Goal: Task Accomplishment & Management: Complete application form

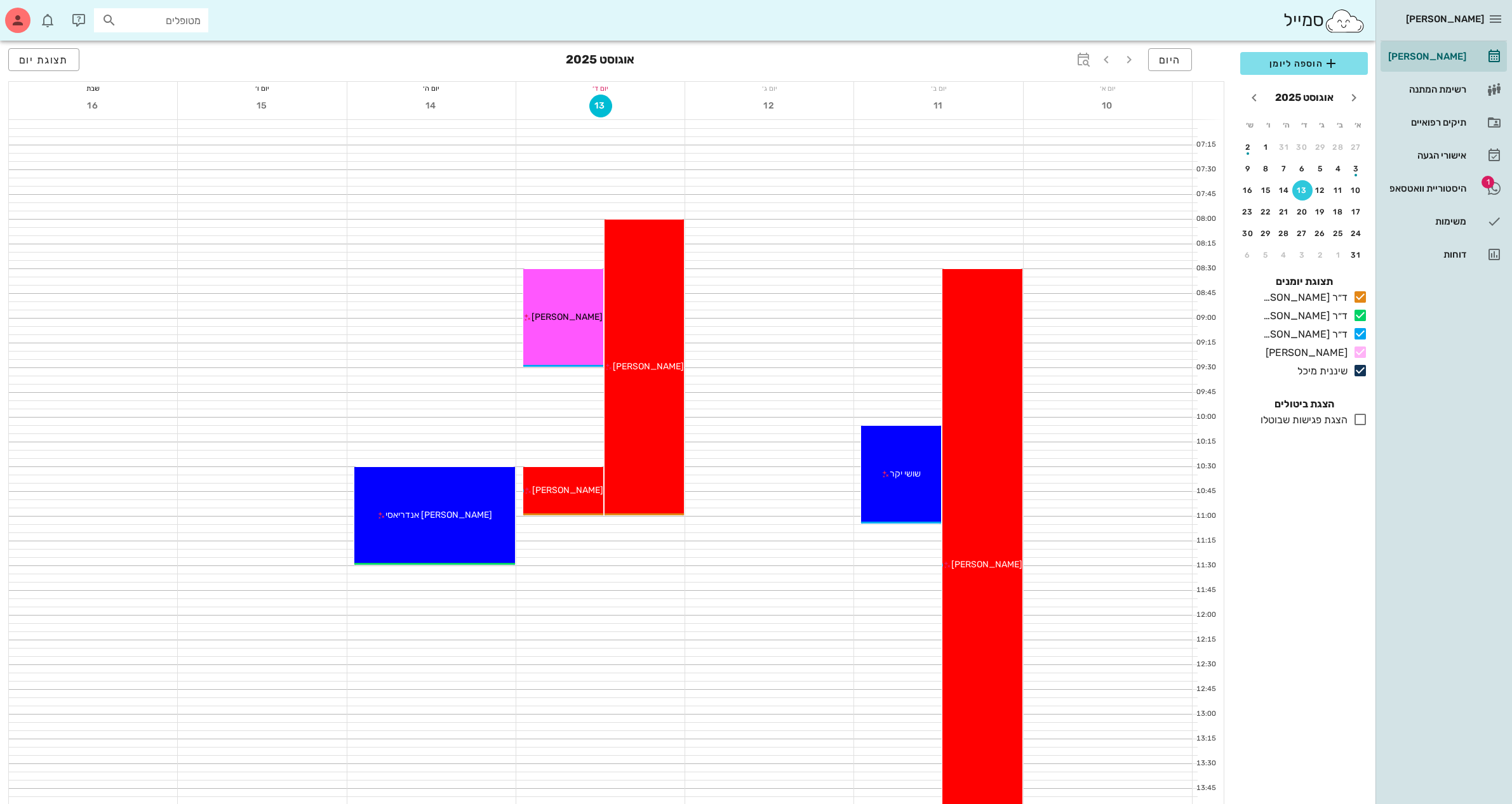
scroll to position [238, 0]
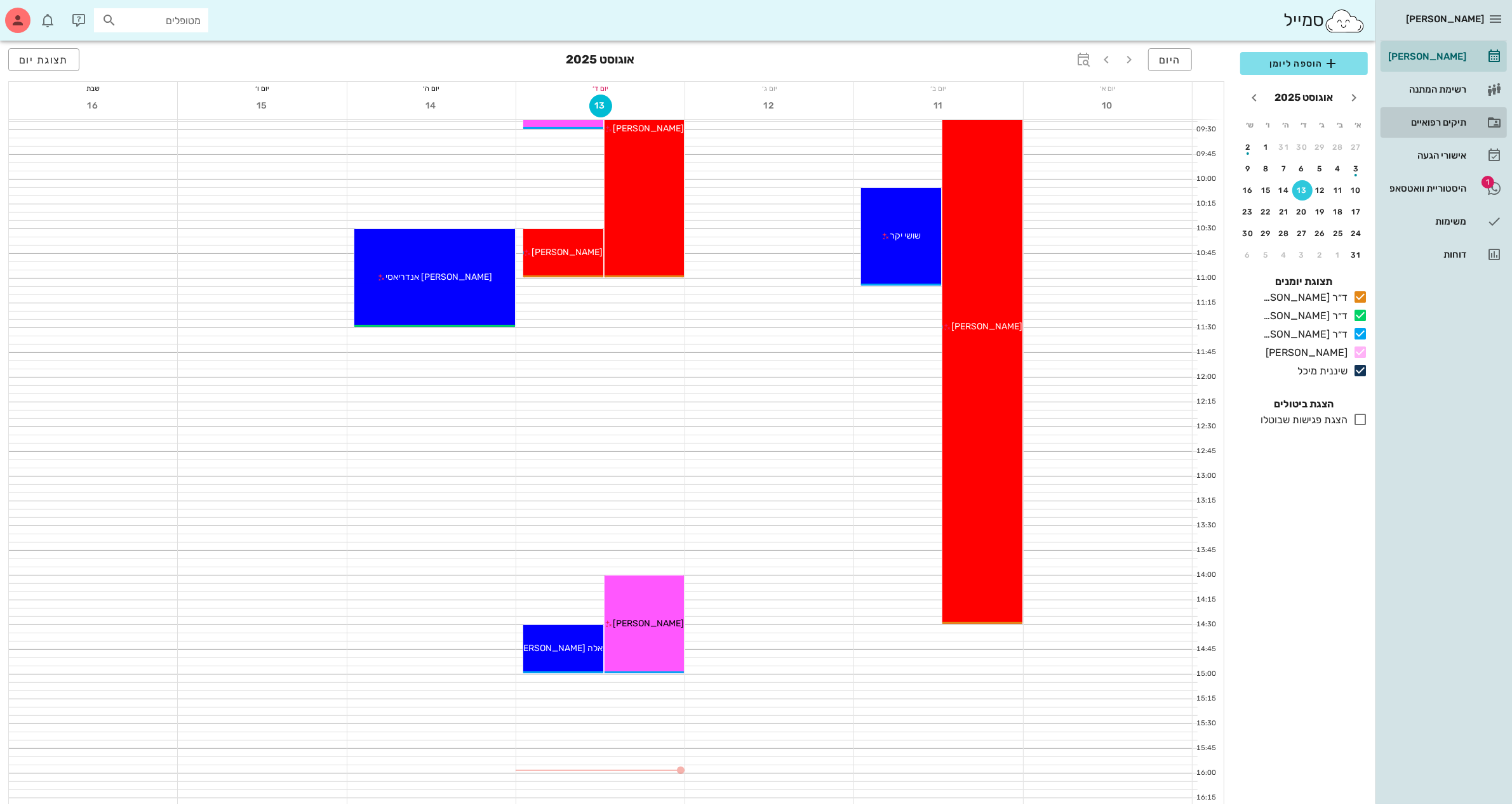
click at [1429, 122] on div "תיקים רפואיים" at bounding box center [1425, 122] width 81 height 10
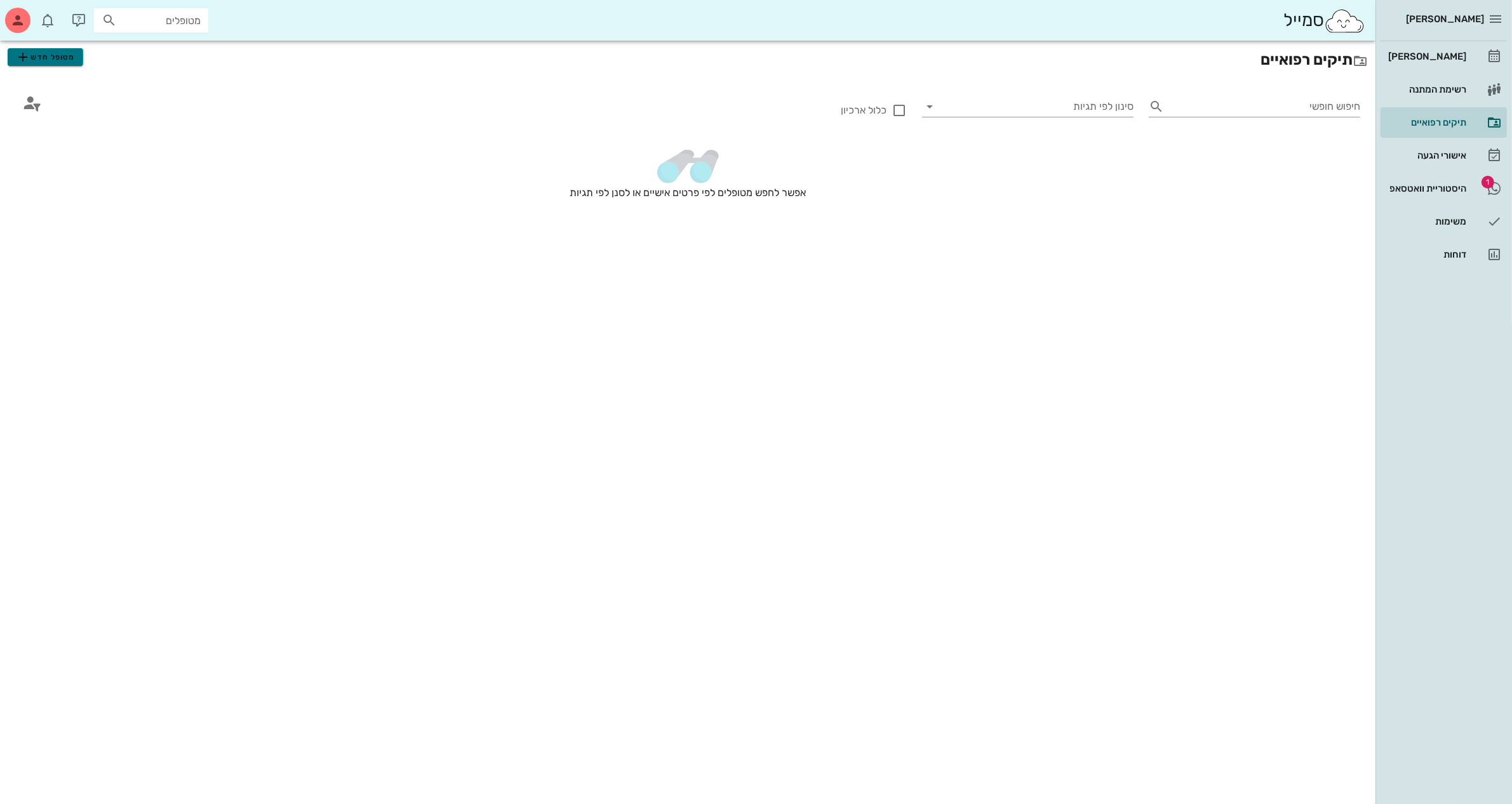
click at [56, 57] on span "מטופל חדש" at bounding box center [45, 57] width 60 height 15
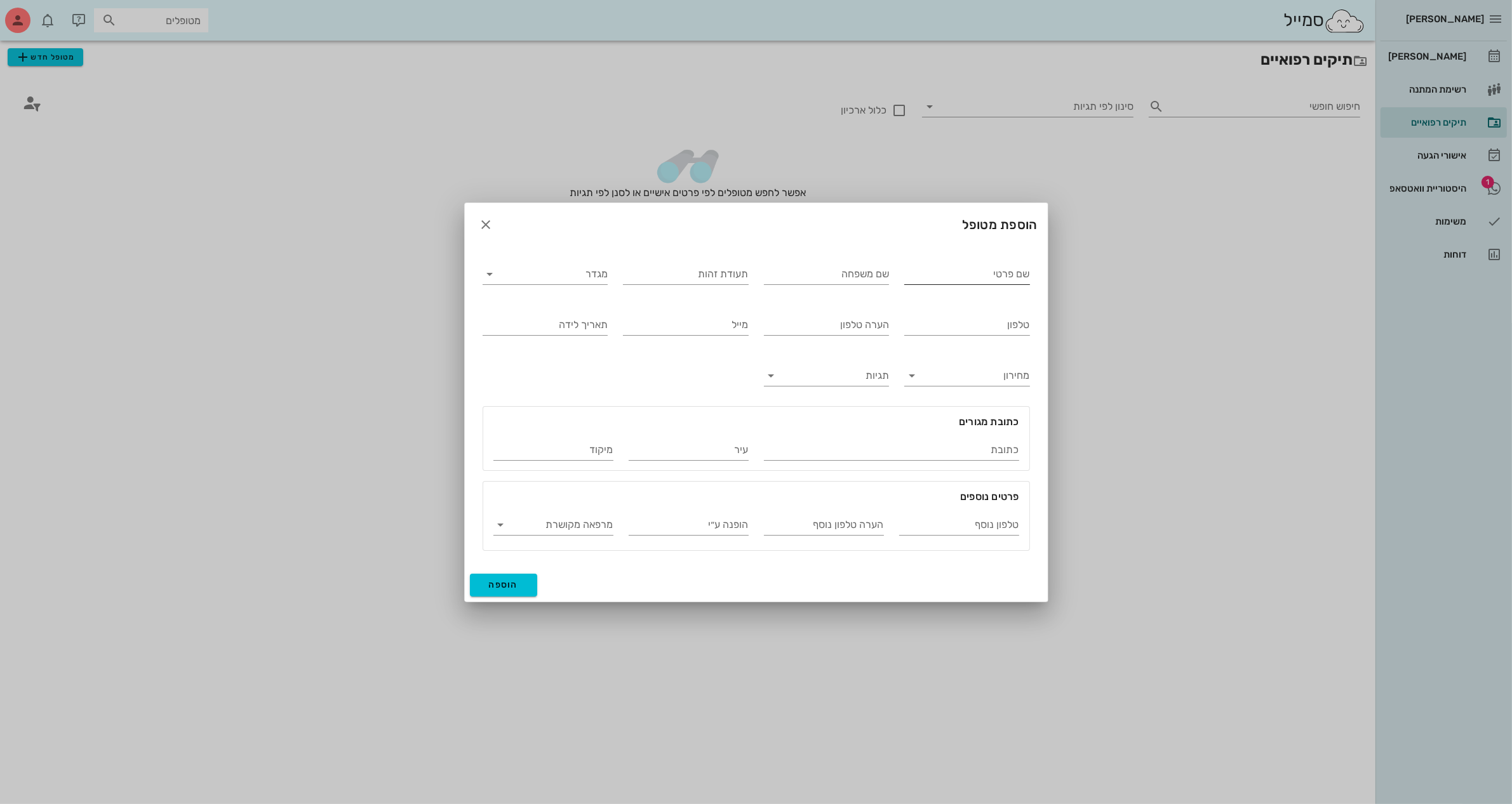
click at [924, 274] on input "שם פרטי" at bounding box center [967, 274] width 126 height 20
type input "[PERSON_NAME]"
click at [713, 271] on input "תעודת זהות" at bounding box center [686, 274] width 126 height 20
type input "324140755"
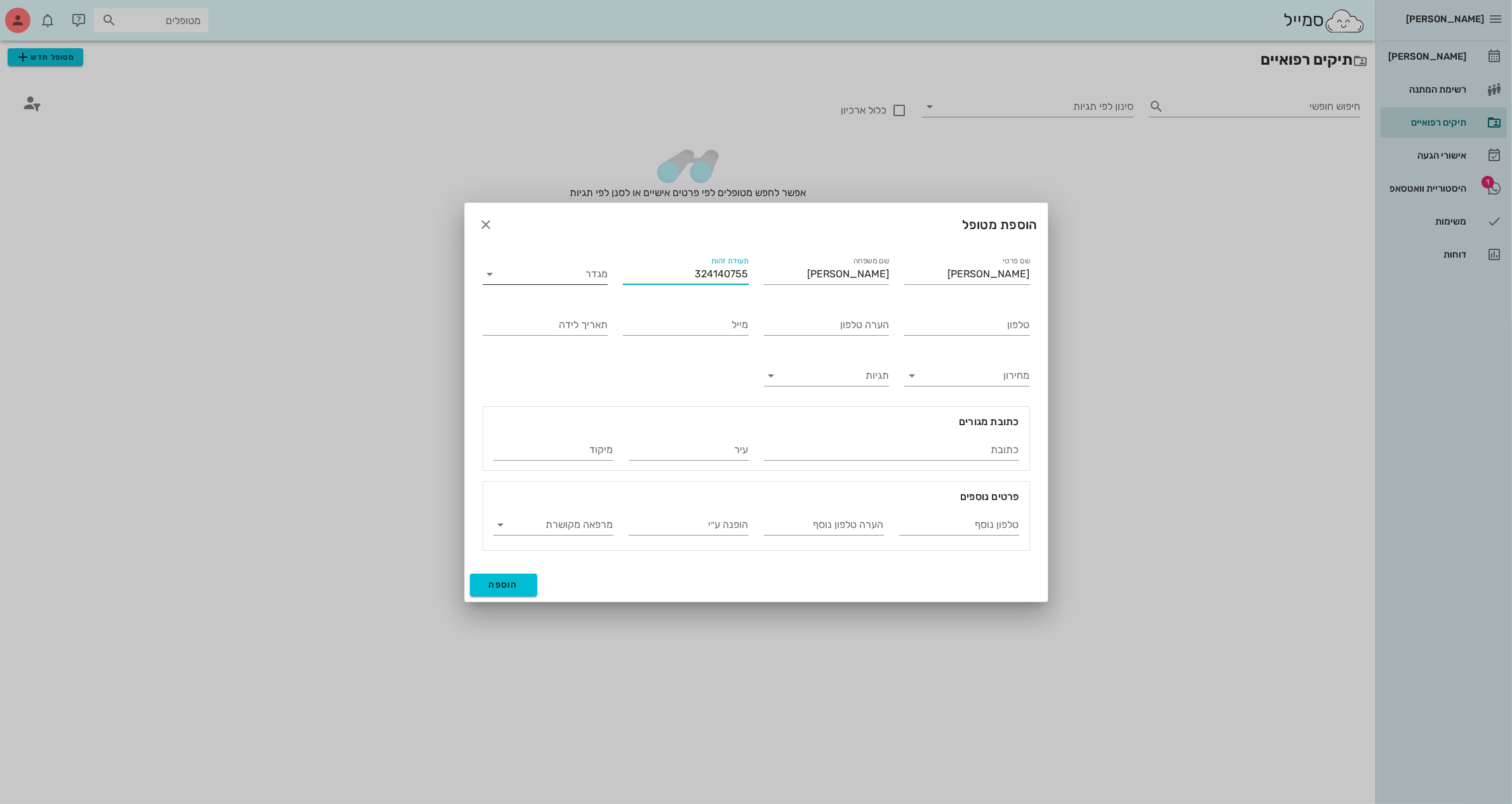
click at [531, 278] on input "מגדר" at bounding box center [555, 274] width 106 height 20
click at [569, 312] on div "נקבה" at bounding box center [545, 314] width 105 height 12
click at [946, 330] on input "טלפון" at bounding box center [967, 324] width 126 height 20
type input "054-6182383"
click at [546, 321] on input "תאריך לידה" at bounding box center [545, 324] width 126 height 20
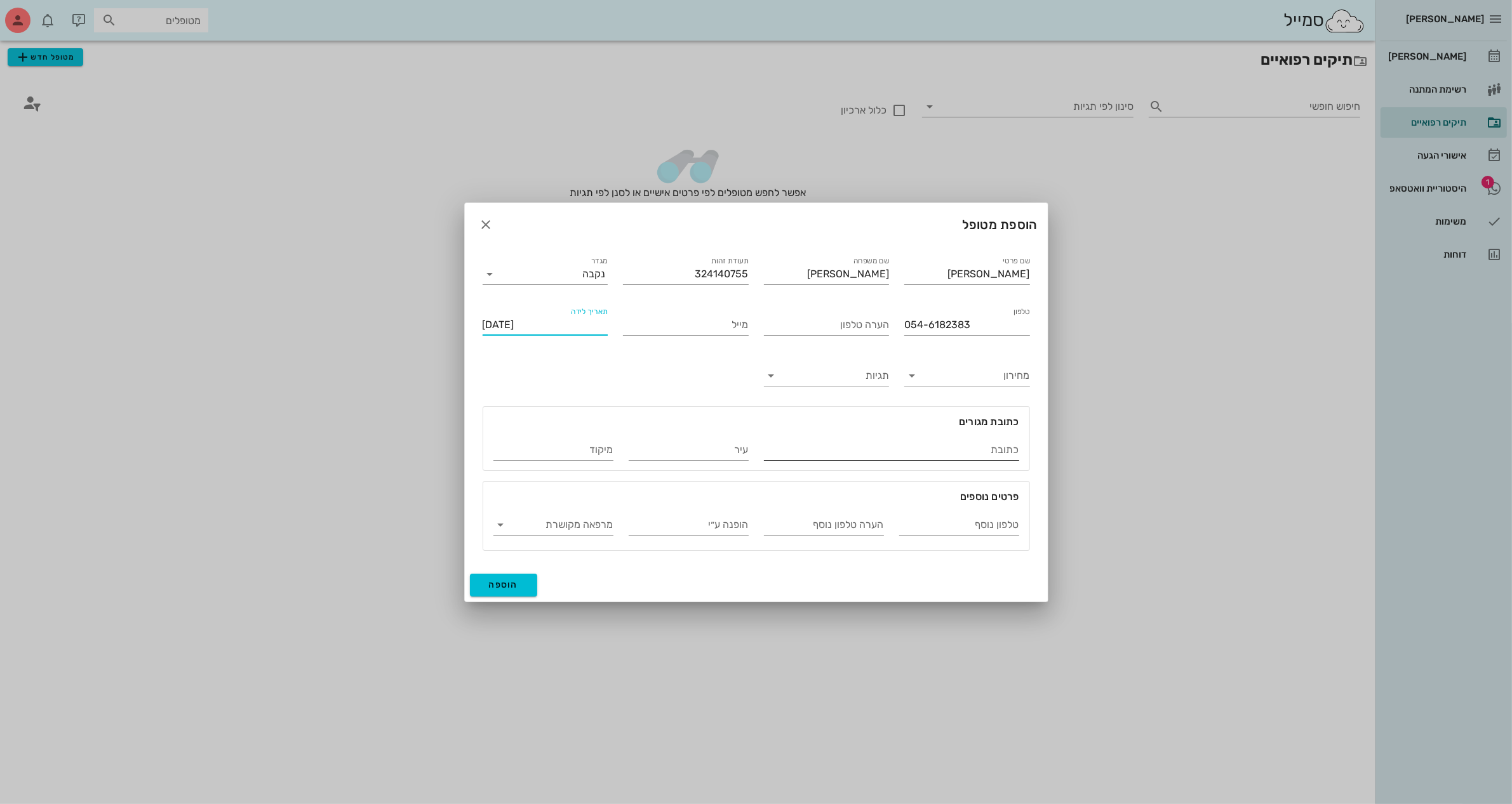
type input "[DATE]"
click at [963, 449] on input "כתובת" at bounding box center [892, 449] width 255 height 20
type input "[PERSON_NAME] 22"
type input "[GEOGRAPHIC_DATA]"
click at [951, 525] on input "טלפון נוסף" at bounding box center [959, 524] width 120 height 20
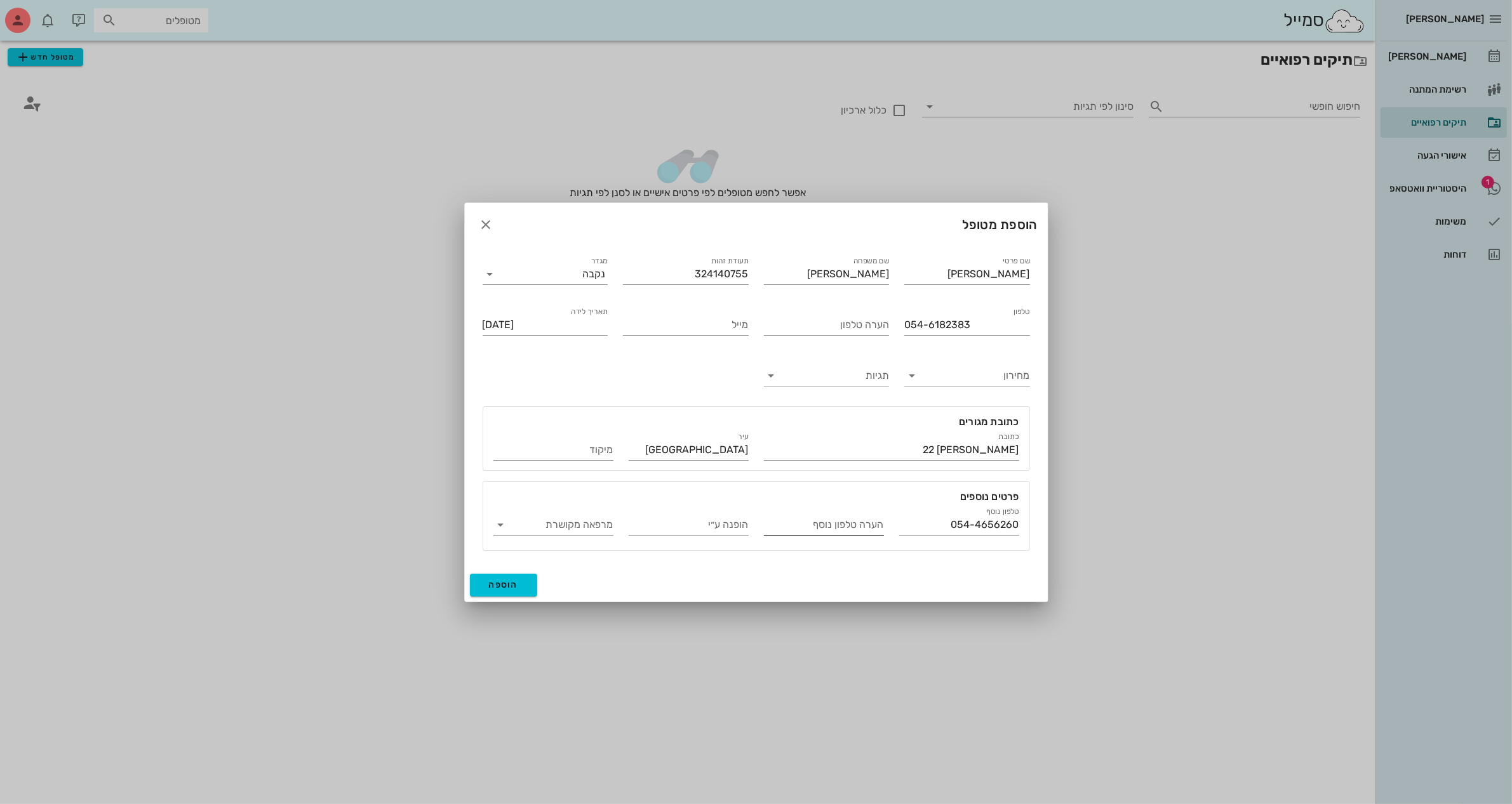
click at [840, 513] on div "הערה טלפון נוסף" at bounding box center [824, 520] width 120 height 28
click at [836, 524] on input "הערה טלפון נוסף" at bounding box center [824, 524] width 120 height 20
drag, startPoint x: 1022, startPoint y: 525, endPoint x: 1065, endPoint y: 520, distance: 43.3
click at [1065, 520] on div "[PERSON_NAME] רשימת המתנה תיקים רפואיים אישורי הגעה 1 היסטוריית וואטסאפ משימות …" at bounding box center [756, 402] width 1512 height 804
type input "054-3444535"
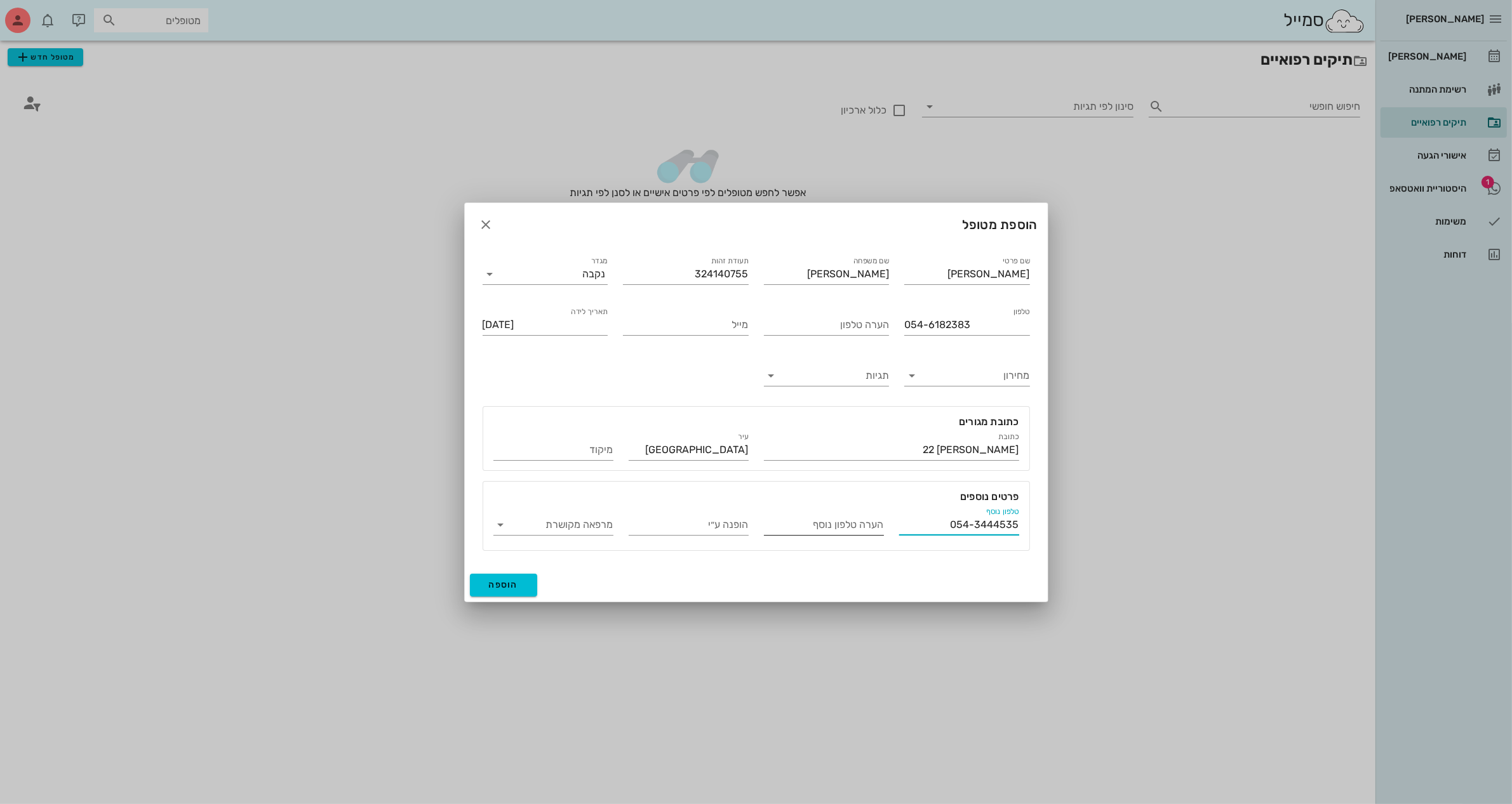
click at [781, 524] on input "הערה טלפון נוסף" at bounding box center [824, 524] width 120 height 20
type input "[PERSON_NAME]"
click at [509, 580] on span "הוספה" at bounding box center [503, 584] width 29 height 10
type input "[DATE]"
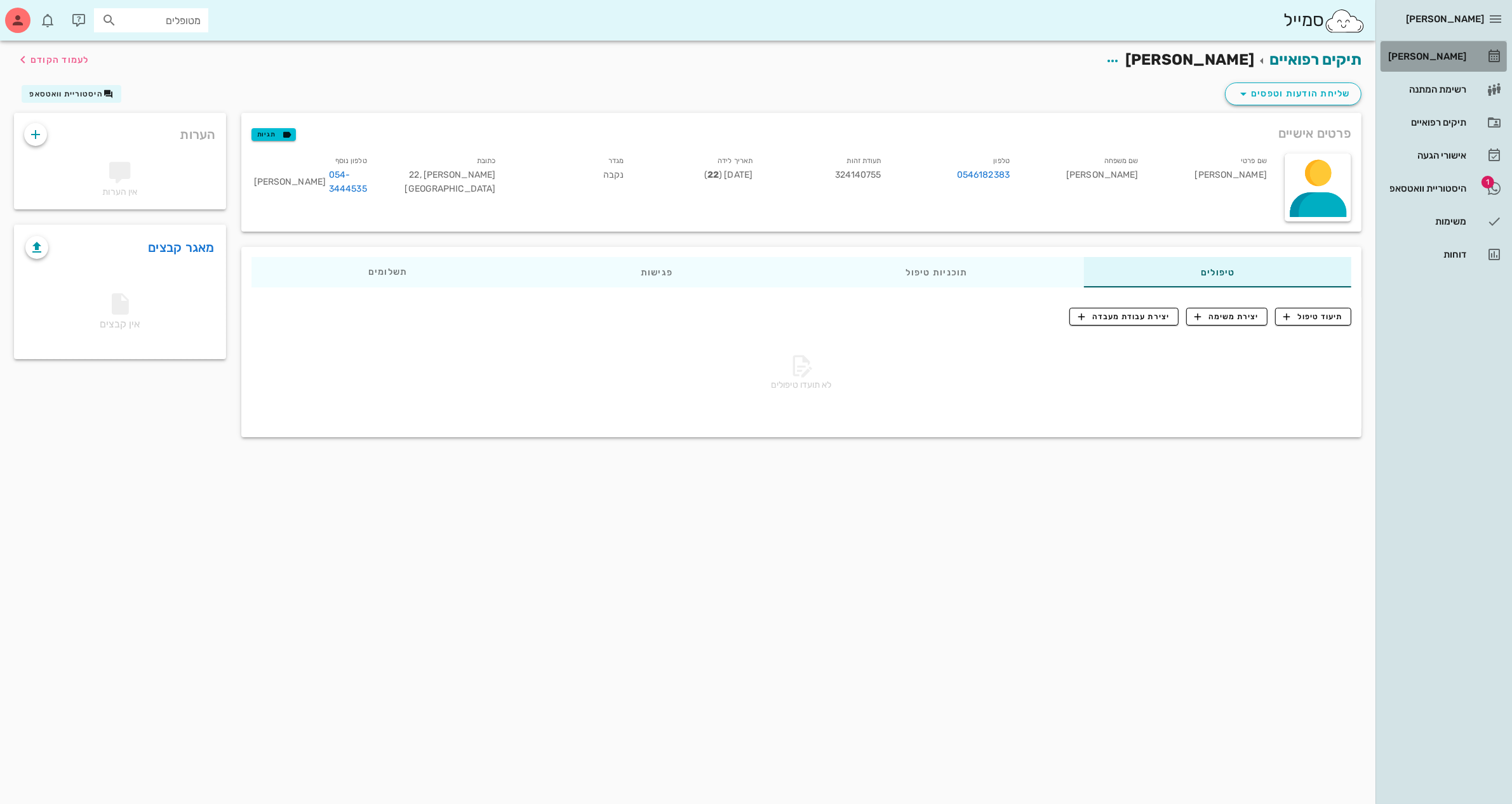
click at [1429, 57] on div "[PERSON_NAME]" at bounding box center [1425, 56] width 81 height 10
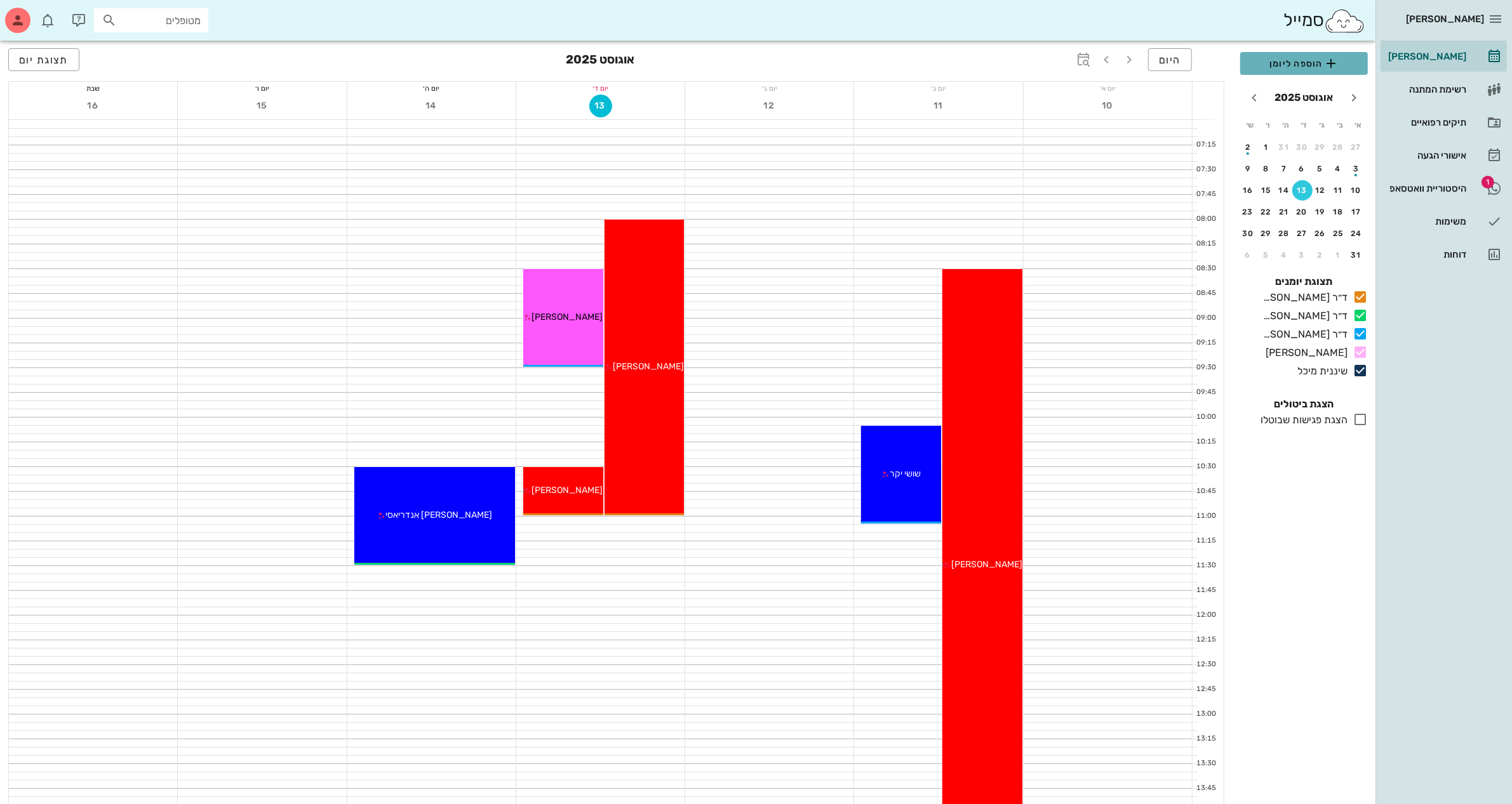
click at [1311, 64] on span "הוספה ליומן" at bounding box center [1304, 64] width 108 height 15
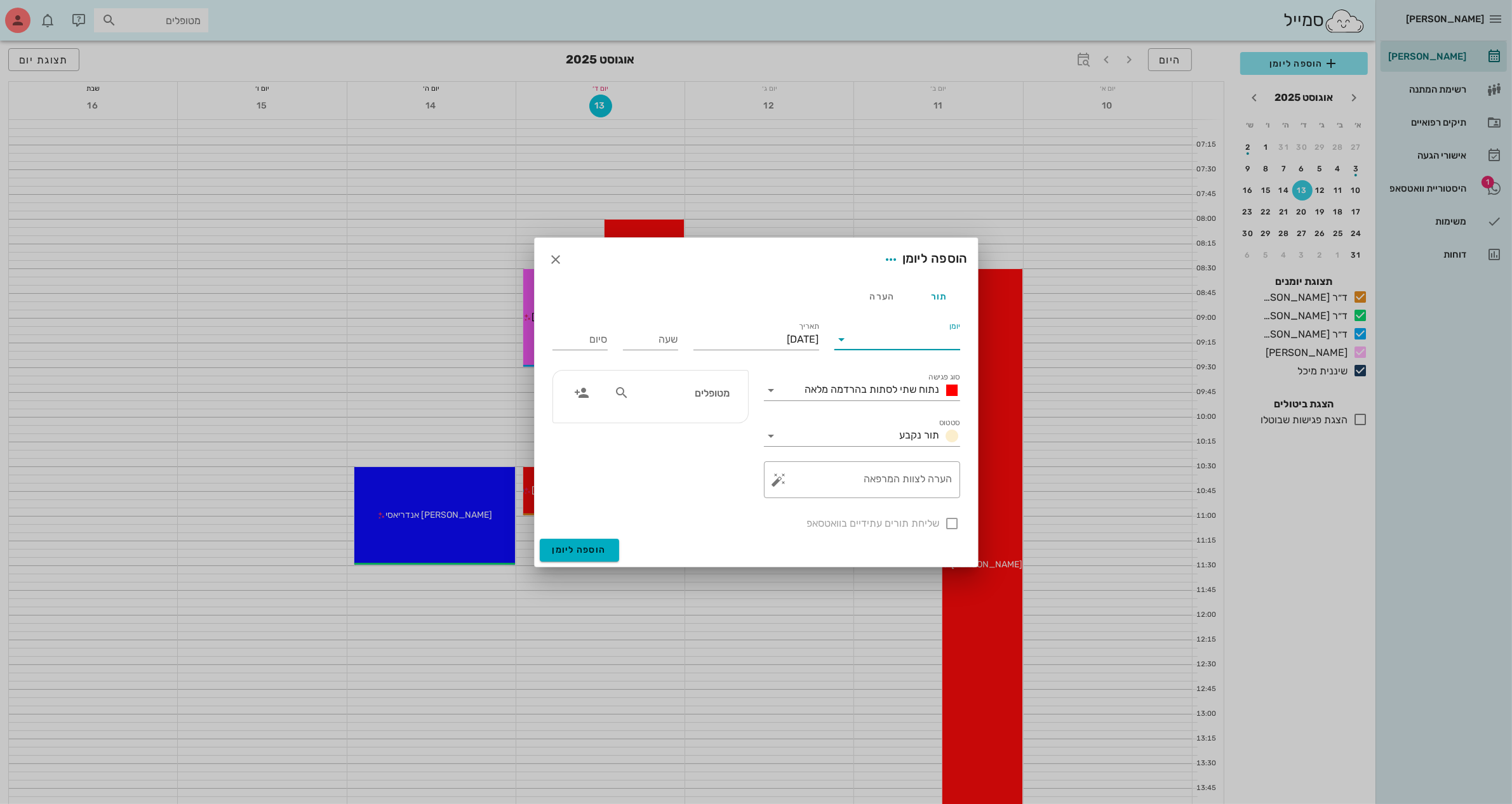
click at [895, 334] on input "יומן" at bounding box center [905, 339] width 108 height 20
click at [895, 411] on div "ד״ר [PERSON_NAME]" at bounding box center [896, 410] width 106 height 12
click at [675, 339] on input "שעה" at bounding box center [651, 339] width 55 height 20
type input "15:30"
click at [603, 343] on input "23:30" at bounding box center [579, 339] width 55 height 20
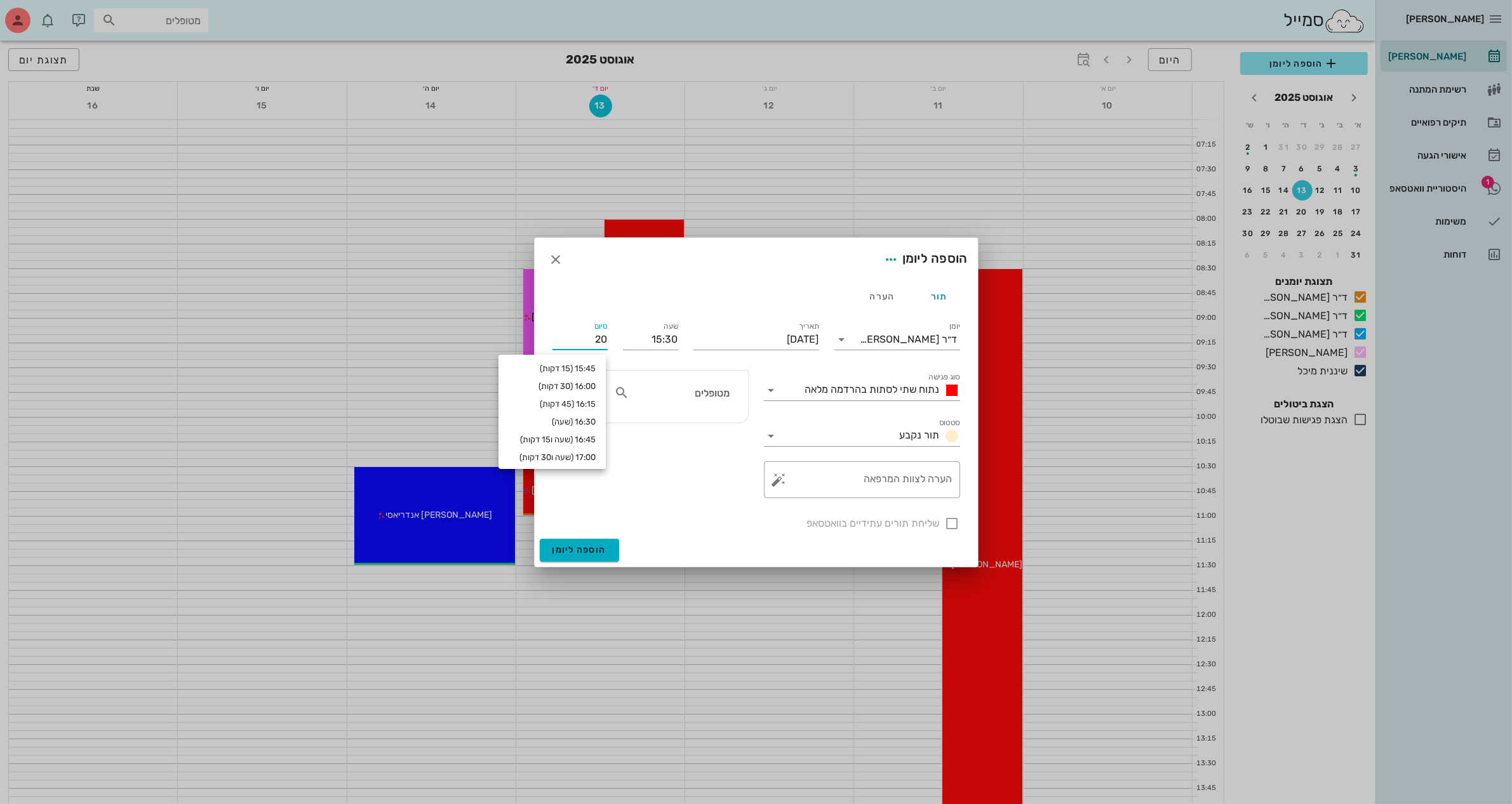
type input "0"
click at [540, 539] on button "הוספה ליומן" at bounding box center [579, 550] width 79 height 23
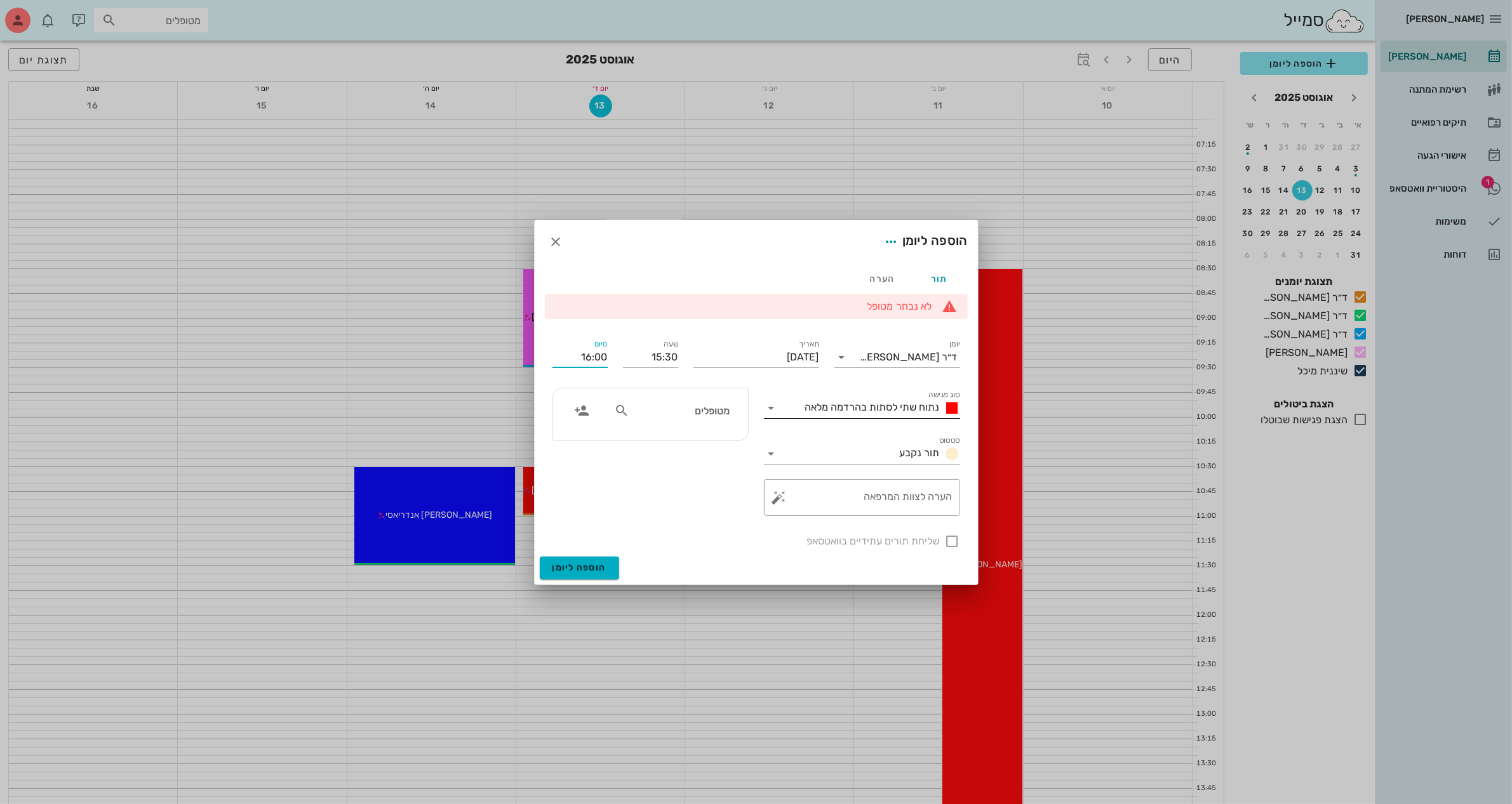
click at [845, 403] on span "נתוח שתי לסתות בהרדמה מלאה" at bounding box center [872, 407] width 134 height 12
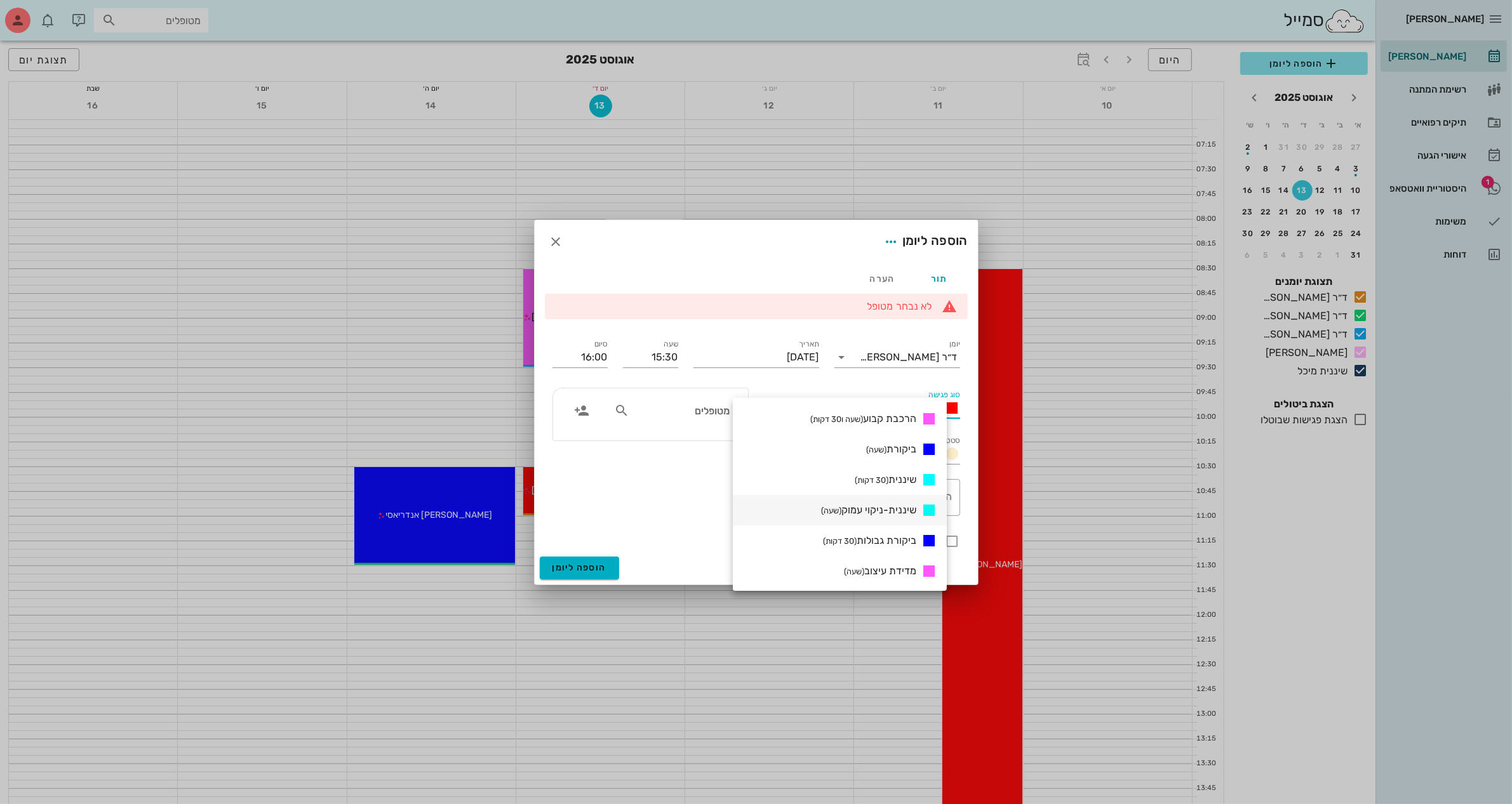
scroll to position [371, 0]
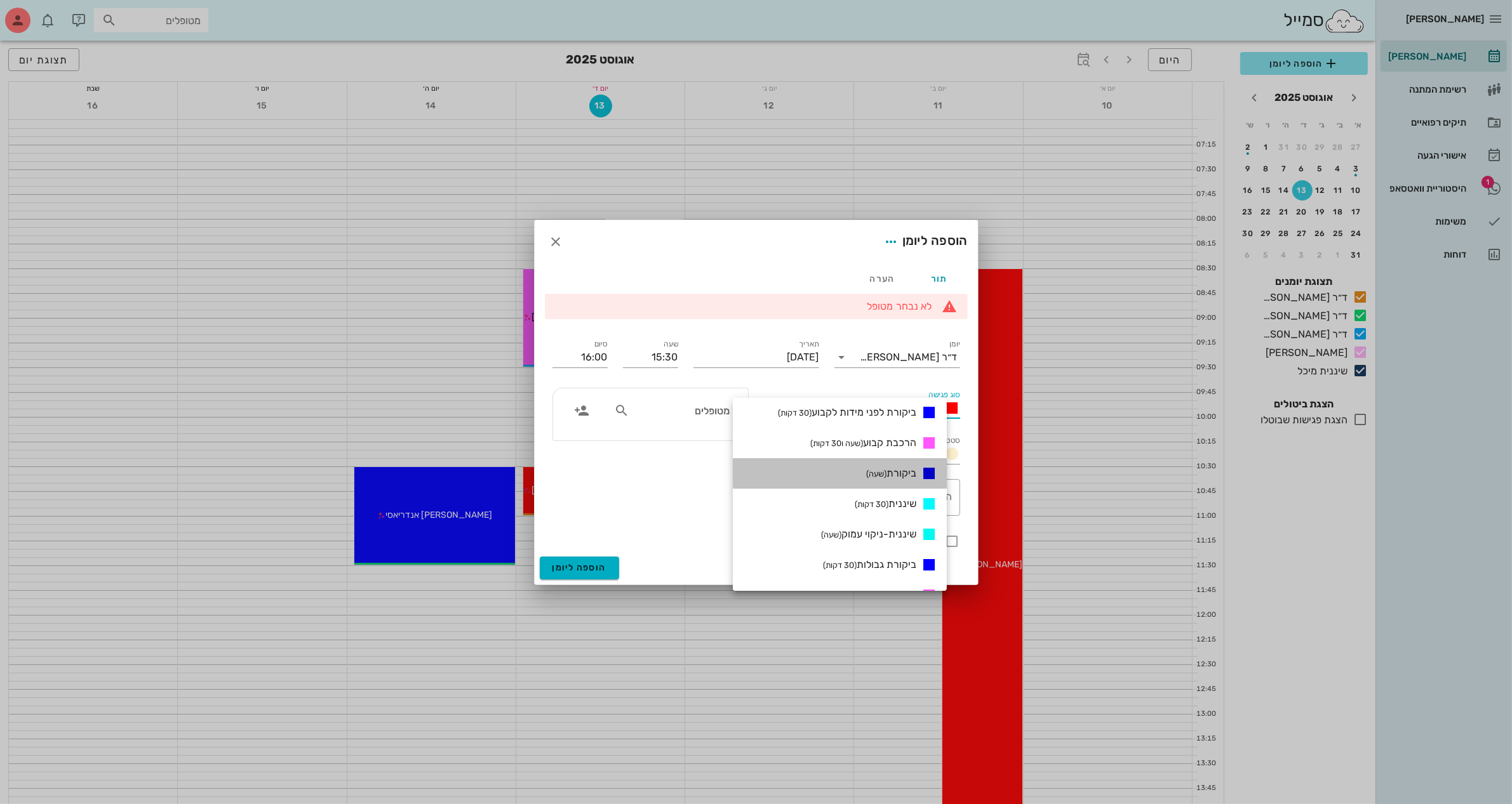
click at [886, 471] on small "(שעה)" at bounding box center [875, 474] width 20 height 10
type input "16:30"
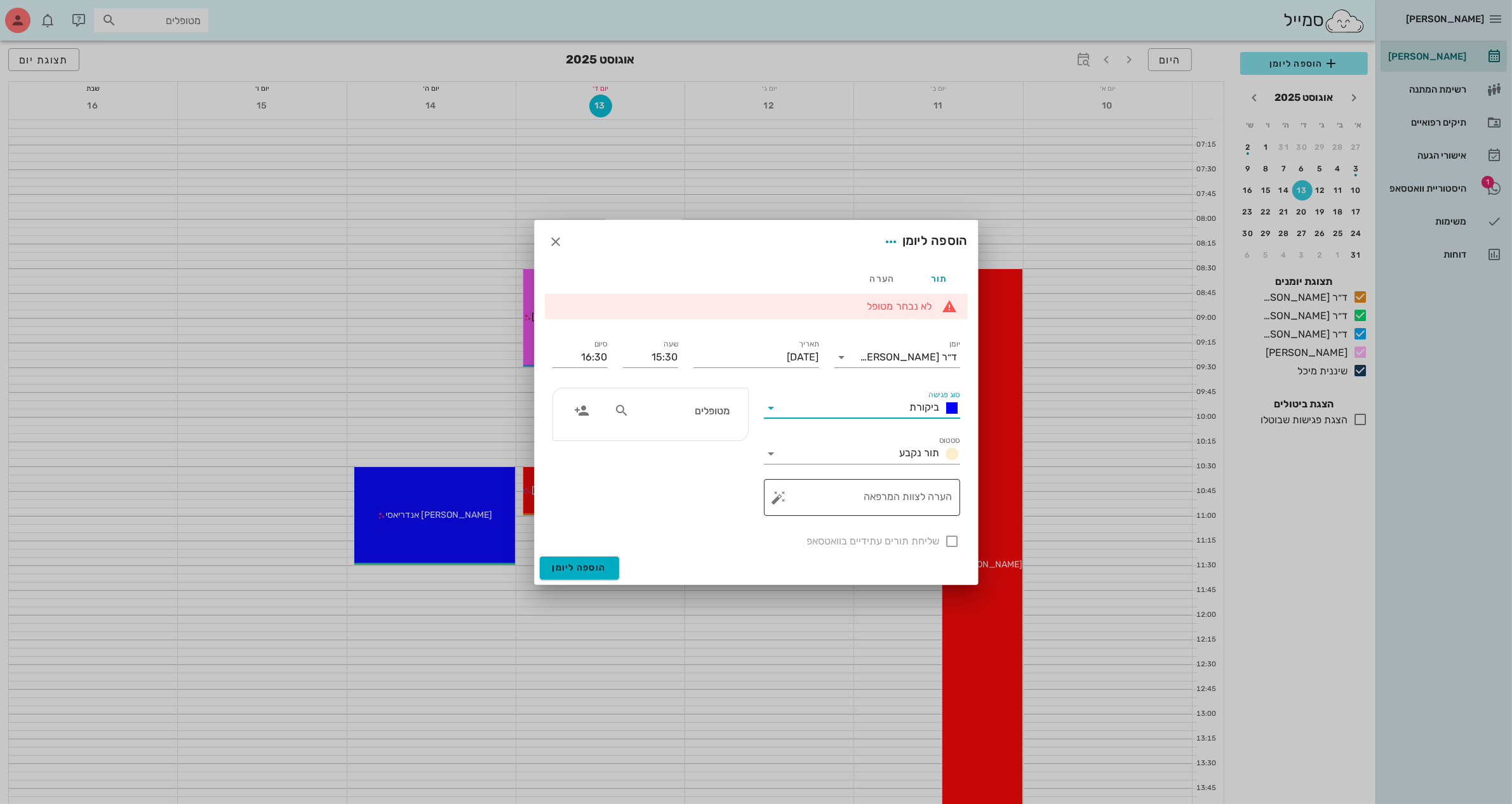
click at [868, 499] on textarea "הערה לצוות המרפאה" at bounding box center [866, 500] width 170 height 30
type textarea "ניקוי לפני מידות"
click at [623, 413] on icon at bounding box center [621, 411] width 15 height 15
drag, startPoint x: 706, startPoint y: 411, endPoint x: 753, endPoint y: 411, distance: 47.0
click at [753, 411] on div "נוע" at bounding box center [650, 415] width 211 height 69
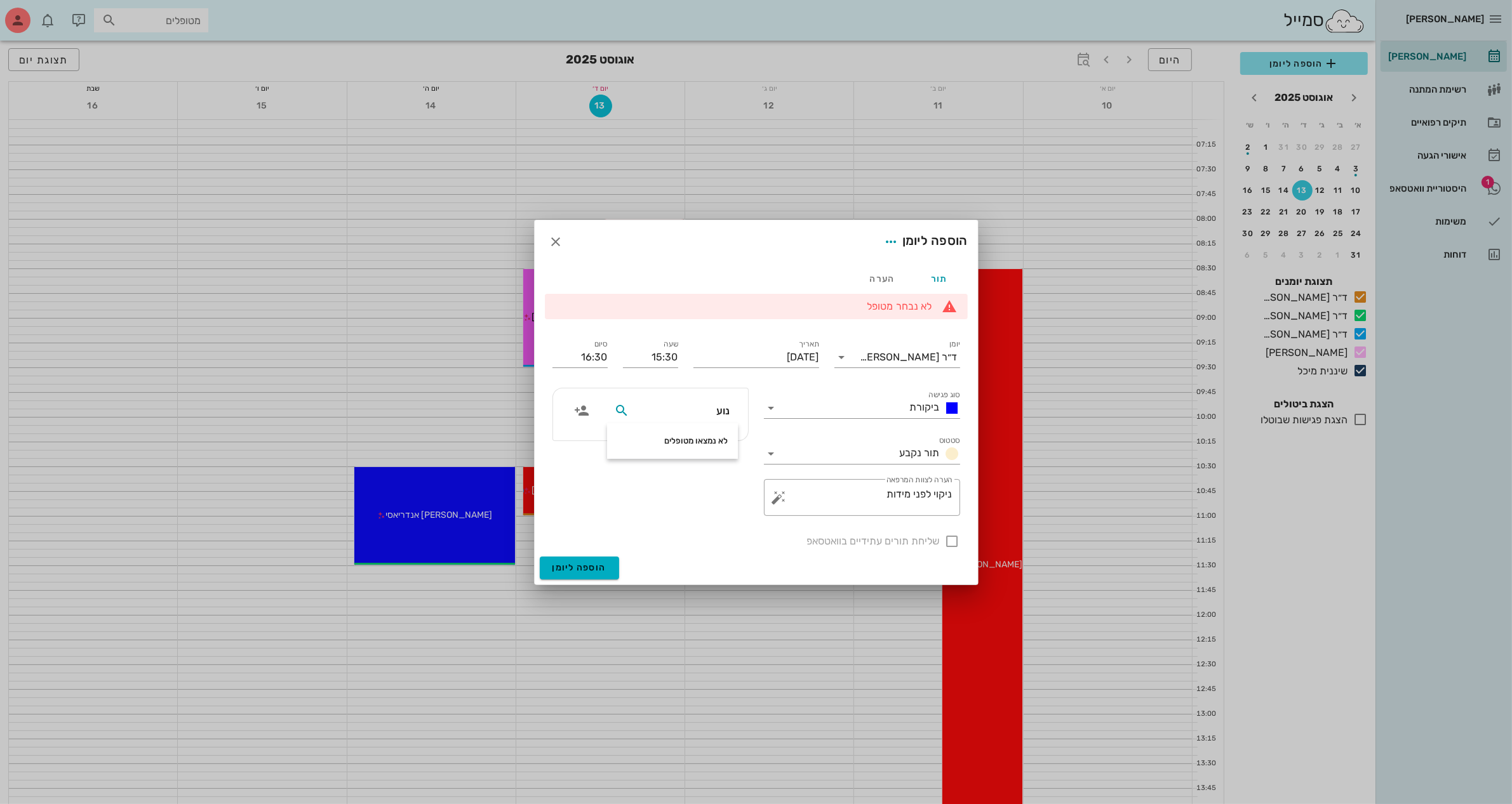
click at [623, 407] on icon at bounding box center [621, 411] width 15 height 15
click at [620, 409] on icon at bounding box center [621, 411] width 15 height 15
type input "נוע"
click at [1424, 121] on div at bounding box center [756, 402] width 1512 height 804
click at [582, 563] on span "הוספה ליומן" at bounding box center [579, 567] width 54 height 10
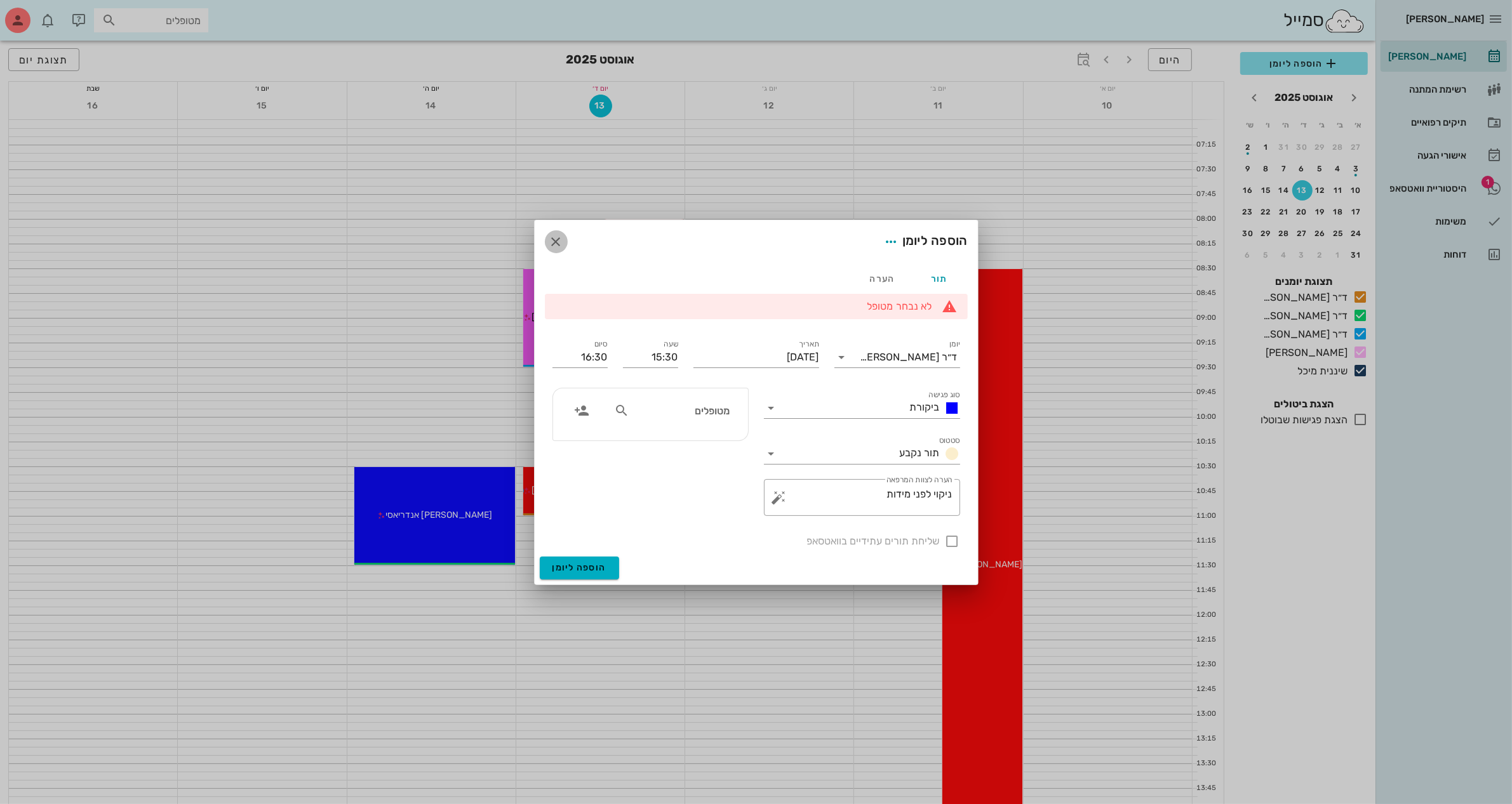
click at [562, 244] on icon "button" at bounding box center [556, 242] width 15 height 15
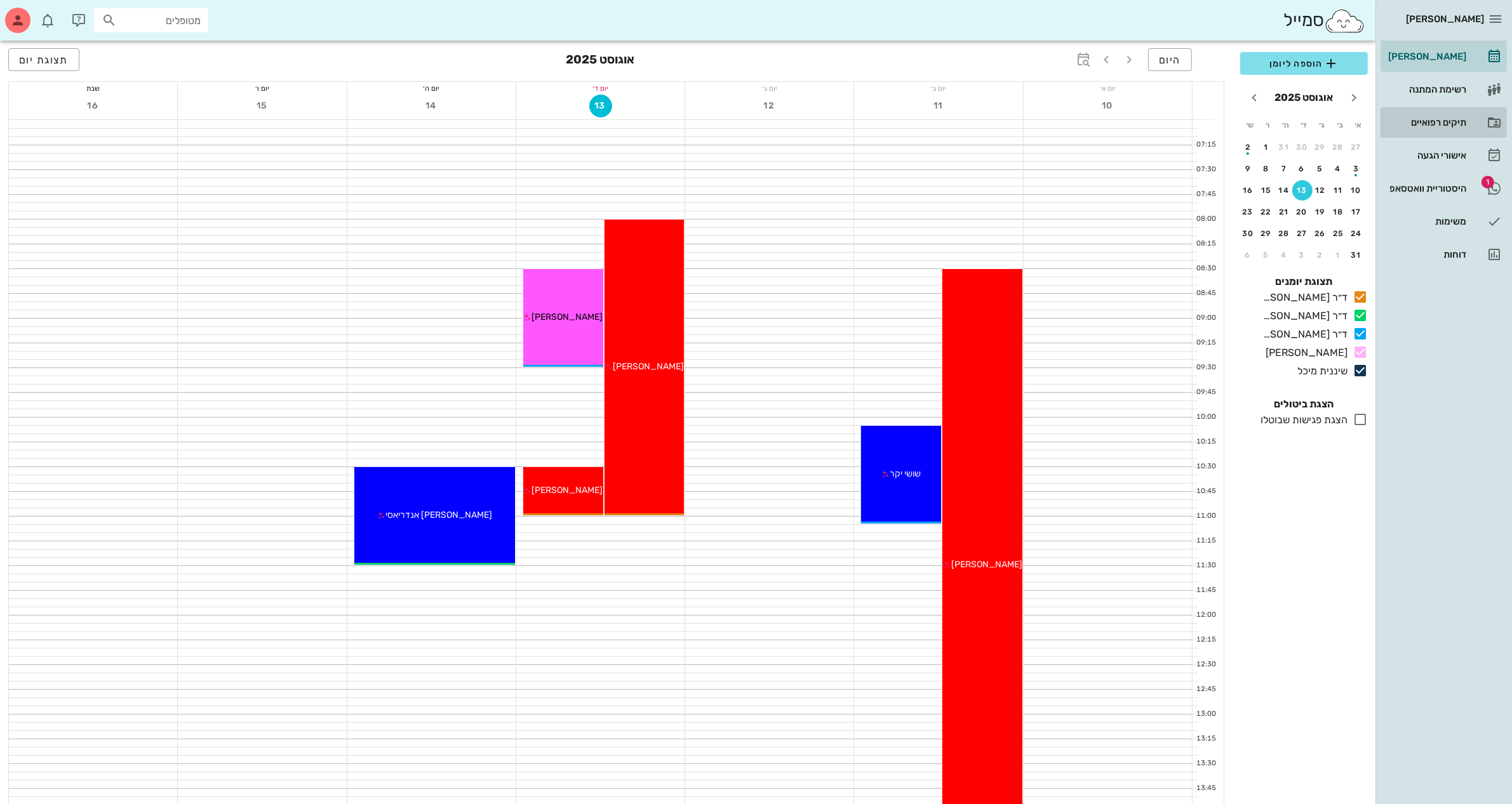
click at [1430, 123] on div "תיקים רפואיים" at bounding box center [1425, 122] width 81 height 10
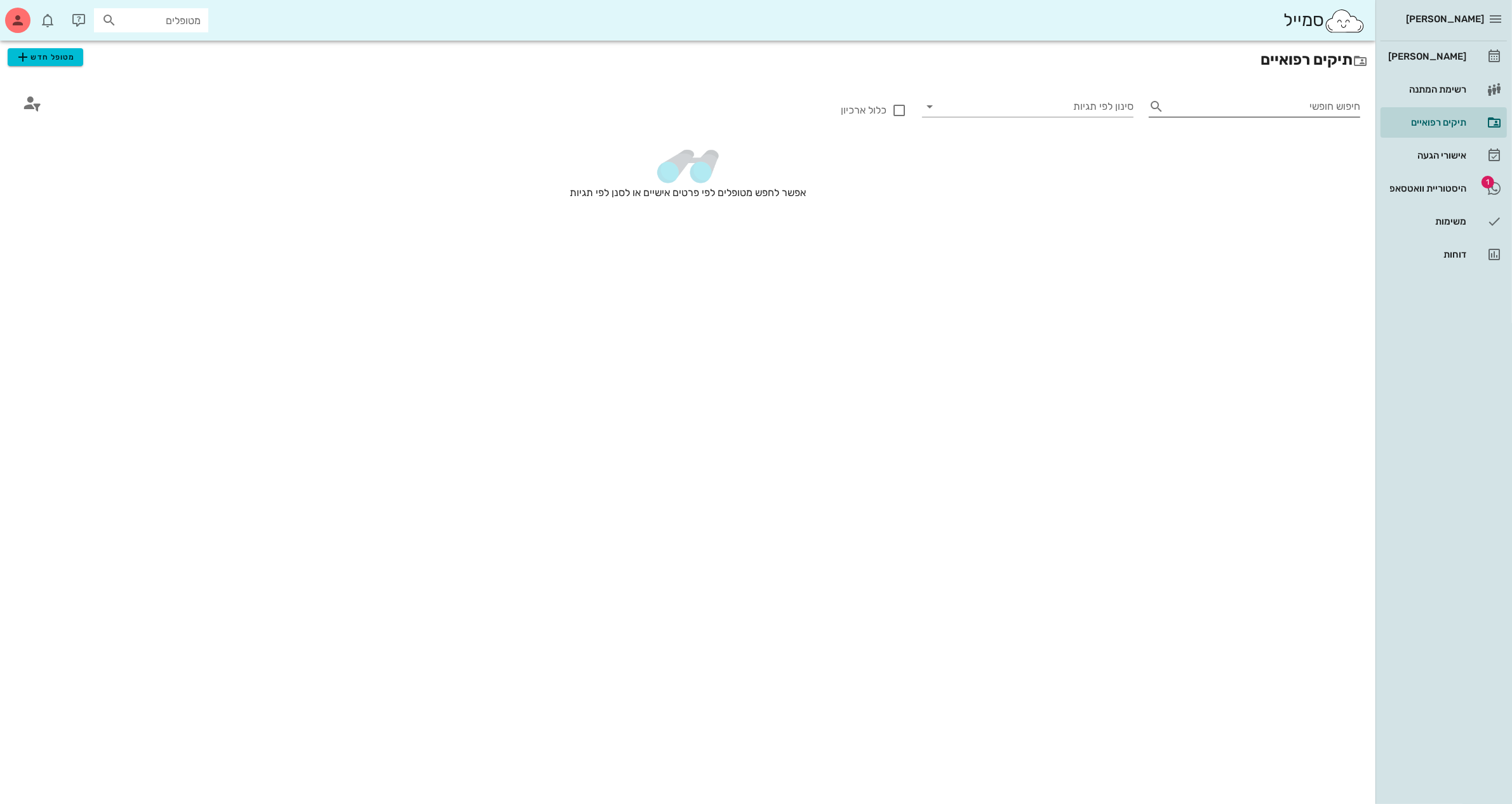
click at [1257, 111] on input "חיפוש חופשי" at bounding box center [1264, 106] width 191 height 20
type input "נוע"
click at [51, 61] on span "מטופל חדש" at bounding box center [45, 57] width 60 height 15
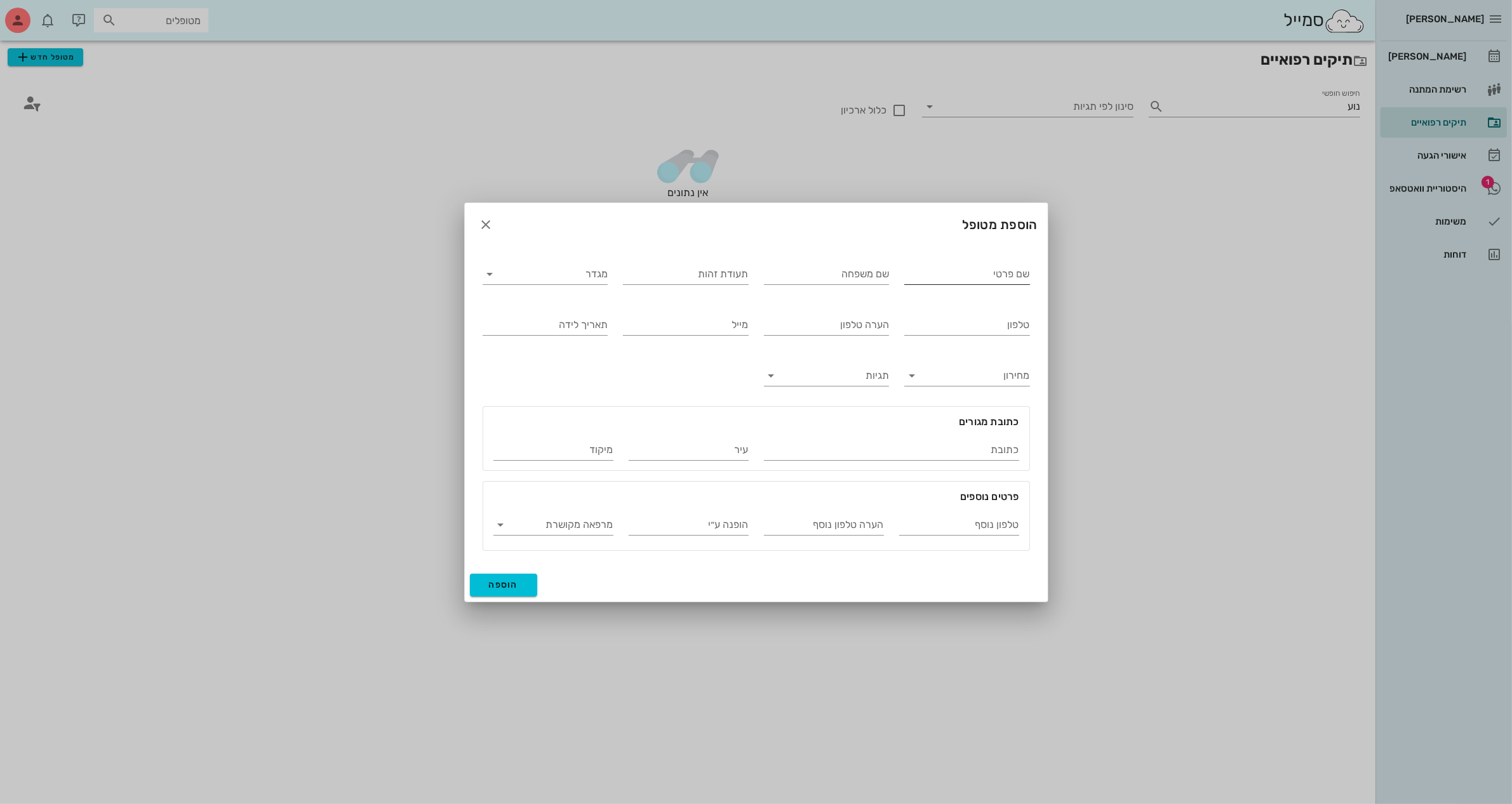
click at [993, 265] on input "שם פרטי" at bounding box center [967, 274] width 126 height 20
type input "[PERSON_NAME]"
click at [667, 270] on input "תעודת זהות" at bounding box center [686, 274] width 126 height 20
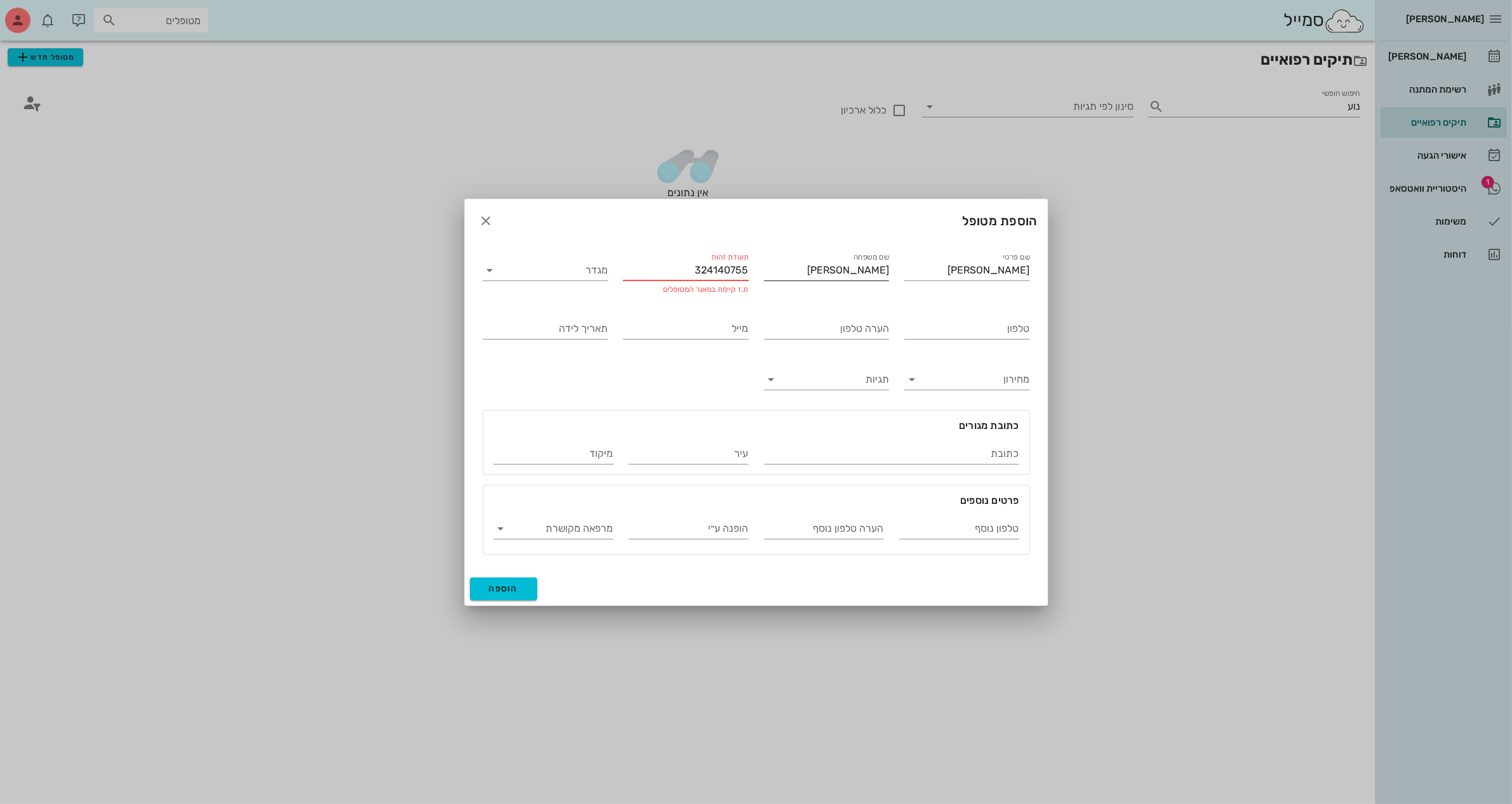
drag, startPoint x: 684, startPoint y: 270, endPoint x: 817, endPoint y: 270, distance: 133.0
click at [817, 270] on div "שם פרטי [PERSON_NAME] שם משפחה [PERSON_NAME] תעודת זהות 324140755 ת.ז קיימת במא…" at bounding box center [756, 402] width 562 height 320
type input "324140755"
click at [483, 225] on icon "button" at bounding box center [486, 221] width 15 height 15
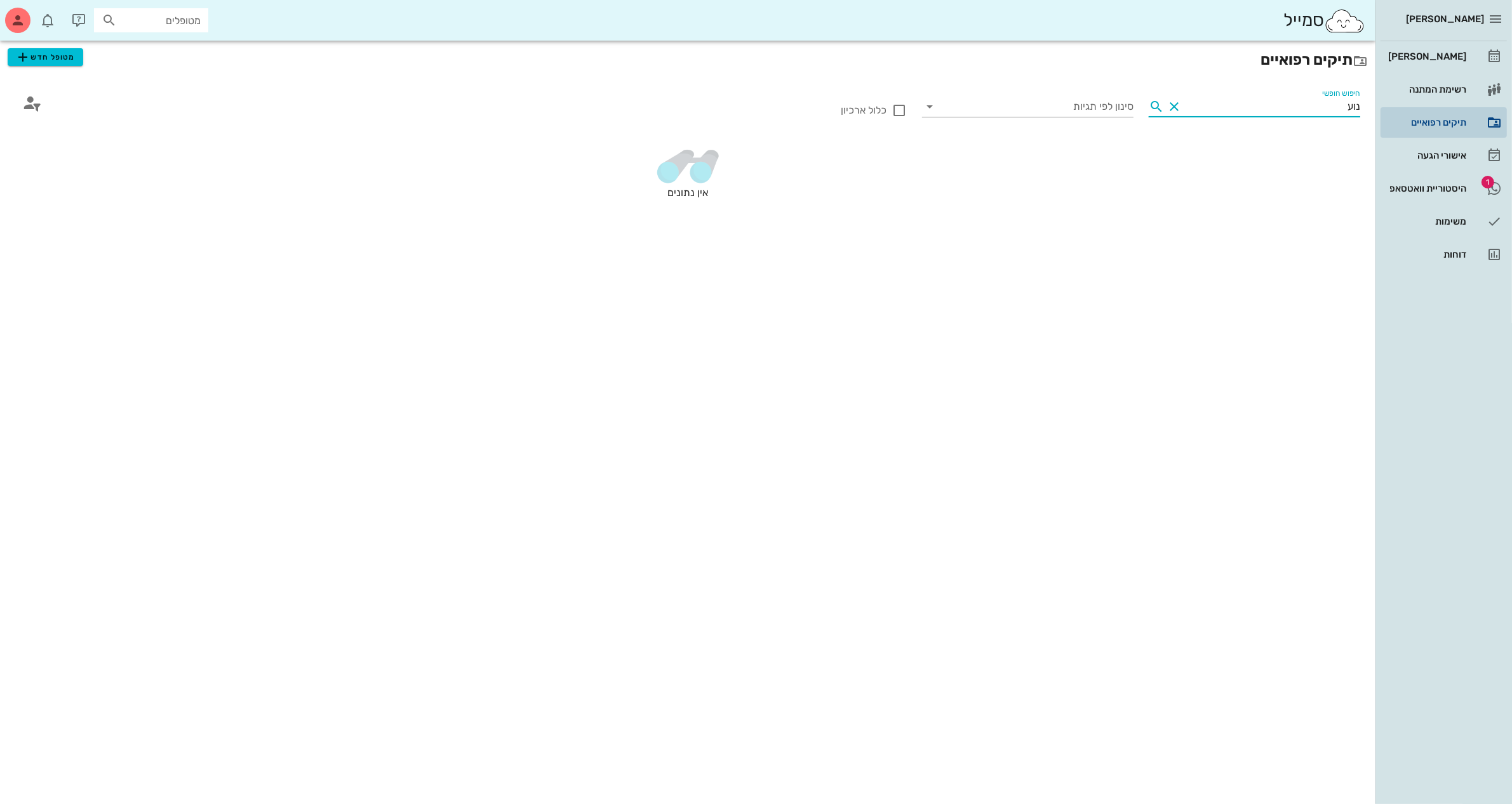
drag, startPoint x: 1309, startPoint y: 100, endPoint x: 1422, endPoint y: 113, distance: 113.7
click at [1422, 113] on div "[PERSON_NAME] רשימת המתנה תיקים רפואיים אישורי הגעה 1 היסטוריית וואטסאפ משימות …" at bounding box center [756, 402] width 1512 height 804
type input "נ"
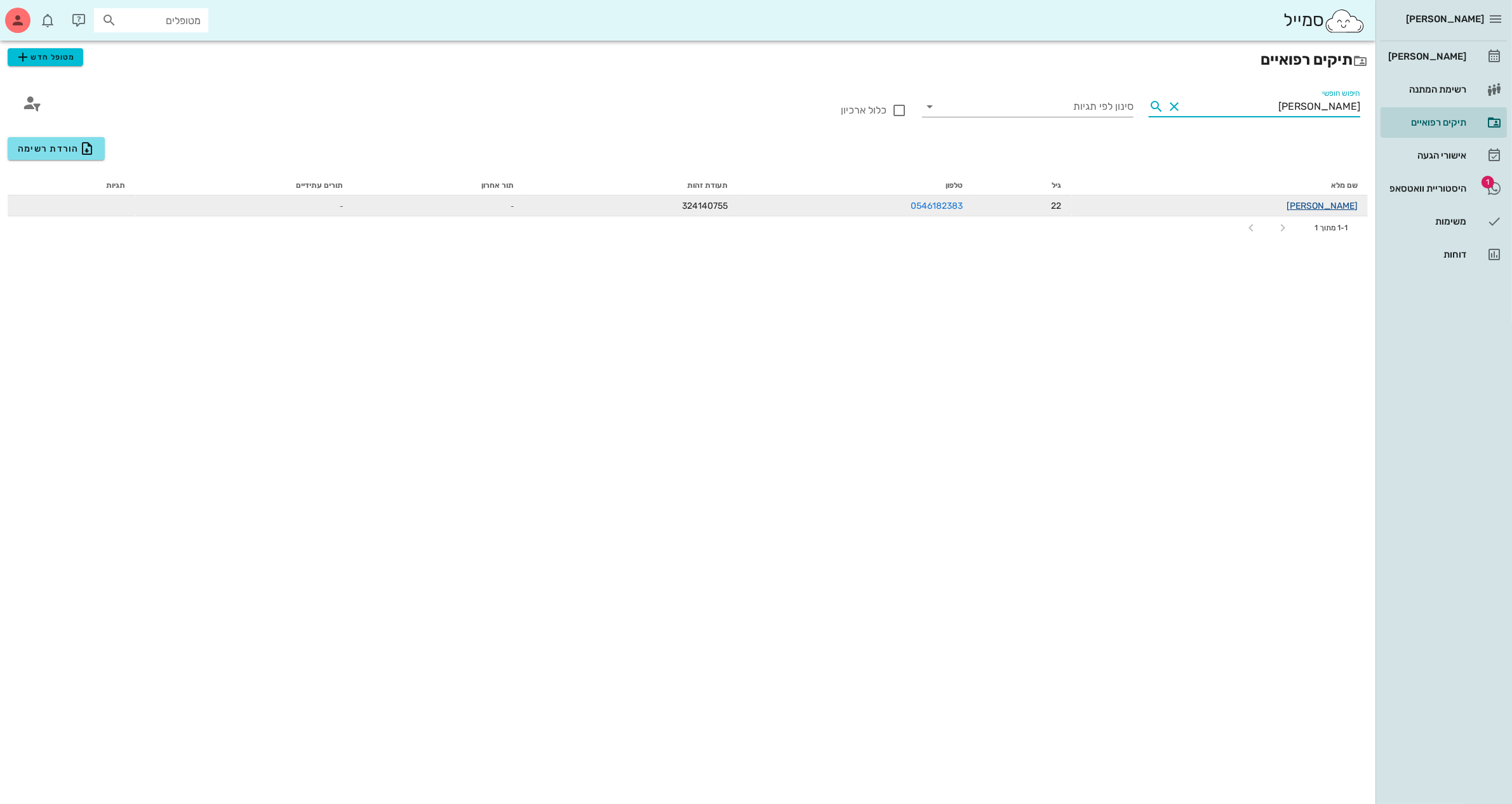
type input "[PERSON_NAME]"
click at [1345, 203] on link "[PERSON_NAME]" at bounding box center [1322, 206] width 71 height 10
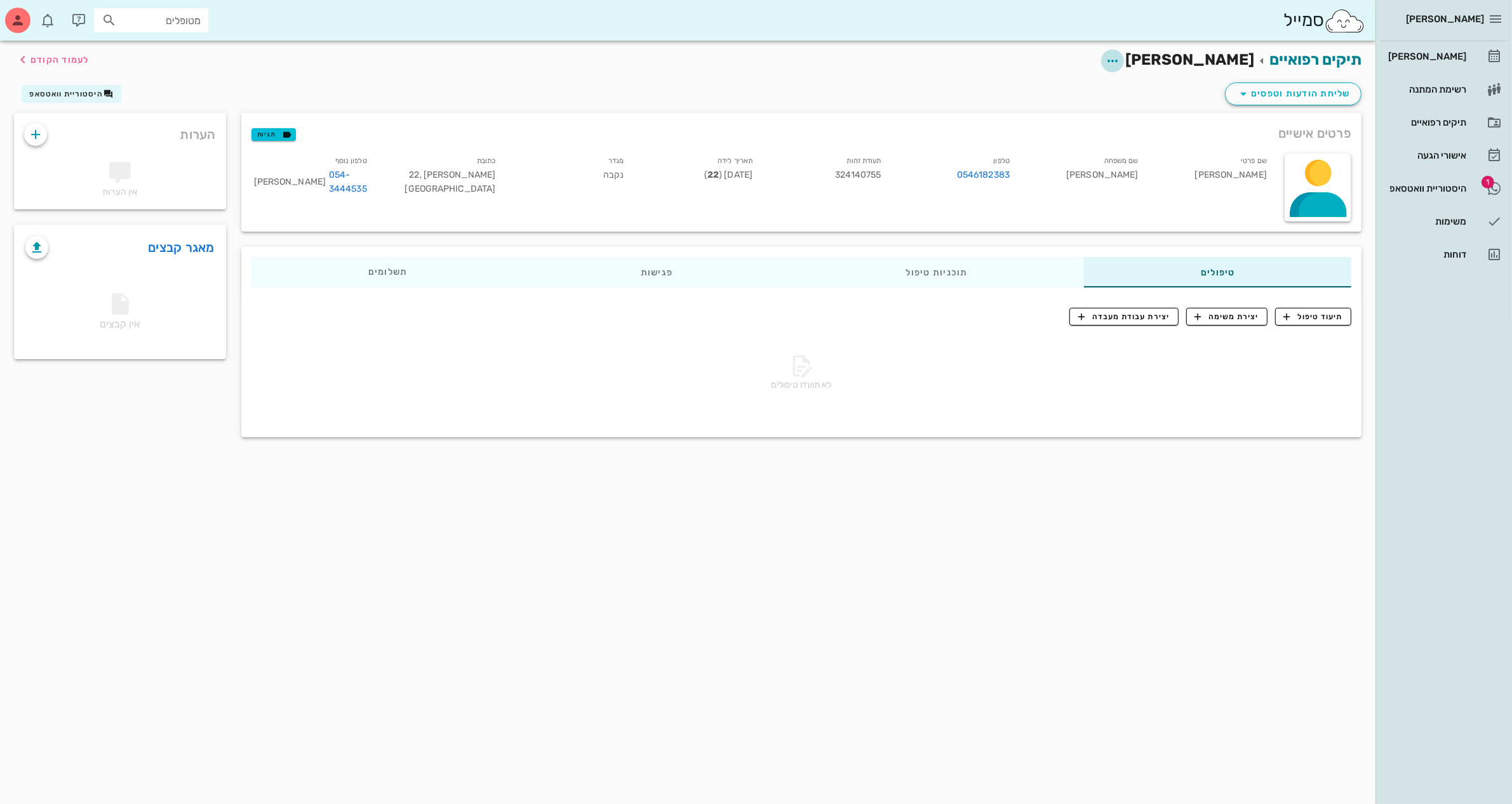
click at [1120, 53] on icon "button" at bounding box center [1112, 61] width 15 height 15
click at [1103, 88] on div "עריכת פרטי מטופל" at bounding box center [1131, 91] width 95 height 12
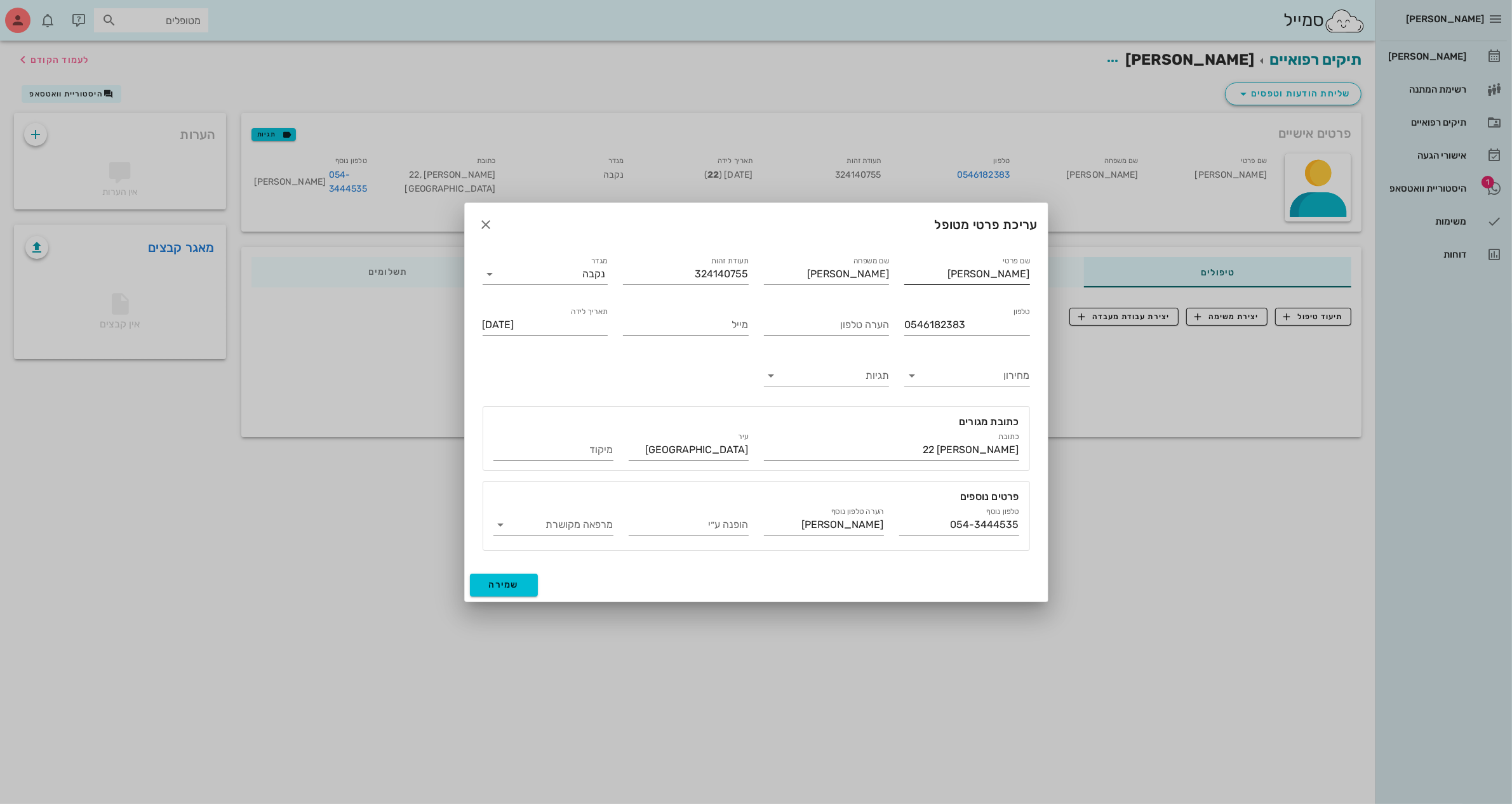
click at [1017, 273] on input "[PERSON_NAME]" at bounding box center [967, 274] width 126 height 20
type input "[PERSON_NAME]"
click at [508, 578] on button "שמירה" at bounding box center [504, 585] width 69 height 23
type input "[DATE]"
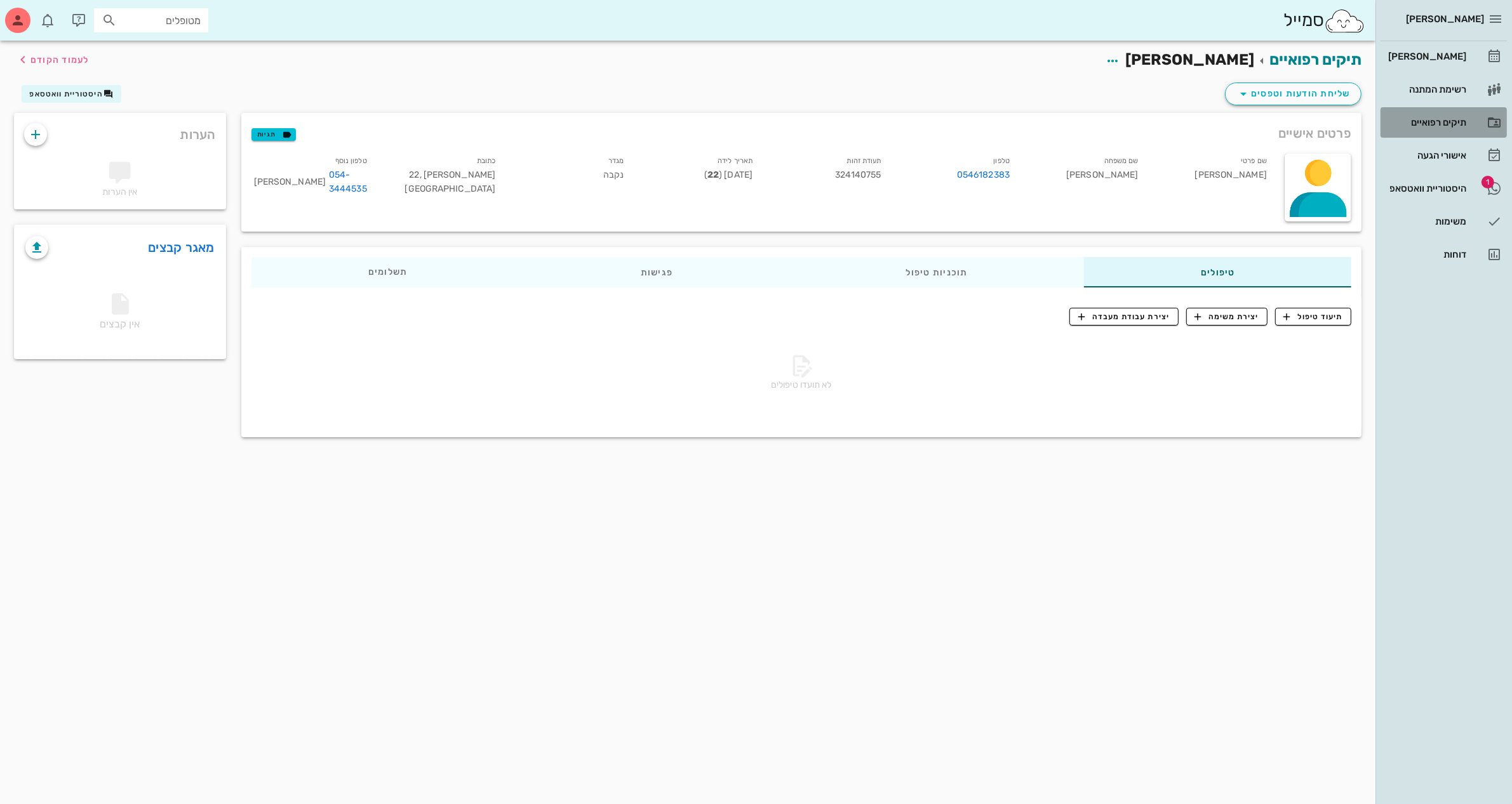
click at [1432, 121] on div "תיקים רפואיים" at bounding box center [1425, 122] width 81 height 10
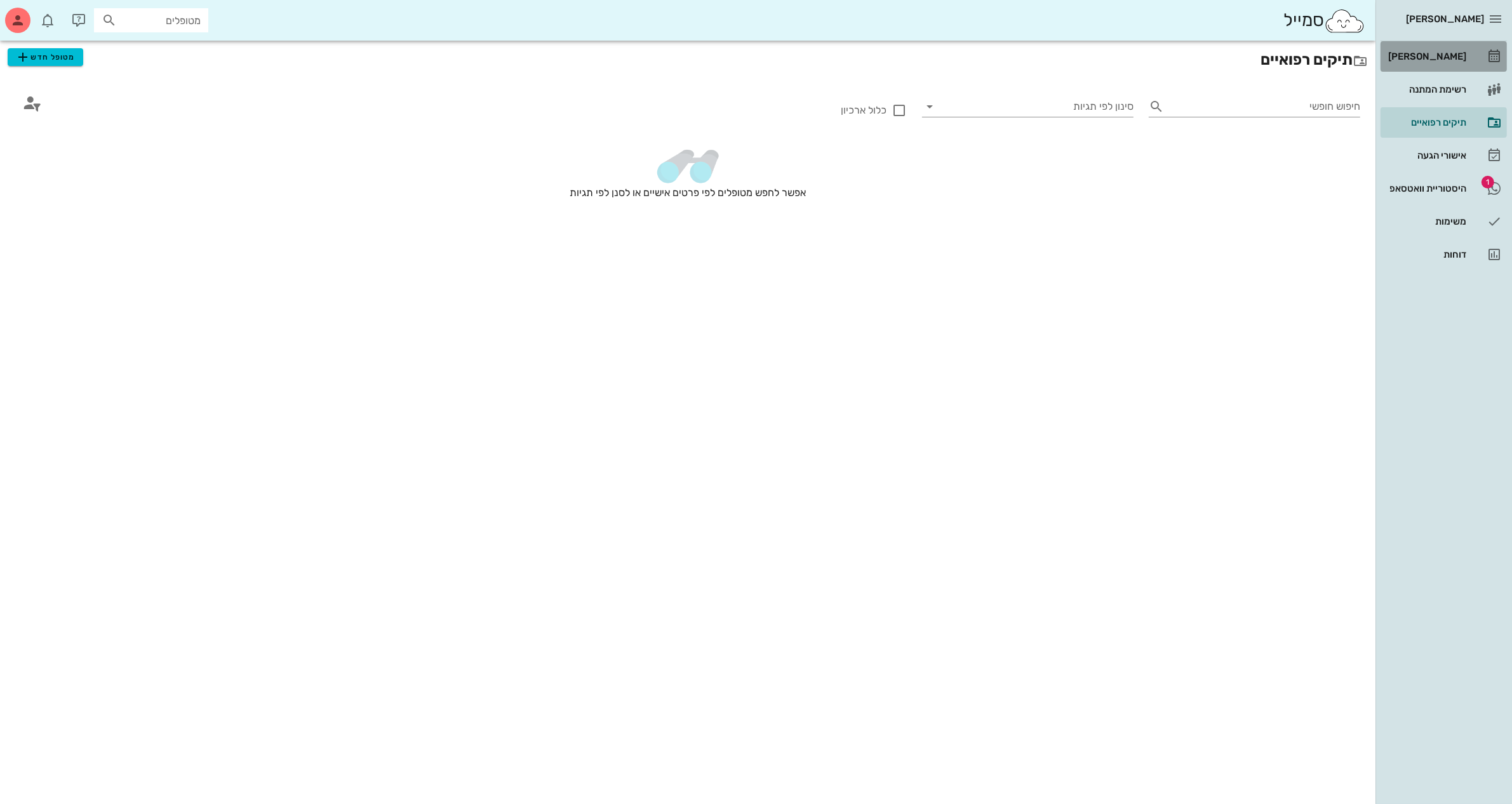
click at [1430, 54] on div "[PERSON_NAME]" at bounding box center [1425, 56] width 81 height 10
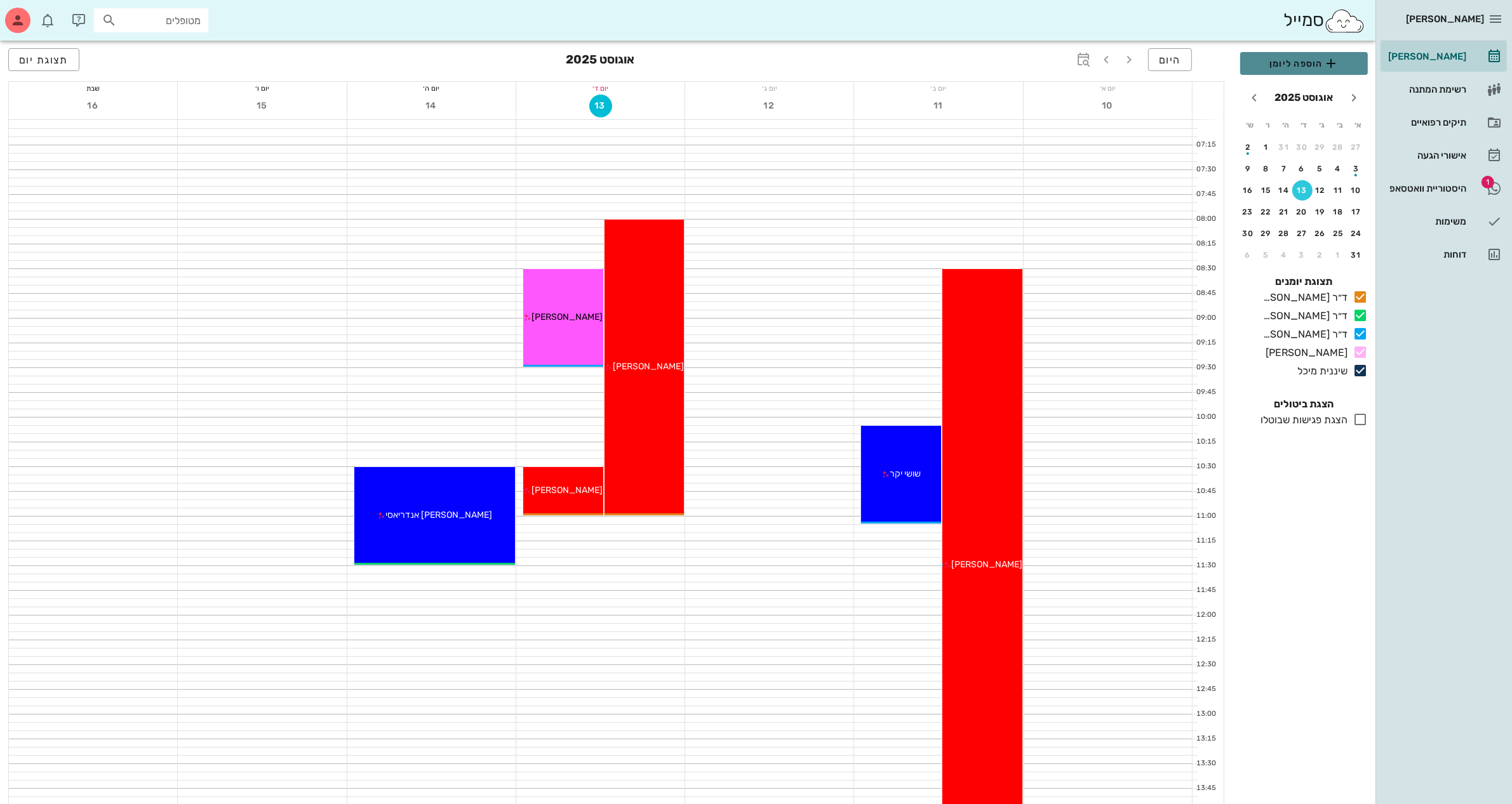
click at [1300, 60] on span "הוספה ליומן" at bounding box center [1304, 64] width 108 height 15
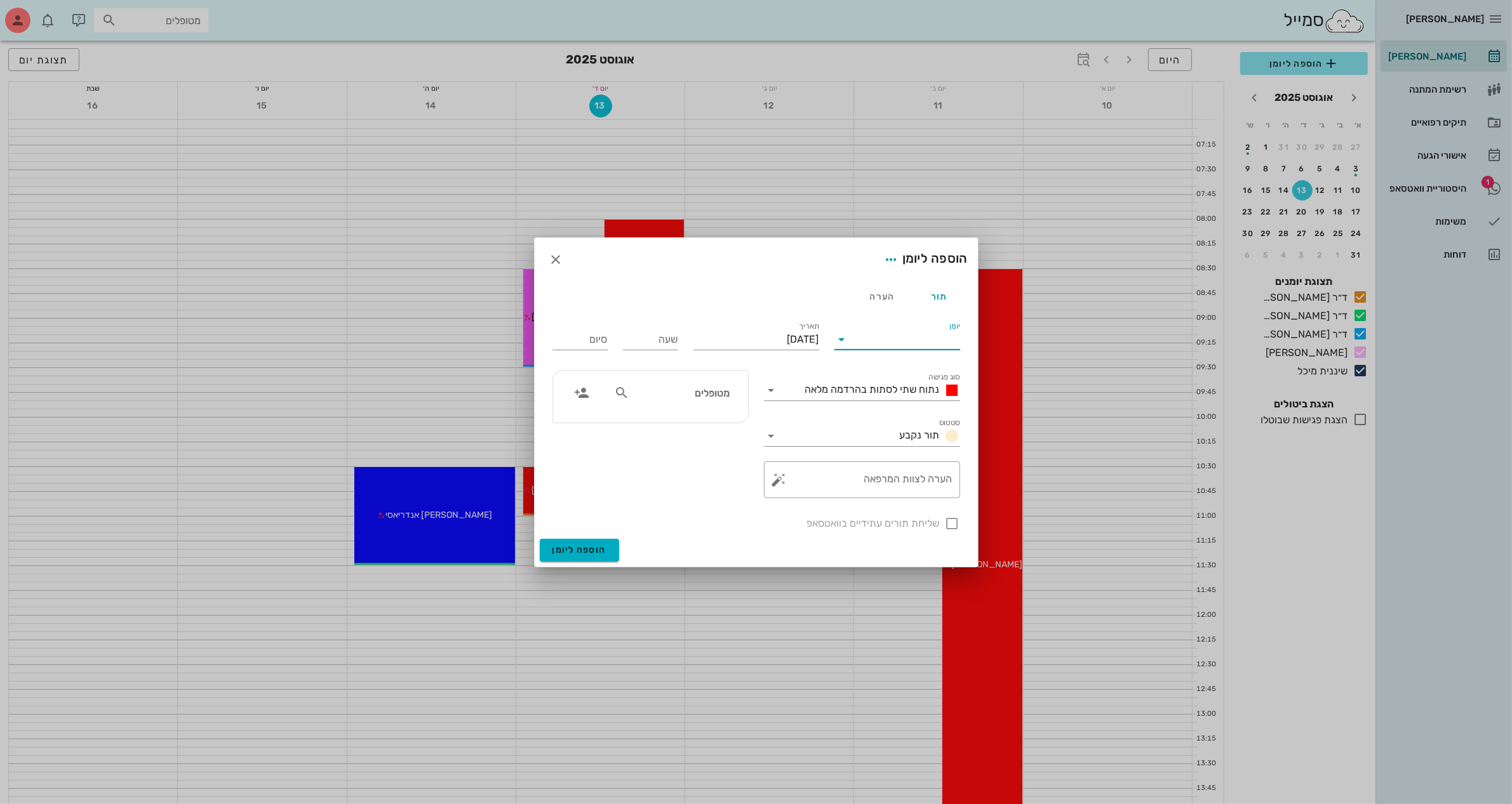
click at [884, 335] on input "יומן" at bounding box center [905, 339] width 108 height 20
click at [898, 406] on div "ד״ר [PERSON_NAME]" at bounding box center [896, 410] width 106 height 12
click at [639, 344] on input "שעה" at bounding box center [651, 339] width 55 height 20
type input "15:30"
click at [611, 340] on div "סיום 23:30" at bounding box center [579, 337] width 70 height 50
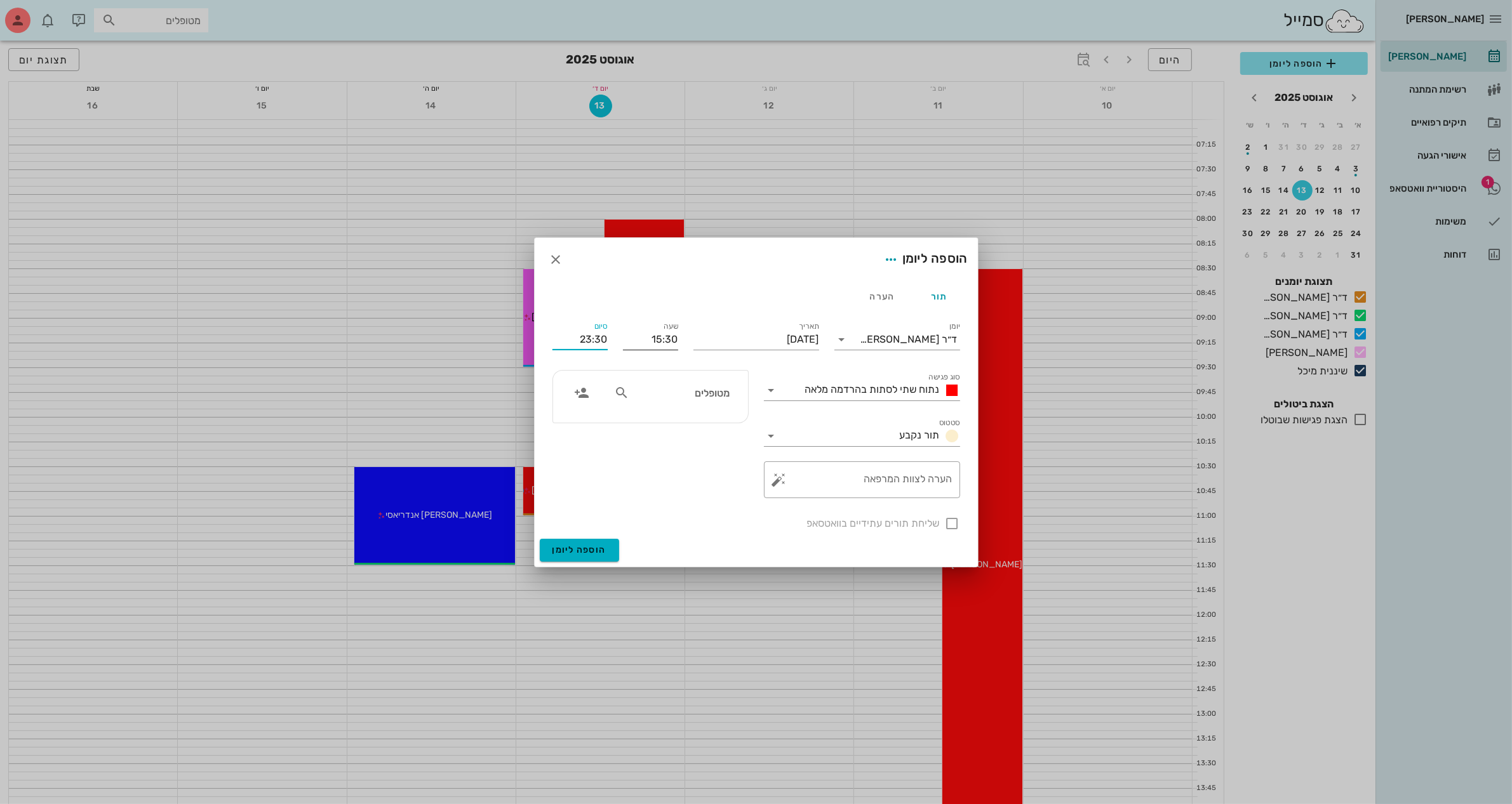
drag, startPoint x: 579, startPoint y: 343, endPoint x: 641, endPoint y: 341, distance: 62.0
click at [641, 341] on div "יומן ד״ר [PERSON_NAME] סוג פגישה נתוח שתי לסתות בהרדמה מלאה סטטוס תור נקבע תארי…" at bounding box center [756, 425] width 422 height 227
click at [786, 386] on input "סוג פגישה" at bounding box center [790, 390] width 18 height 20
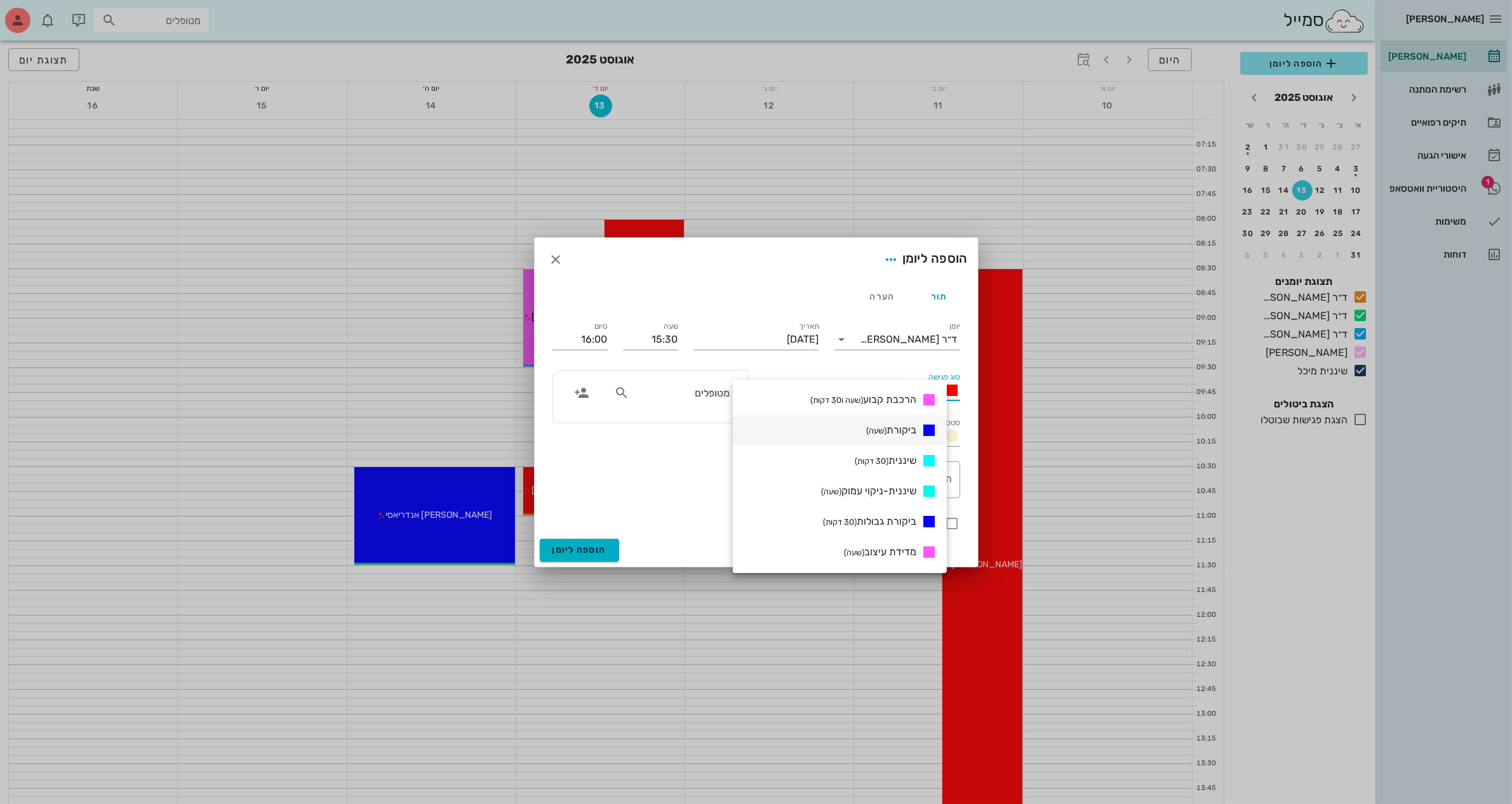
click at [910, 425] on span "ביקורת (שעה)" at bounding box center [891, 430] width 50 height 12
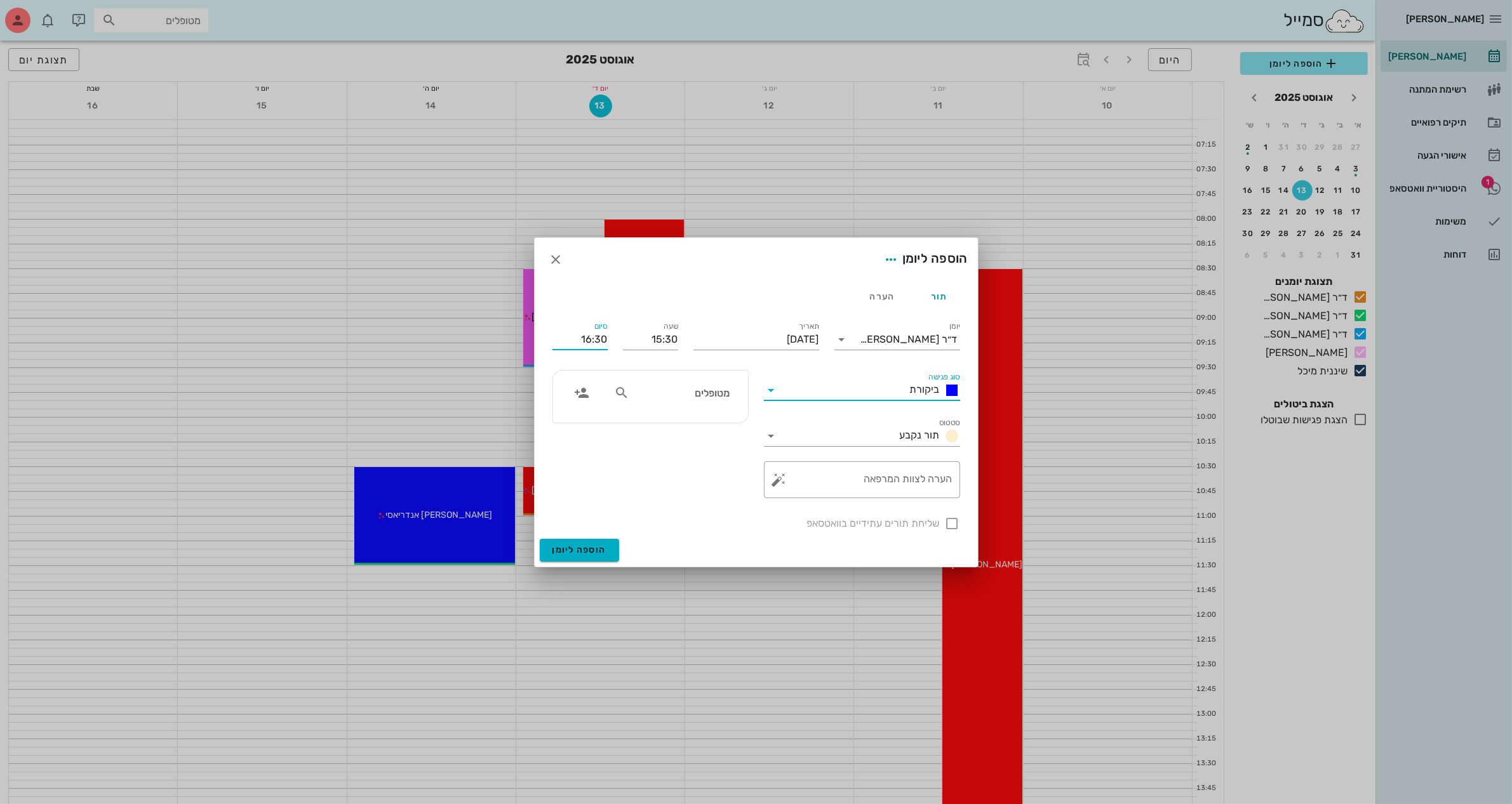
click at [589, 339] on input "16:30" at bounding box center [579, 339] width 55 height 20
click at [584, 382] on div "16:00 (30 דקות)" at bounding box center [546, 386] width 76 height 10
type input "16:00"
click at [867, 433] on input "סטטוס" at bounding box center [837, 436] width 113 height 20
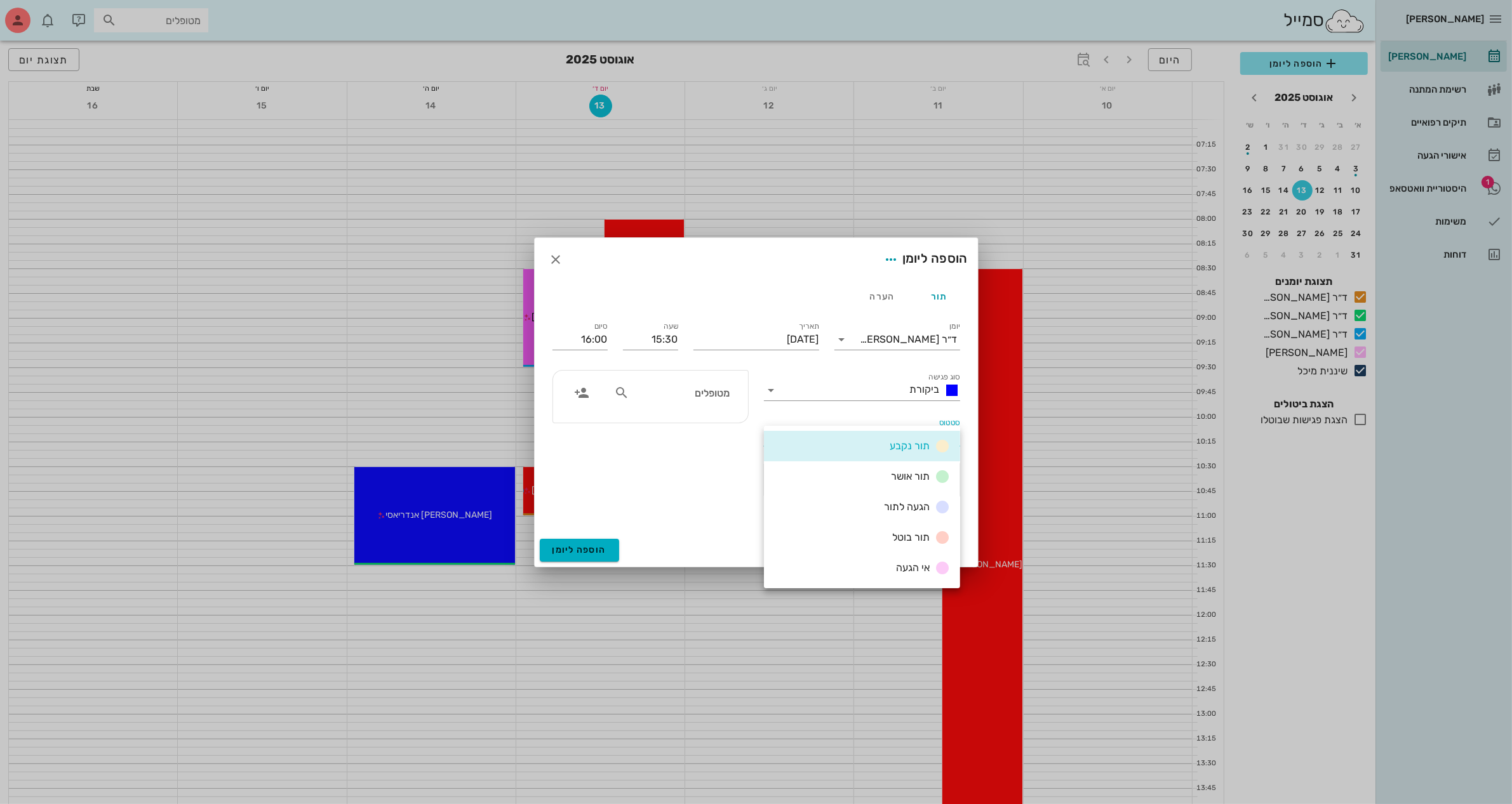
click at [893, 437] on div "תור נקבע" at bounding box center [862, 446] width 196 height 30
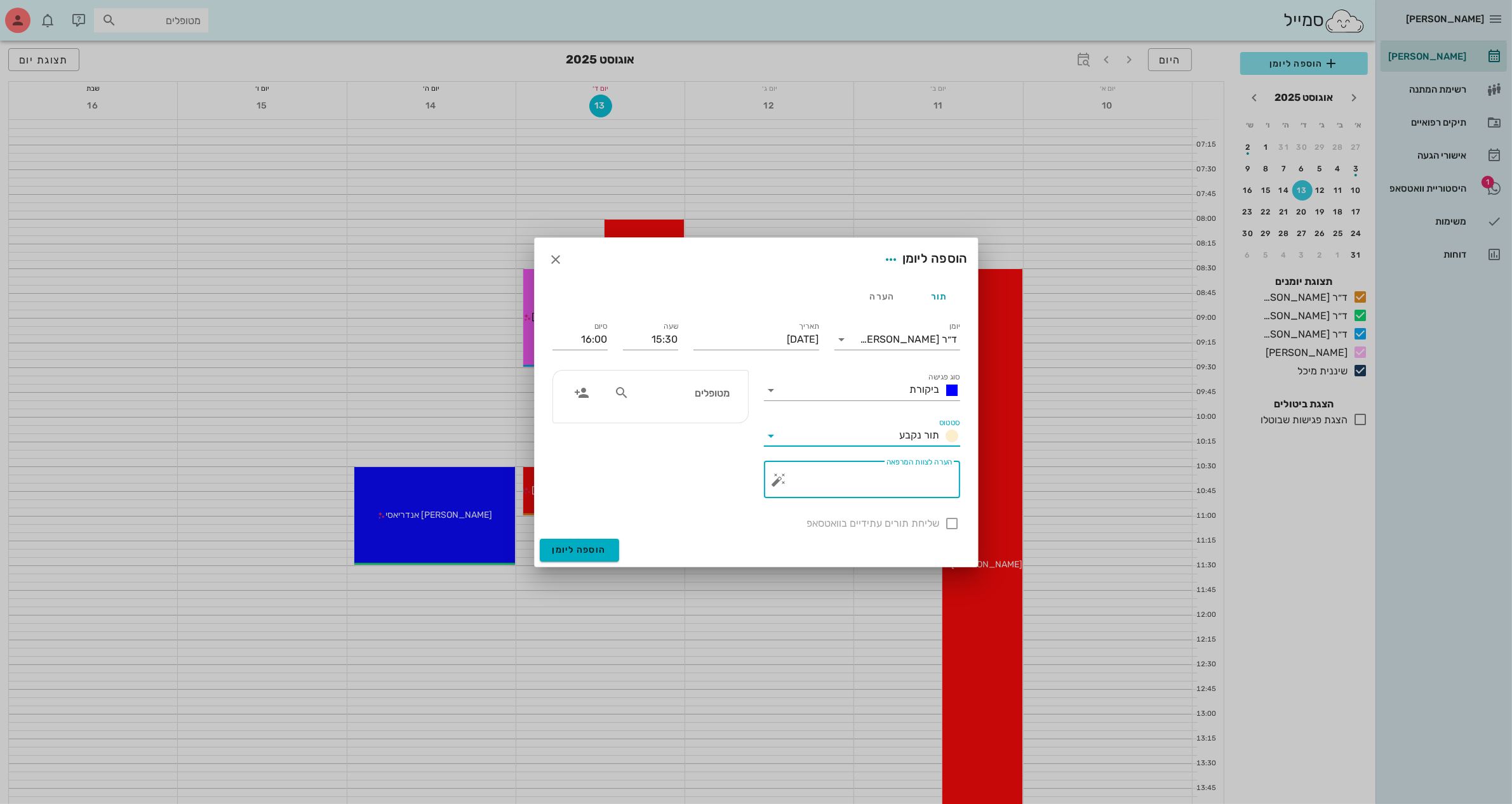
click at [890, 482] on textarea "הערה לצוות המרפאה" at bounding box center [866, 483] width 170 height 30
type textarea "ניקוי לפני מידות"
click at [648, 394] on input "text" at bounding box center [680, 392] width 98 height 16
type input "נו"
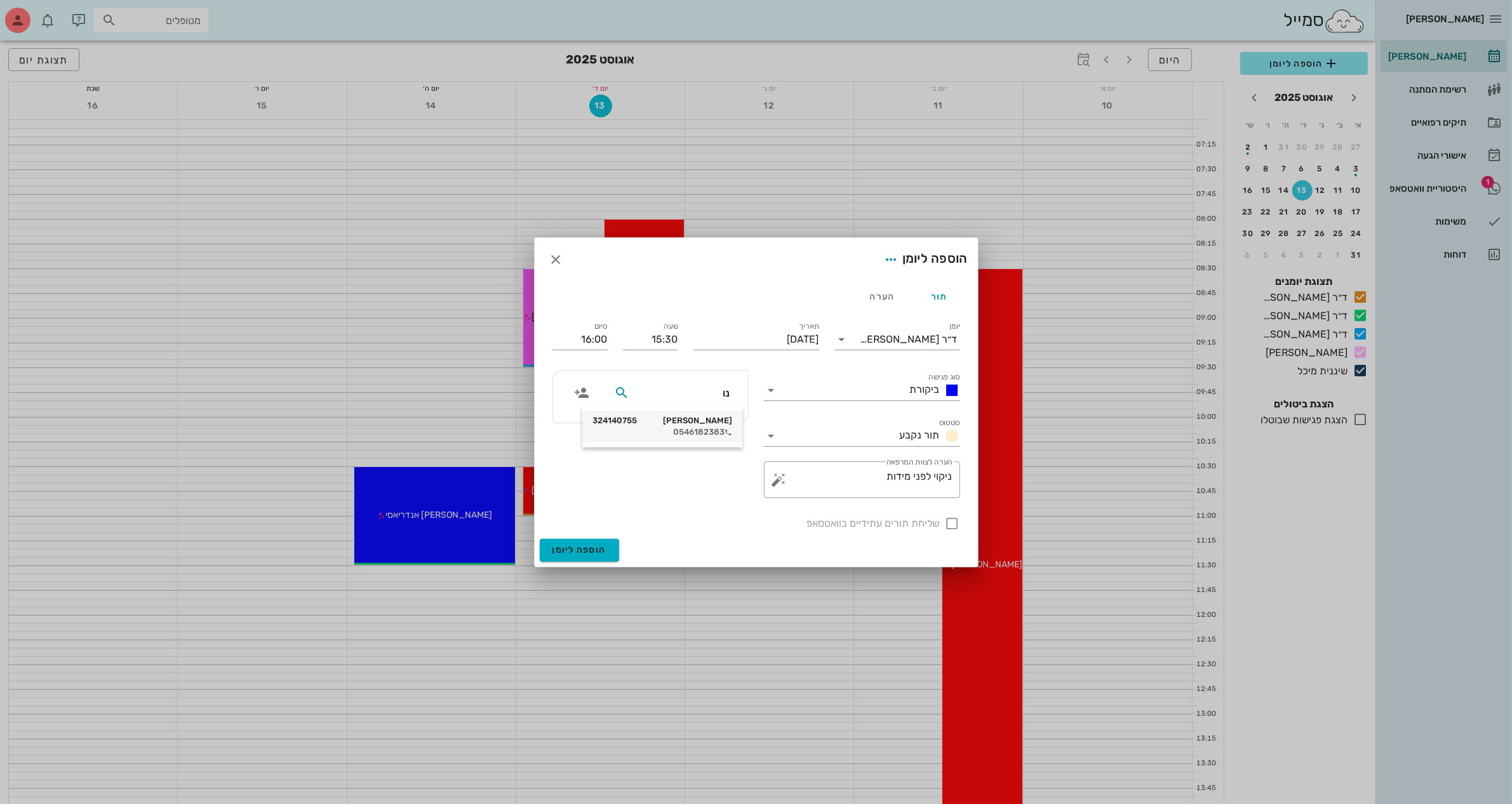
click at [703, 429] on div "0546182383" at bounding box center [661, 432] width 140 height 10
click at [582, 549] on span "הוספה ליומן" at bounding box center [579, 549] width 54 height 10
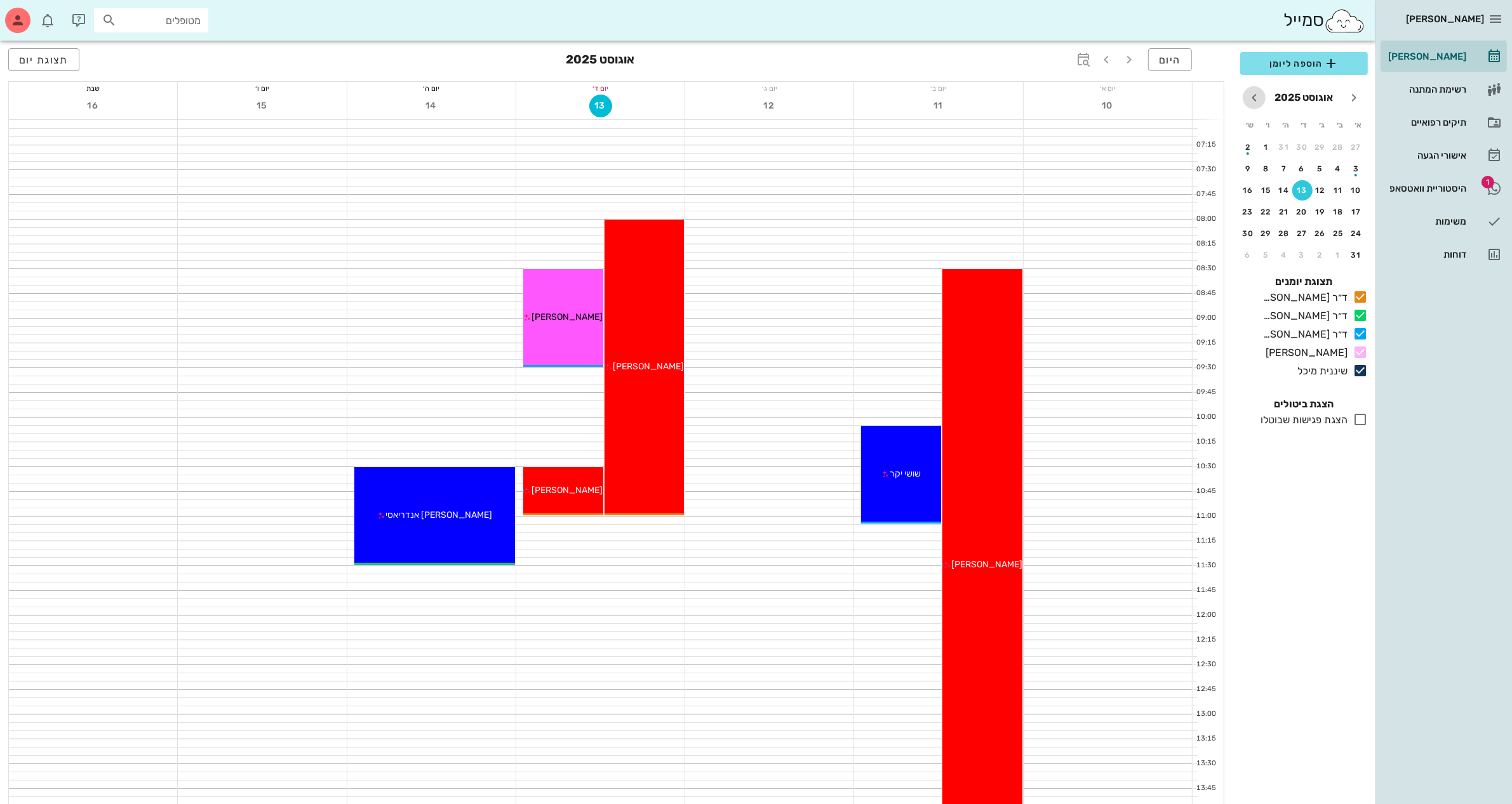
click at [1258, 99] on icon "חודש הבא" at bounding box center [1254, 98] width 15 height 15
click at [1356, 100] on icon "חודש שעבר" at bounding box center [1353, 98] width 15 height 15
click at [1299, 207] on div "20" at bounding box center [1302, 211] width 20 height 9
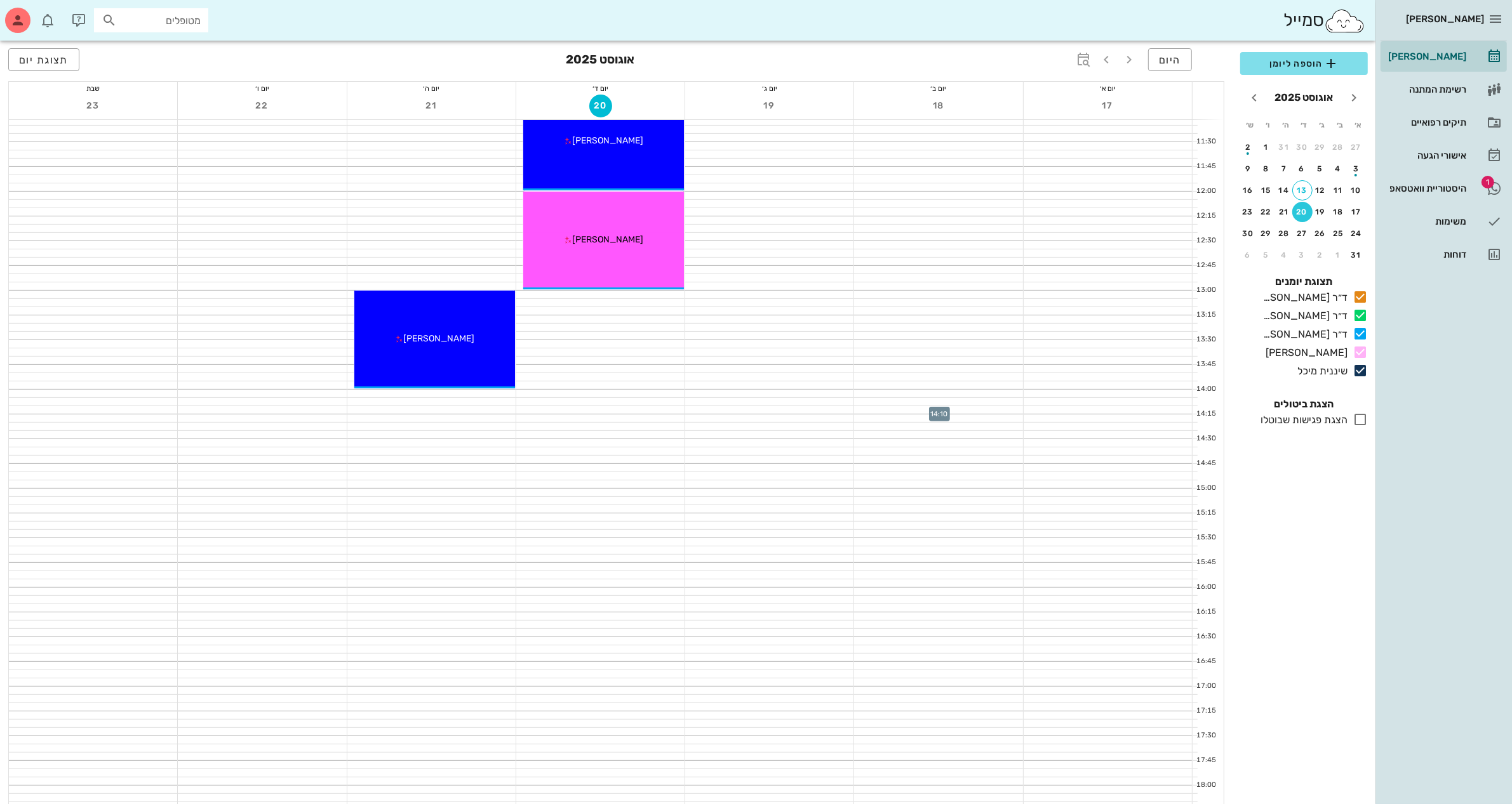
scroll to position [397, 0]
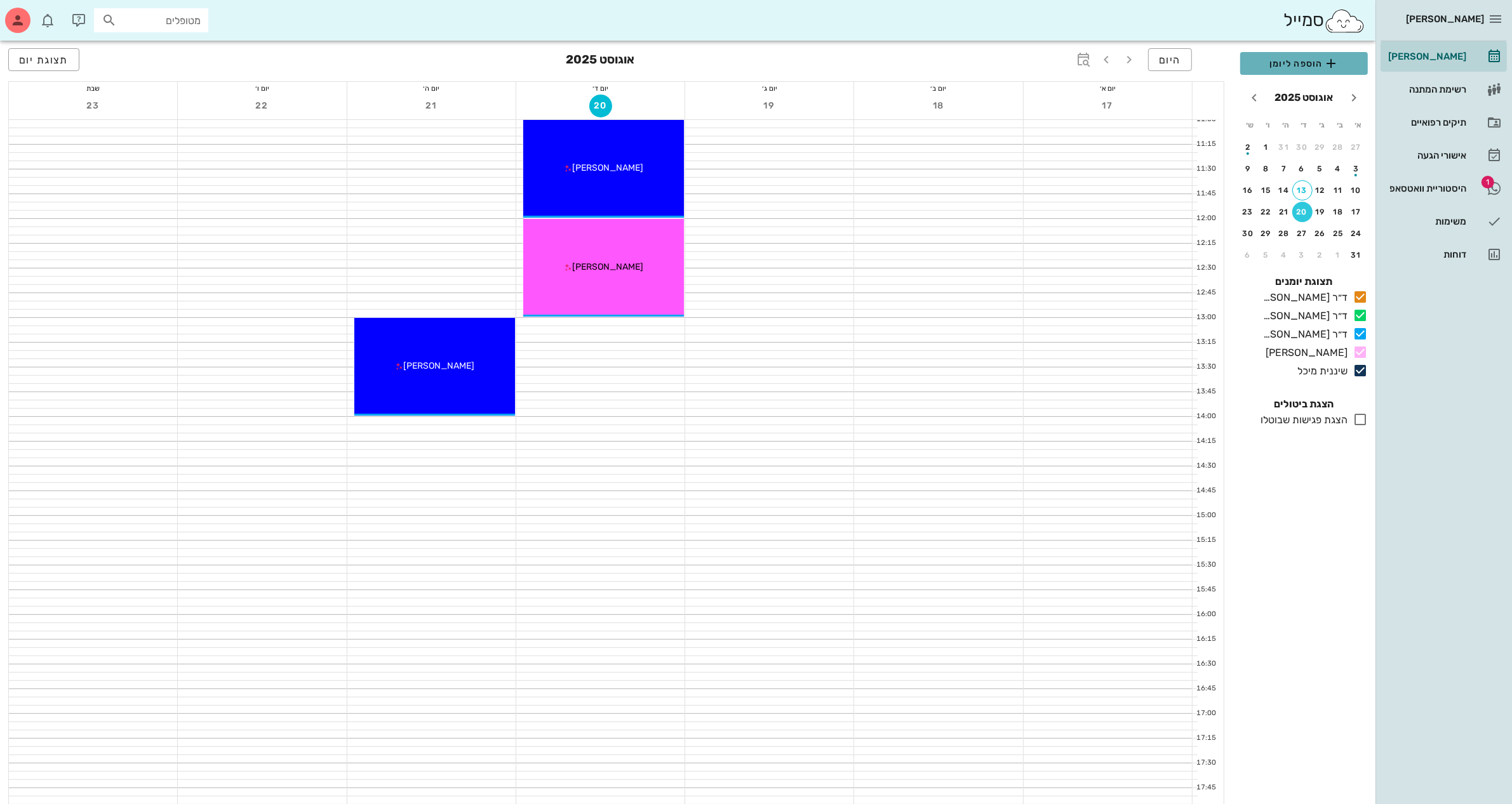
click at [1308, 60] on span "הוספה ליומן" at bounding box center [1304, 64] width 108 height 15
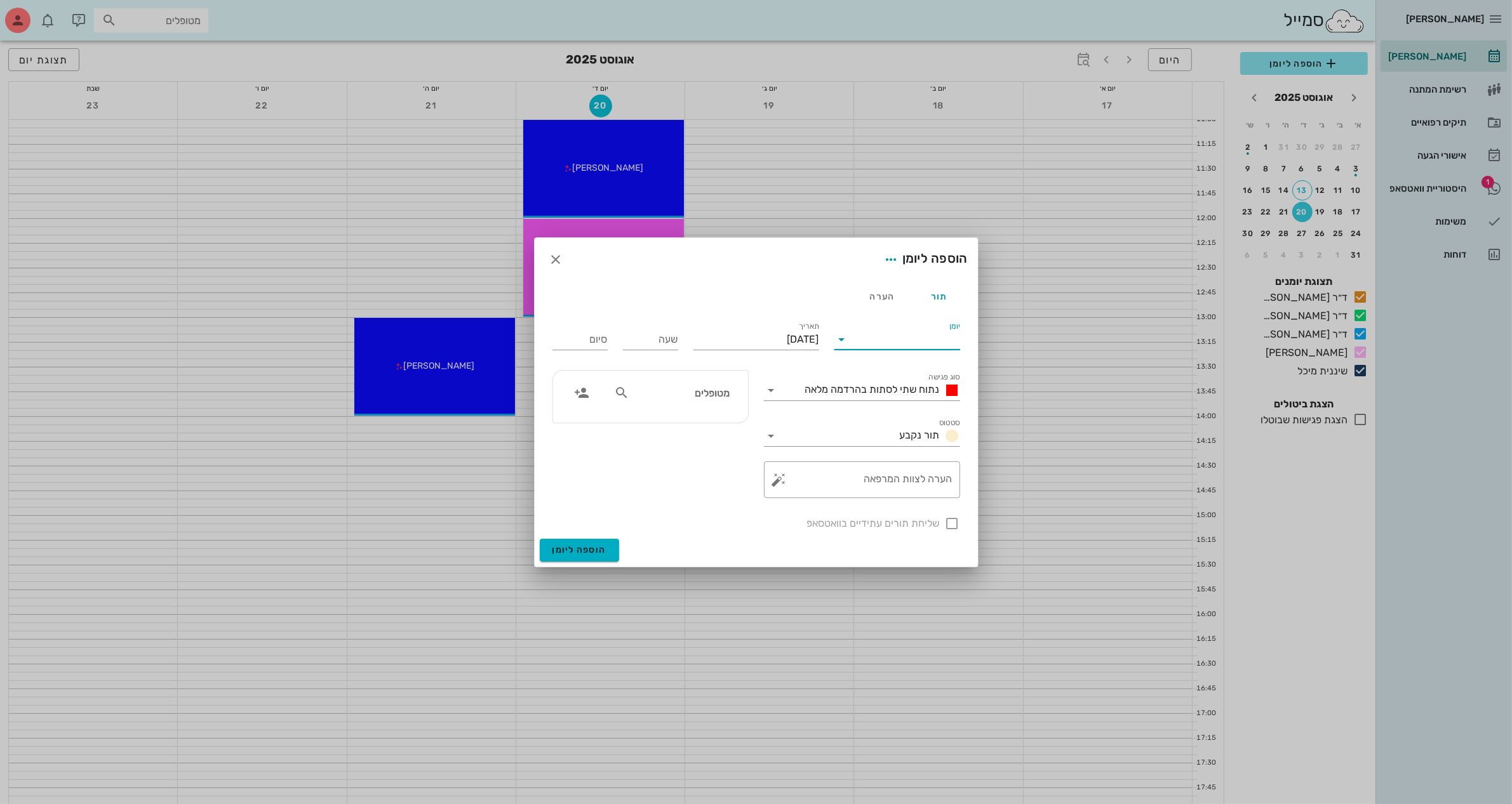
click at [925, 341] on input "יומן" at bounding box center [905, 339] width 108 height 20
click at [919, 415] on div "ד״ר [PERSON_NAME]" at bounding box center [896, 410] width 106 height 12
click at [671, 342] on input "שעה" at bounding box center [651, 339] width 55 height 20
type input "16:00"
click at [540, 539] on button "הוספה ליומן" at bounding box center [579, 550] width 79 height 23
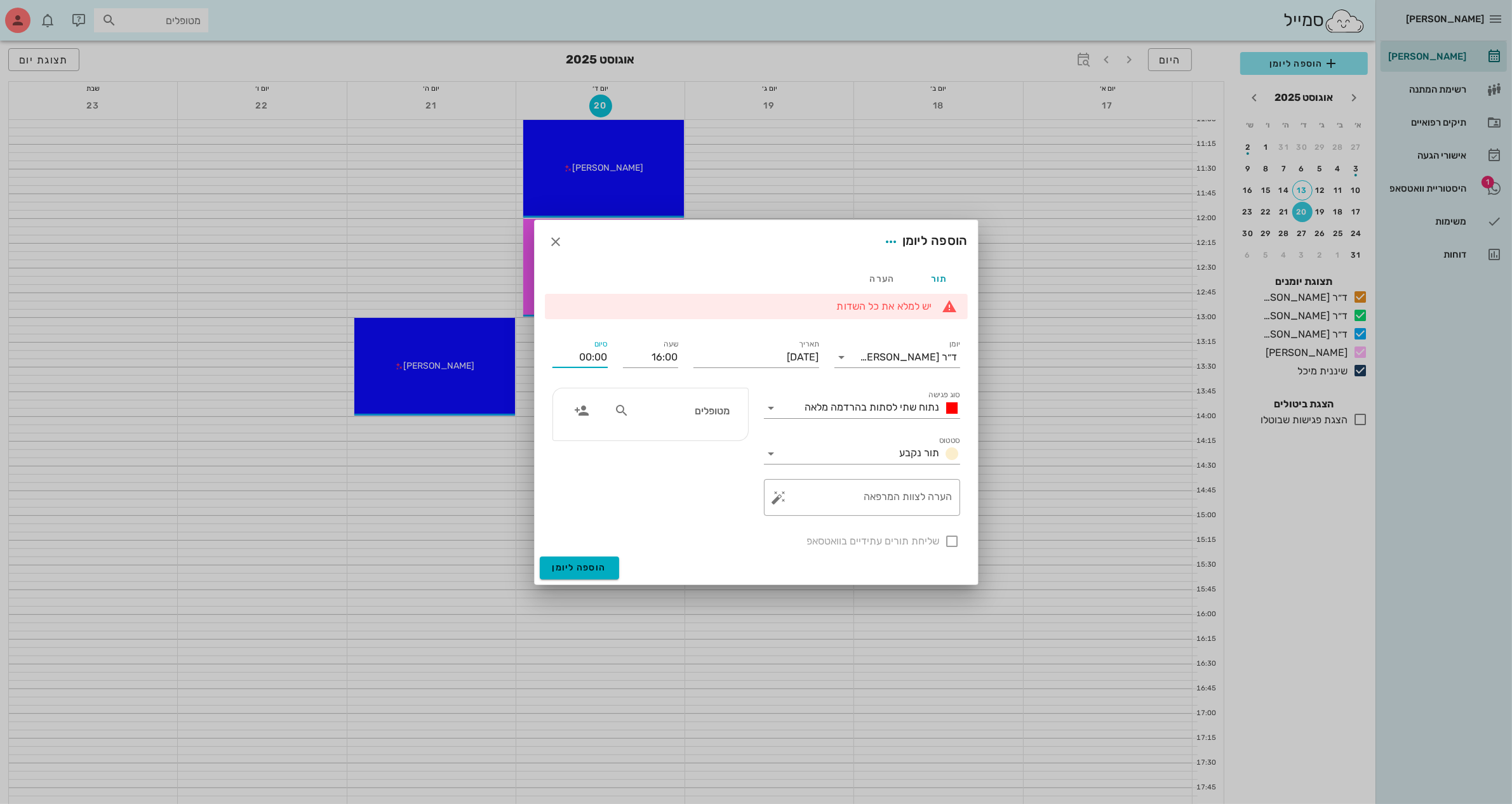
click at [598, 359] on input "00:00" at bounding box center [579, 357] width 55 height 20
type input "0"
type input "16:30"
click at [584, 403] on div "16:30 (30 דקות)" at bounding box center [546, 404] width 76 height 10
click at [800, 407] on input "סוג פגישה" at bounding box center [790, 407] width 18 height 20
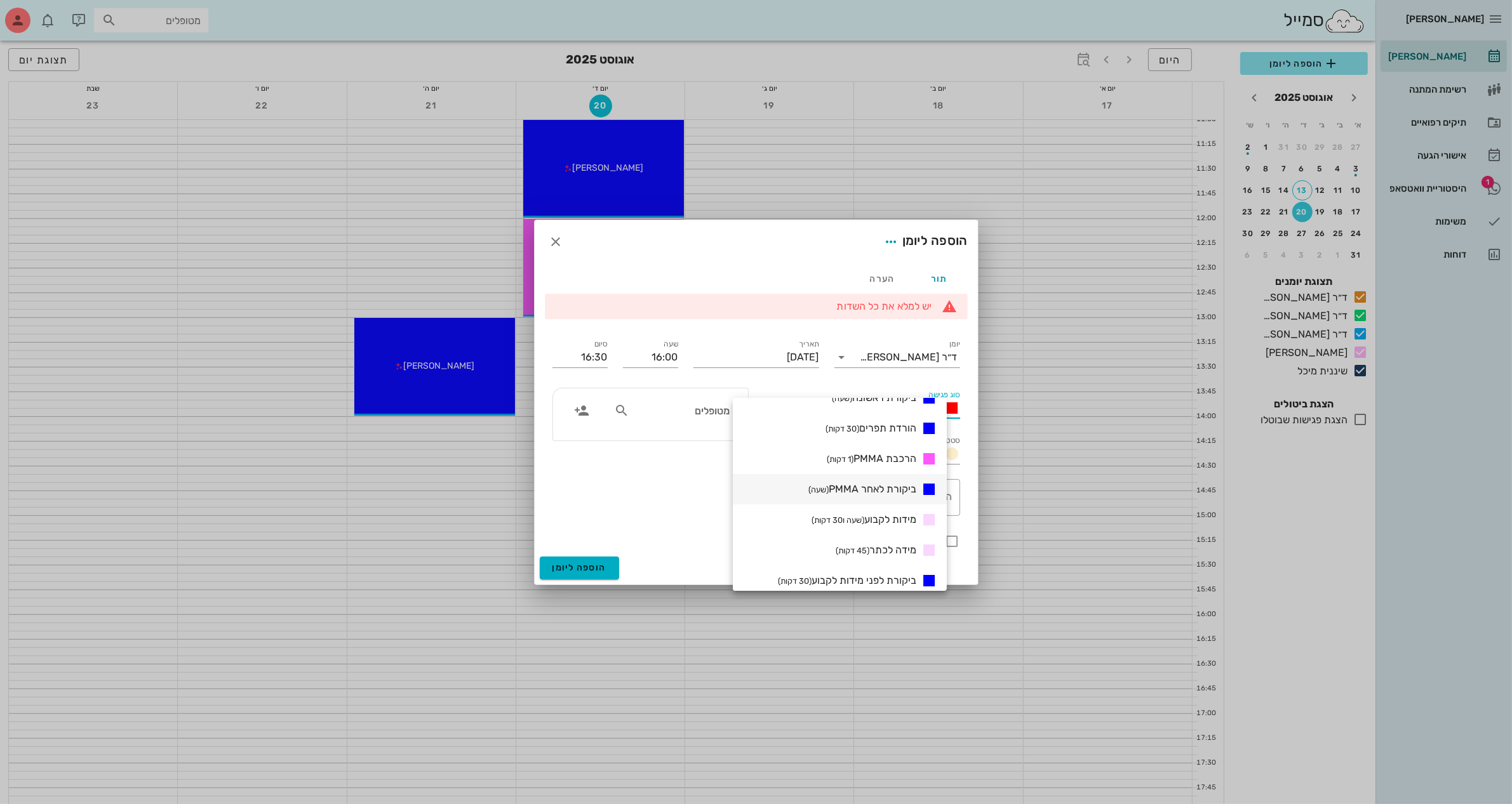
scroll to position [238, 0]
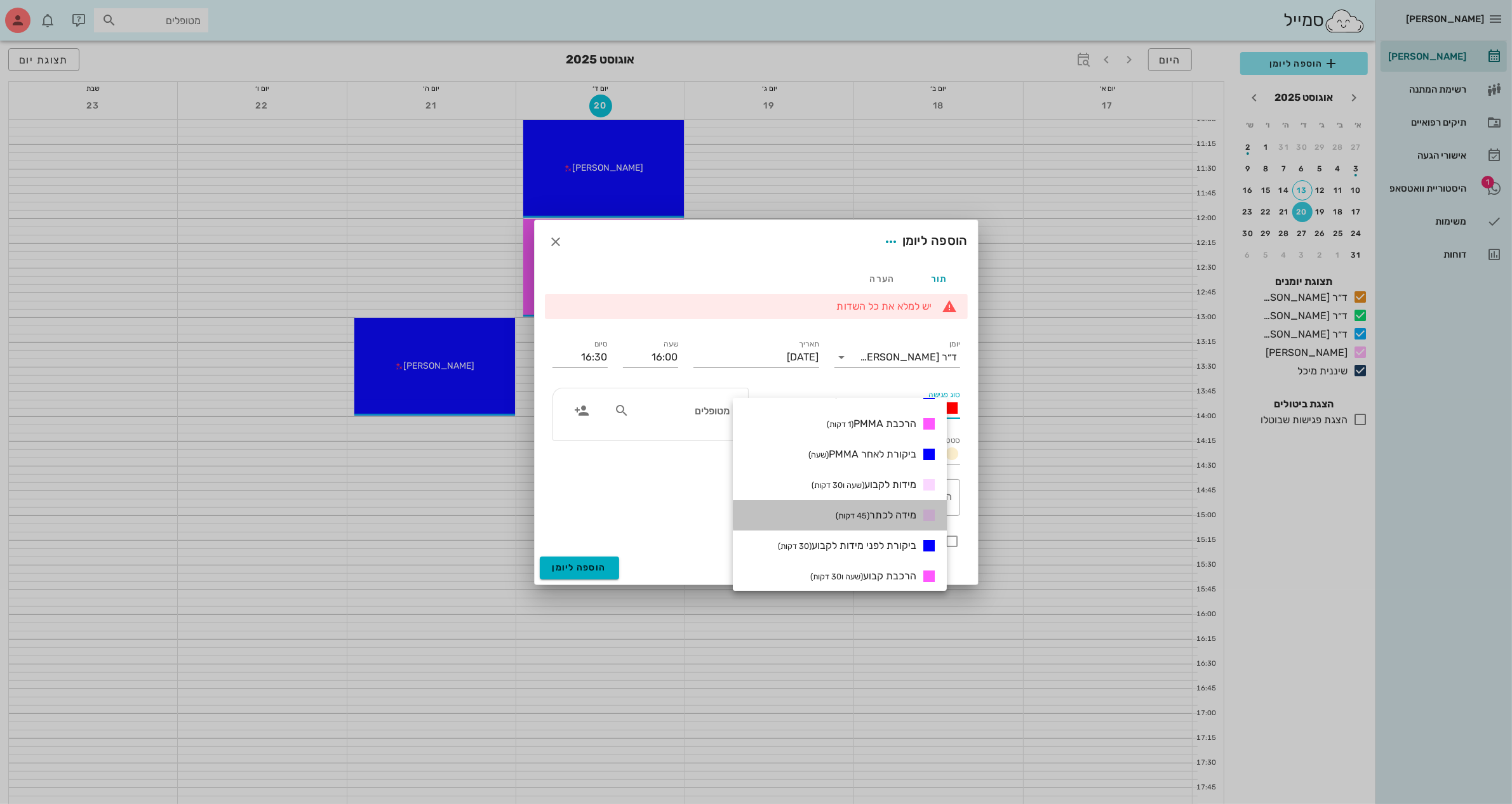
click at [905, 513] on span "מידה לכתר (45 דקות)" at bounding box center [875, 515] width 81 height 12
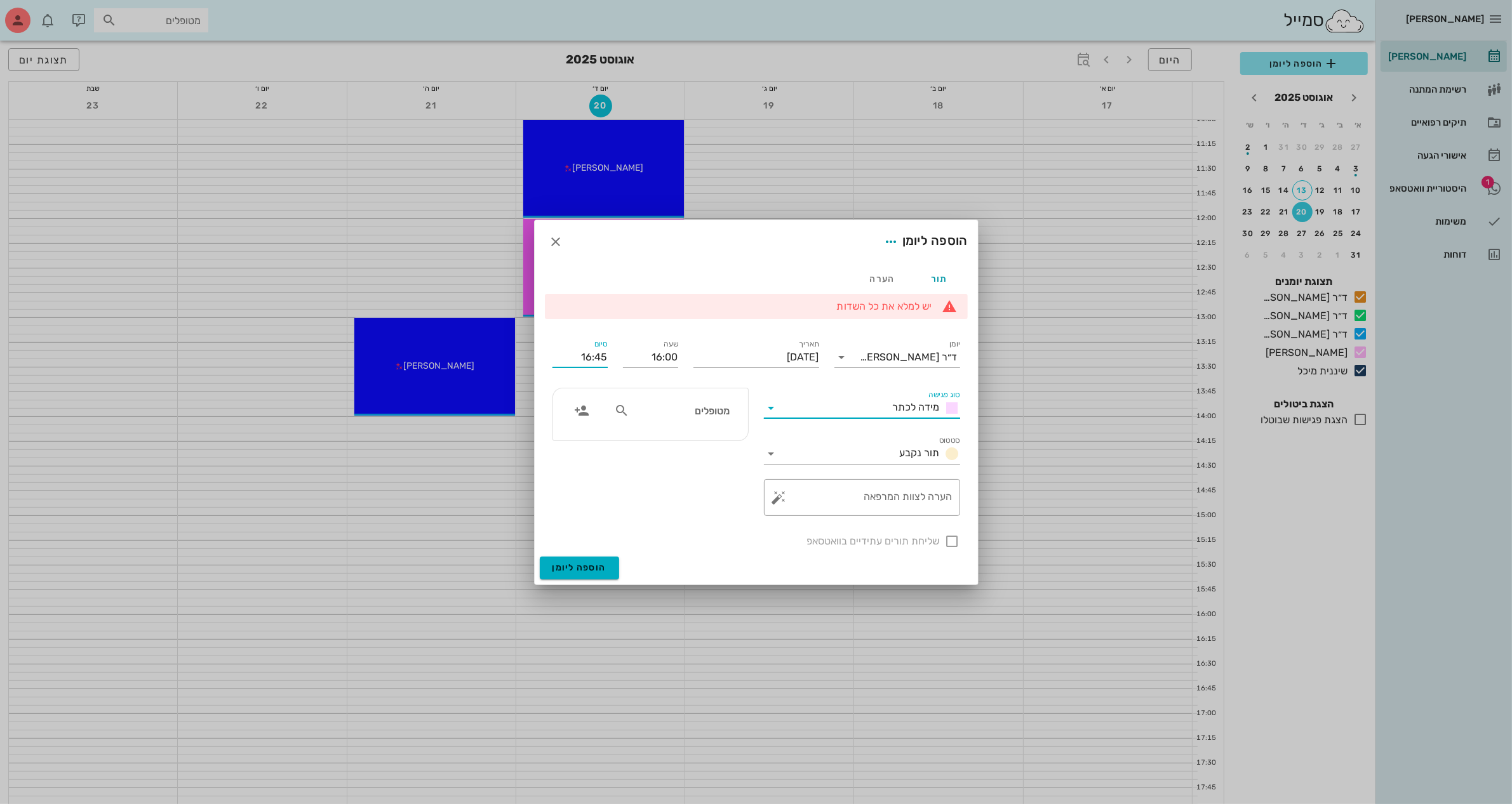
click at [599, 356] on input "16:45" at bounding box center [579, 357] width 55 height 20
click at [600, 356] on input "16:45" at bounding box center [579, 357] width 55 height 20
type input "16:30"
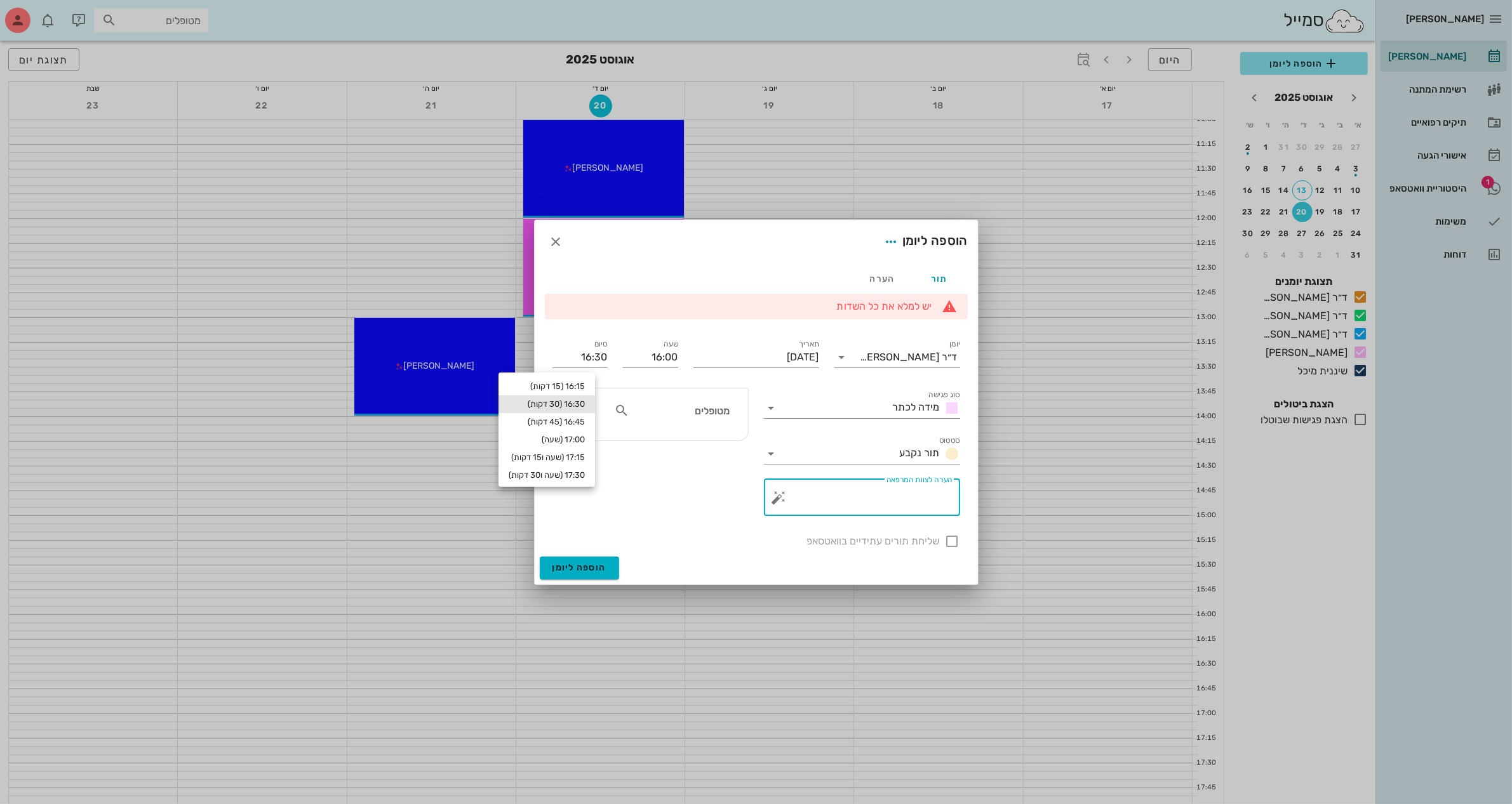
click at [870, 505] on textarea "הערה לצוות המרפאה" at bounding box center [866, 500] width 170 height 30
type textarea "מידות"
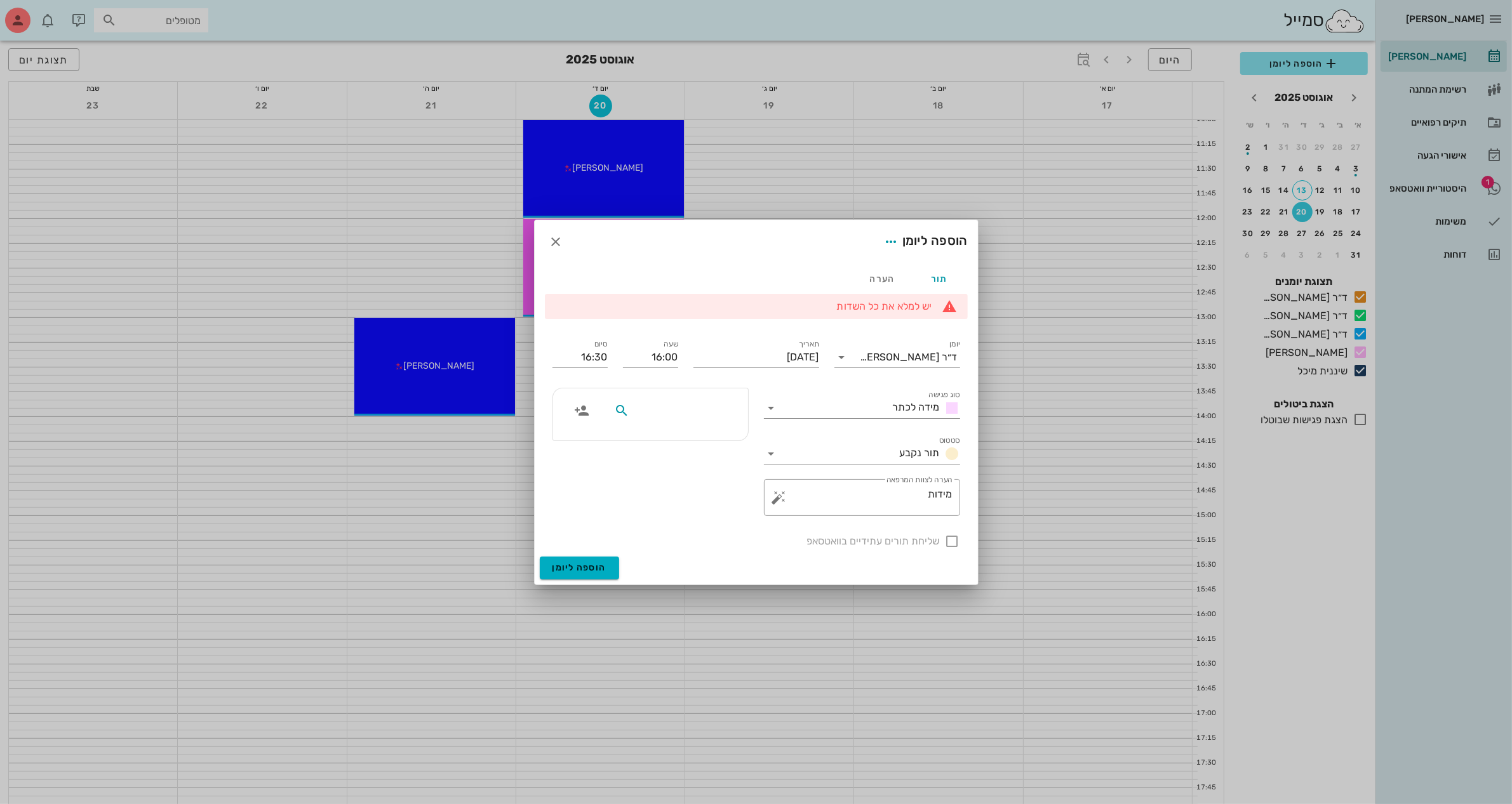
click at [717, 417] on input "text" at bounding box center [680, 410] width 98 height 16
type input "נוע"
click at [703, 445] on div "0546182383" at bounding box center [661, 450] width 140 height 10
click at [952, 540] on div at bounding box center [952, 541] width 22 height 22
checkbox input "true"
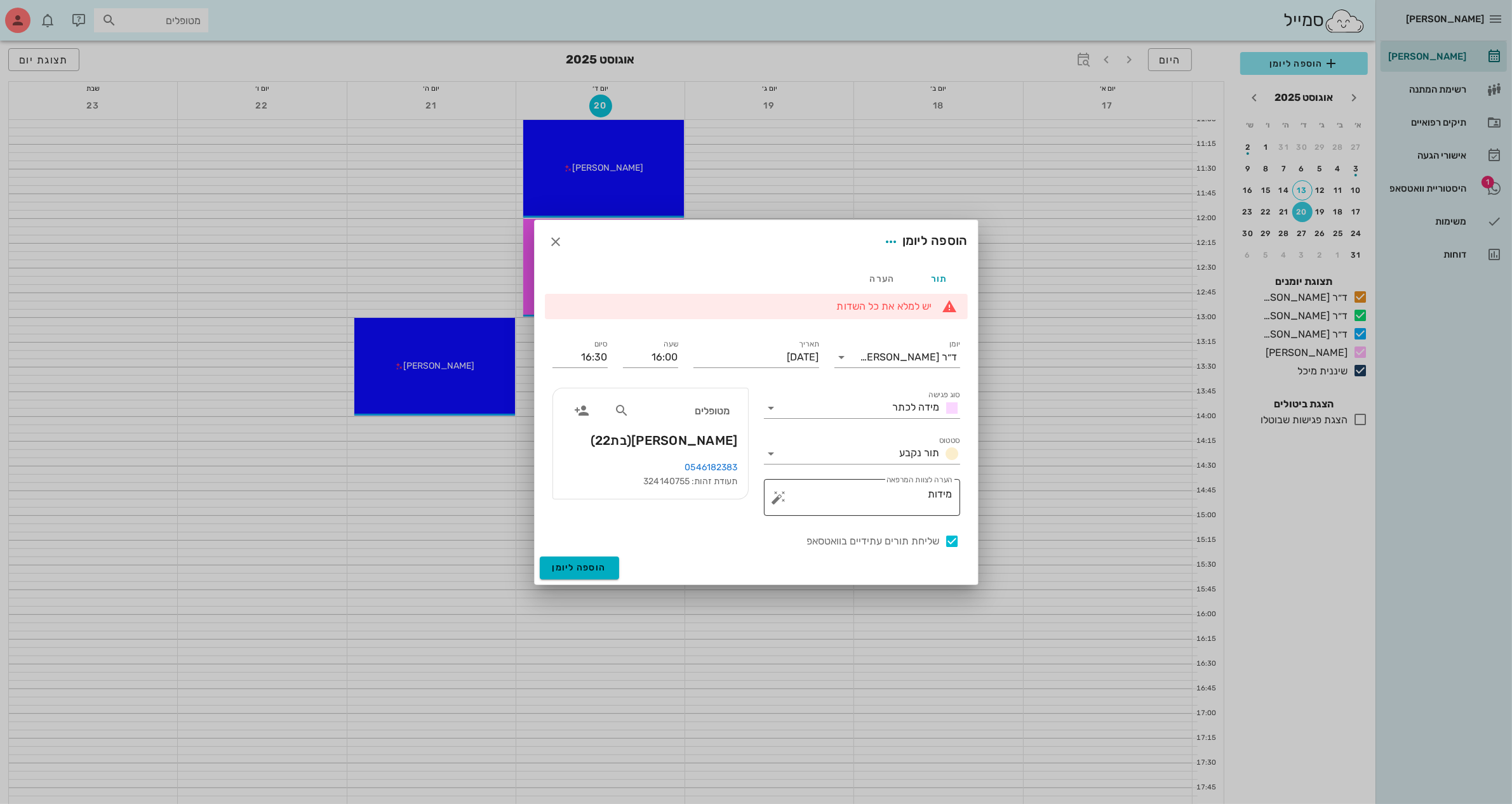
click at [899, 500] on textarea "מידות" at bounding box center [866, 500] width 170 height 30
type textarea "מידות לכתר"
click at [582, 568] on span "הוספה ליומן" at bounding box center [579, 567] width 54 height 10
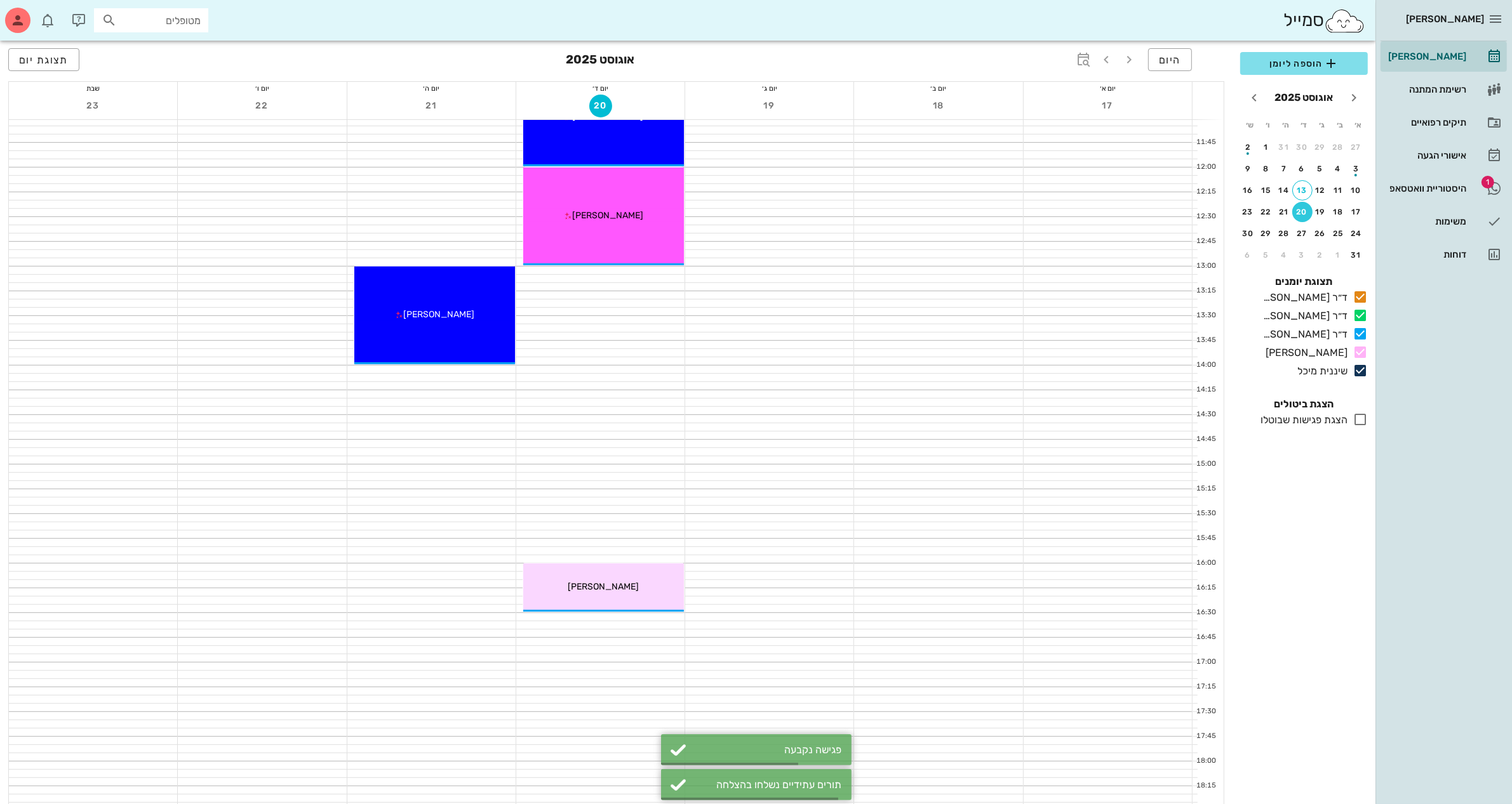
scroll to position [476, 0]
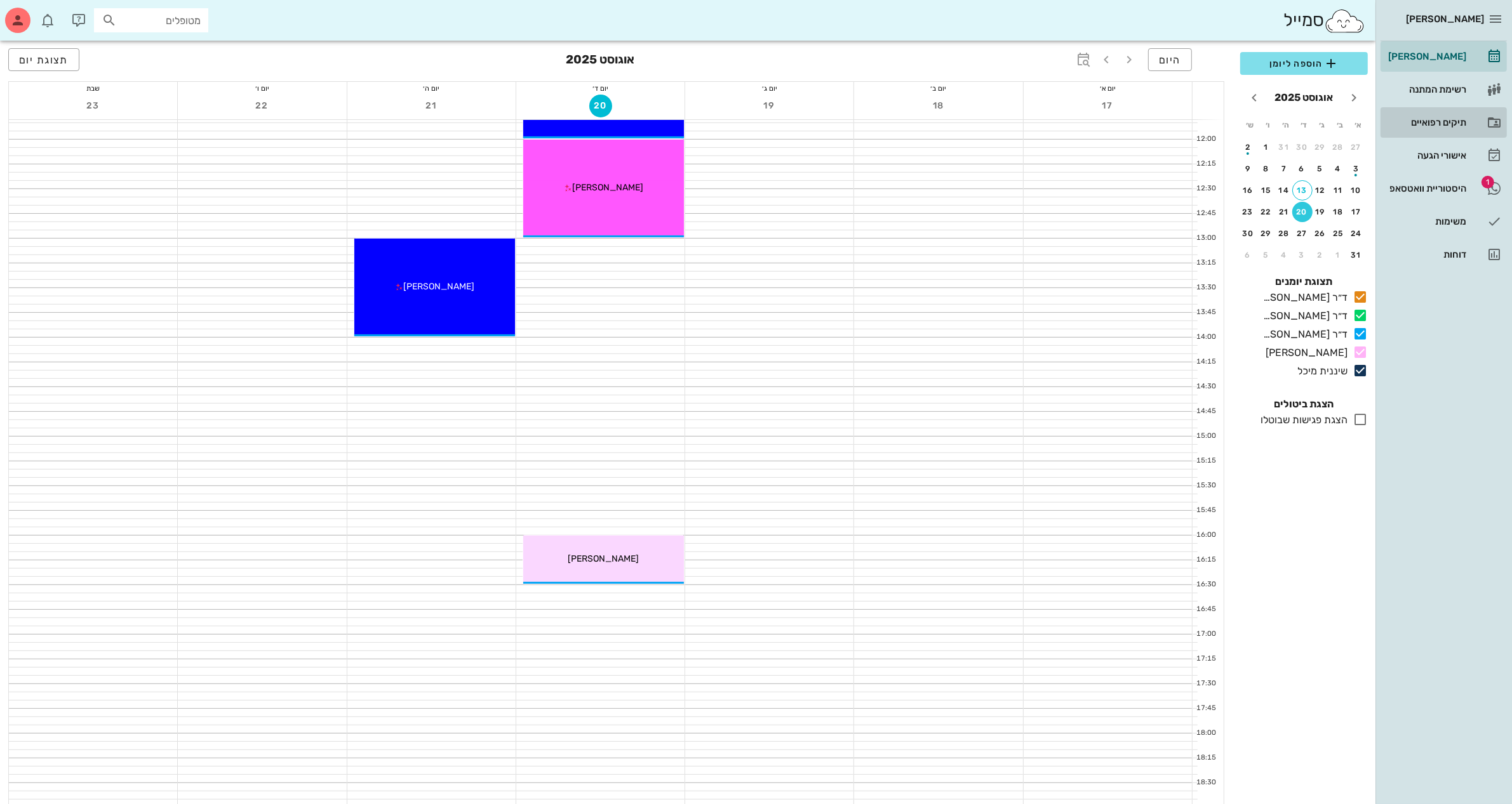
click at [1433, 118] on div "תיקים רפואיים" at bounding box center [1425, 122] width 81 height 10
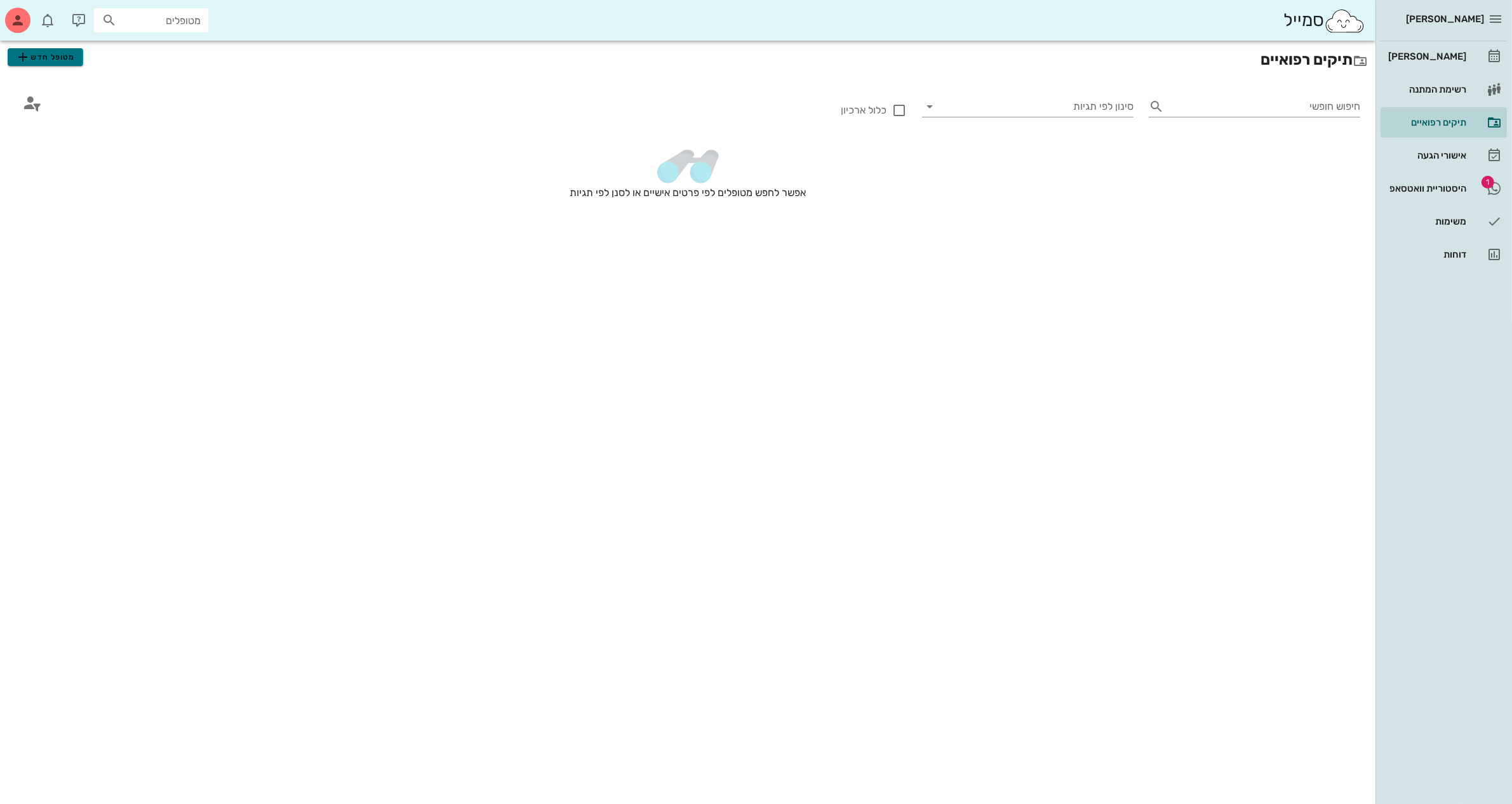
click at [49, 55] on span "מטופל חדש" at bounding box center [45, 57] width 60 height 15
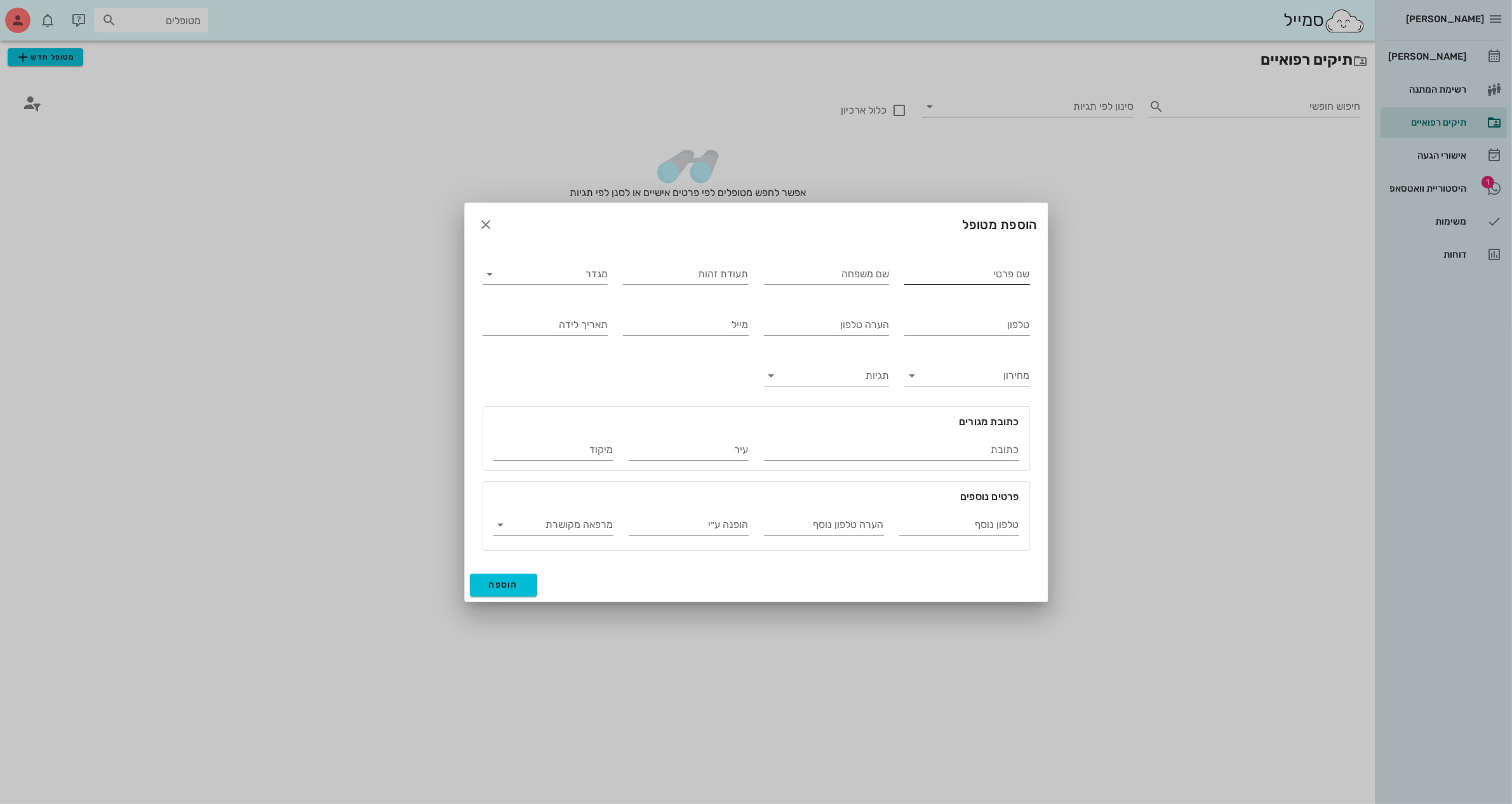
click at [963, 277] on input "שם פרטי" at bounding box center [967, 274] width 126 height 20
type input "[PERSON_NAME]"
type input "אלמה"
click at [680, 270] on input "תעודת זהות" at bounding box center [686, 274] width 126 height 20
type input "27265164"
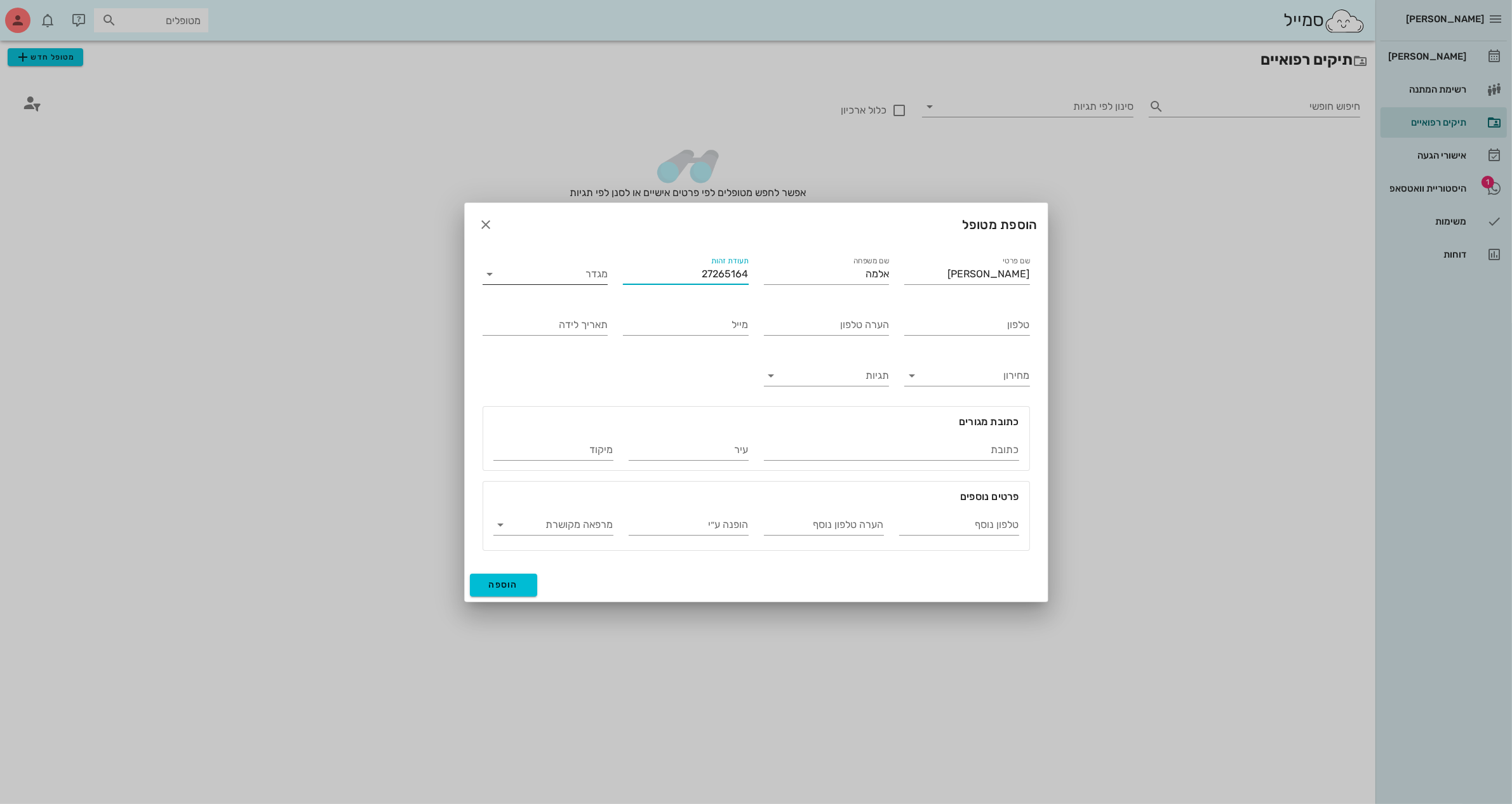
click at [539, 275] on input "מגדר" at bounding box center [555, 274] width 106 height 20
click at [544, 309] on div "נקבה" at bounding box center [545, 314] width 105 height 12
click at [924, 324] on input "טלפון" at bounding box center [967, 324] width 126 height 20
type input "050-4441468"
click at [544, 331] on input "תאריך לידה" at bounding box center [545, 324] width 126 height 20
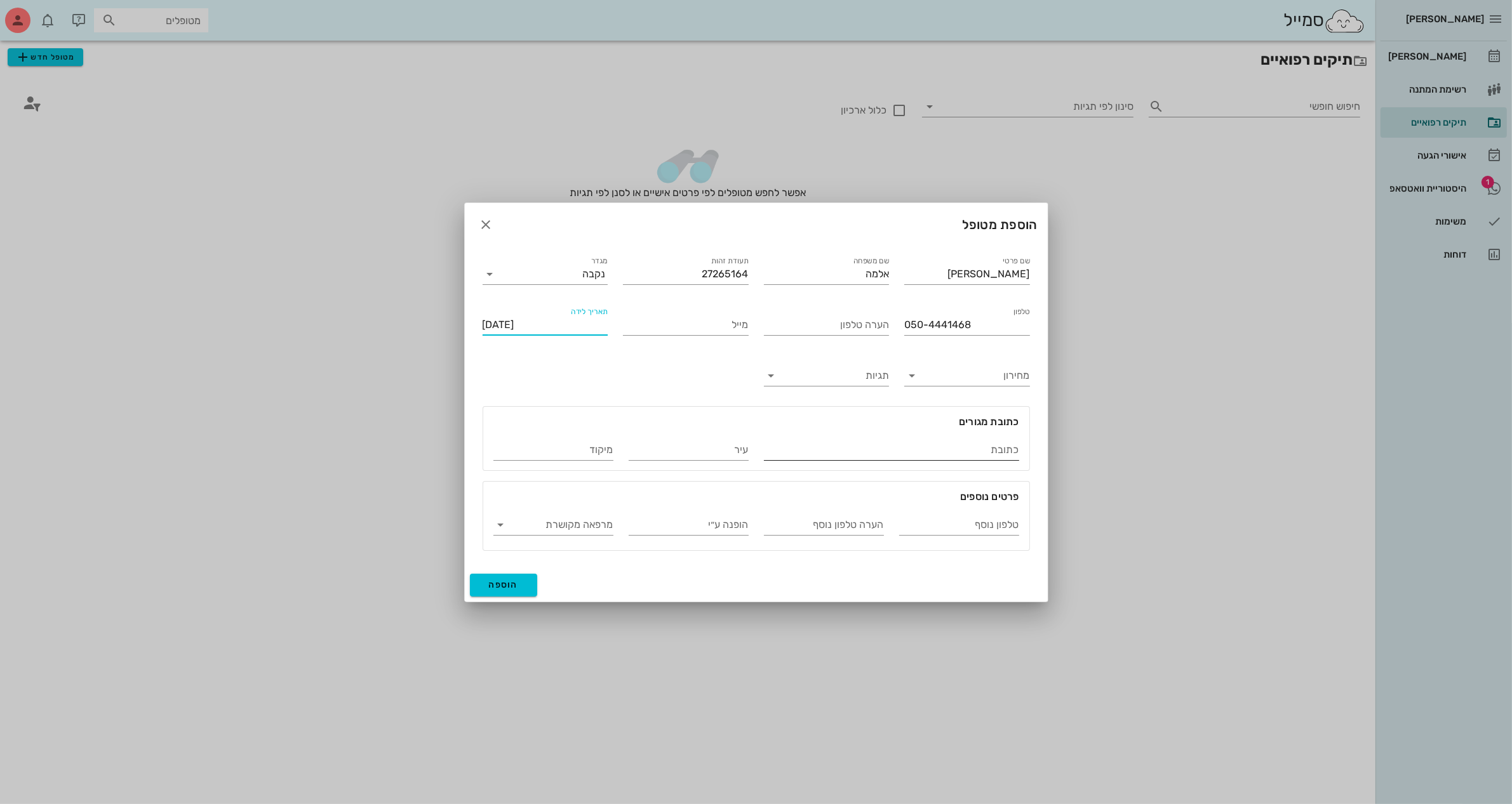
type input "[DATE]"
click at [833, 432] on div "כתובת" at bounding box center [892, 445] width 255 height 28
click at [865, 449] on input "כתובת" at bounding box center [892, 449] width 255 height 20
click at [952, 449] on input "כתובת" at bounding box center [892, 449] width 255 height 20
type input "גבעתי 11"
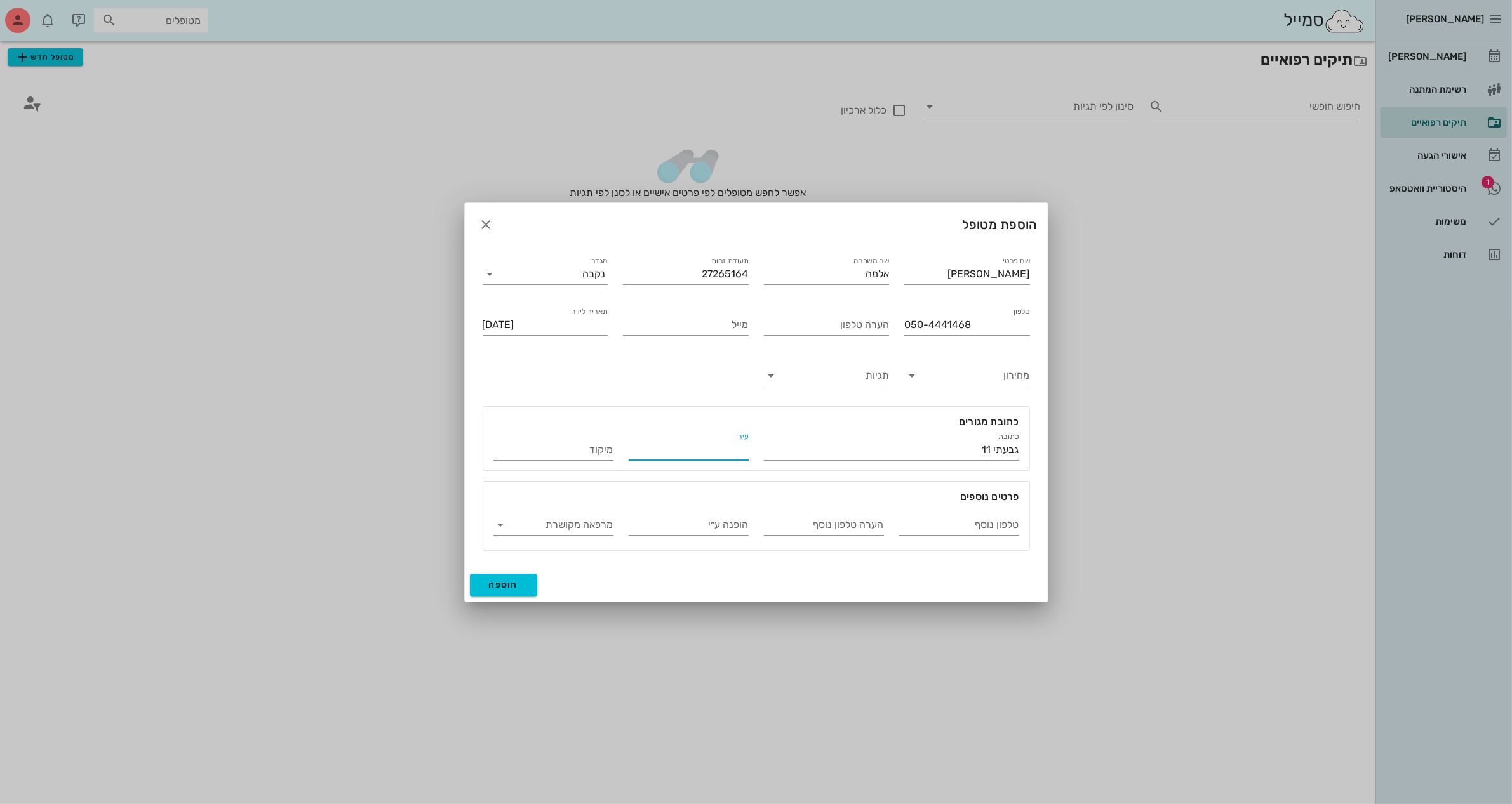
click at [728, 446] on input "עיר" at bounding box center [689, 449] width 120 height 20
type input "בת ים"
click at [948, 522] on input "טלפון נוסף" at bounding box center [959, 524] width 120 height 20
type input "050-5307122"
click at [787, 521] on input "הערה טלפון נוסף" at bounding box center [824, 524] width 120 height 20
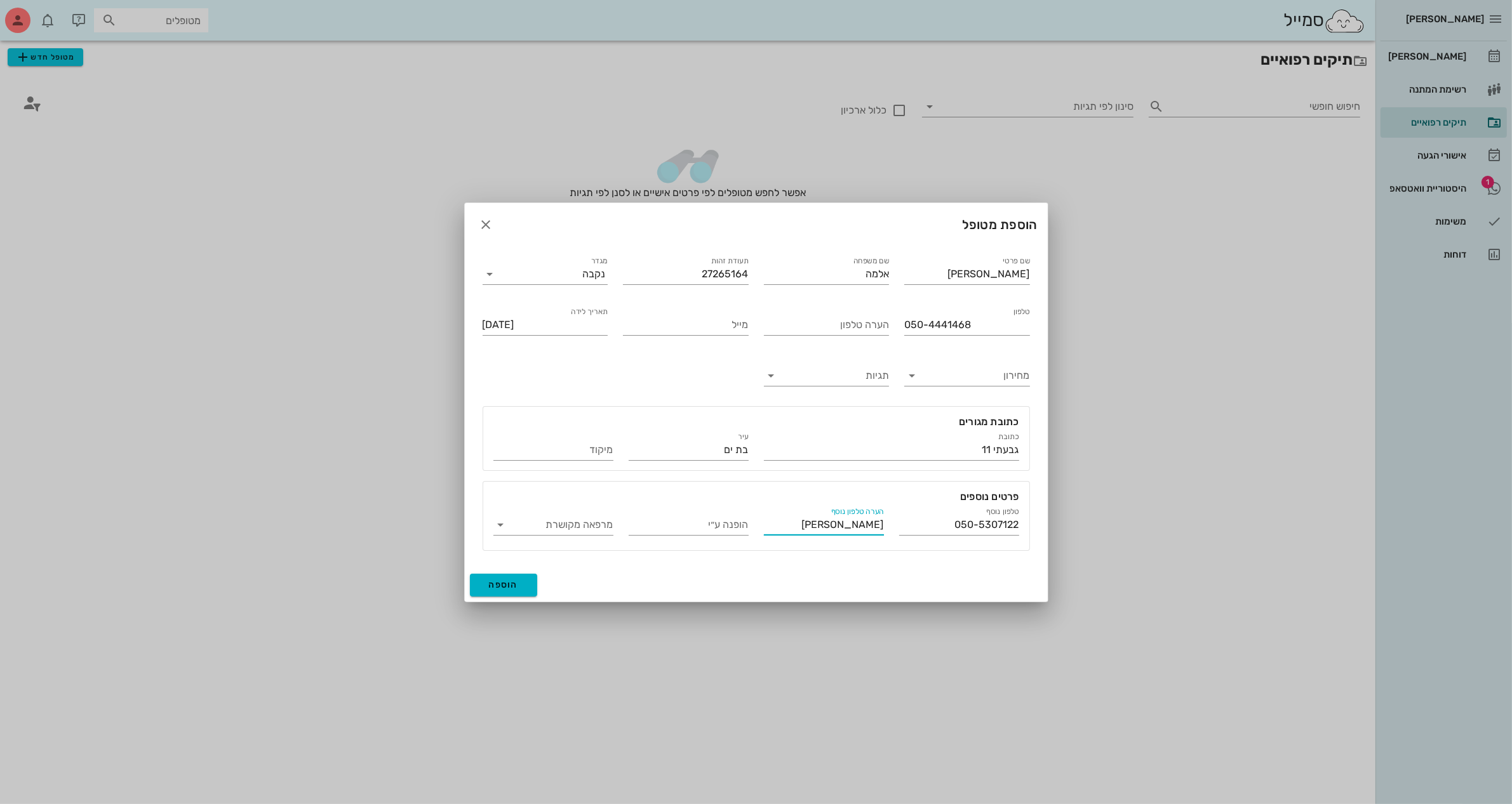
type input "[PERSON_NAME]"
click at [512, 580] on span "הוספה" at bounding box center [503, 584] width 29 height 10
type input "[DATE]"
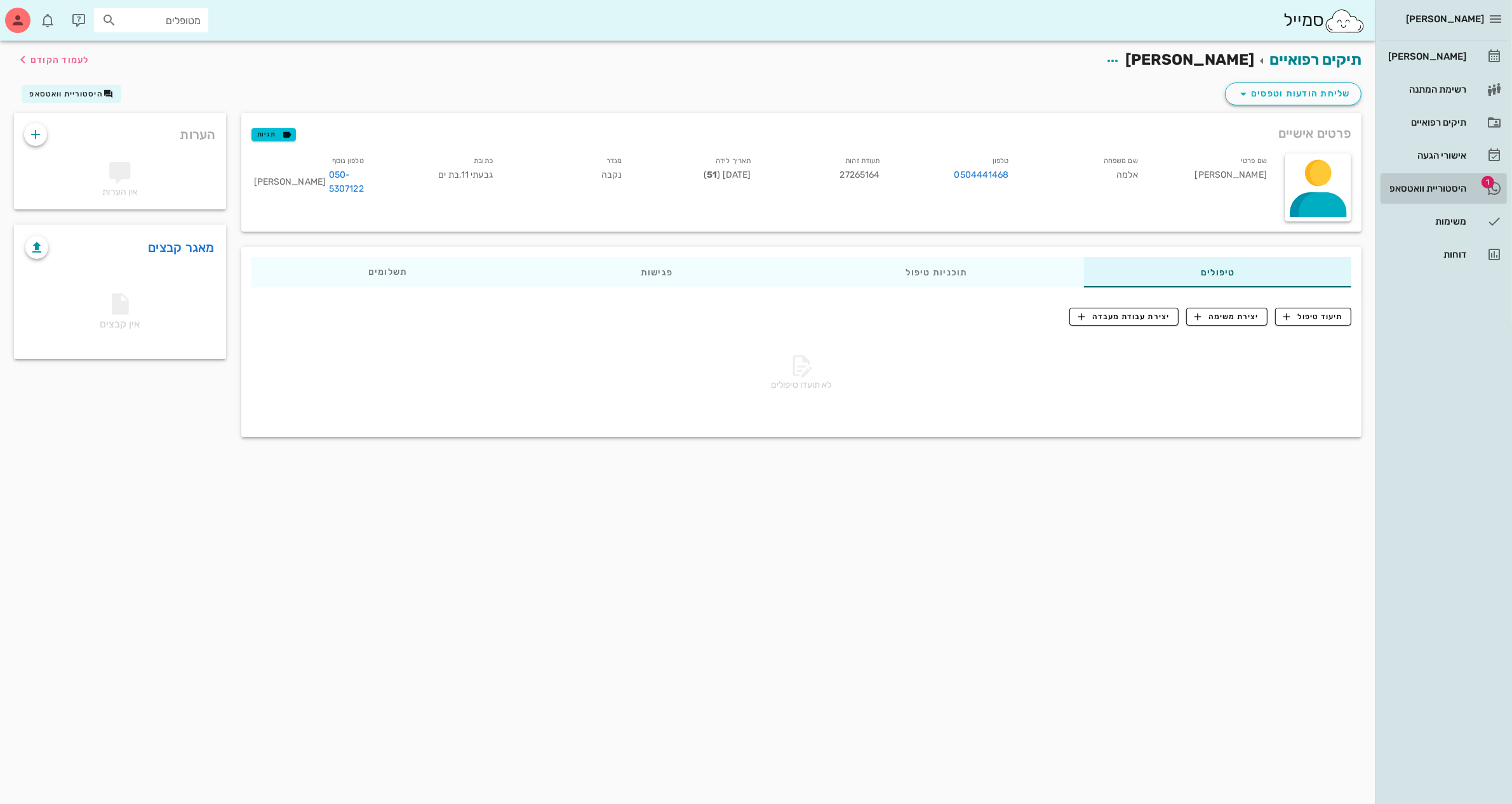
click at [1445, 185] on div "היסטוריית וואטסאפ" at bounding box center [1425, 188] width 81 height 10
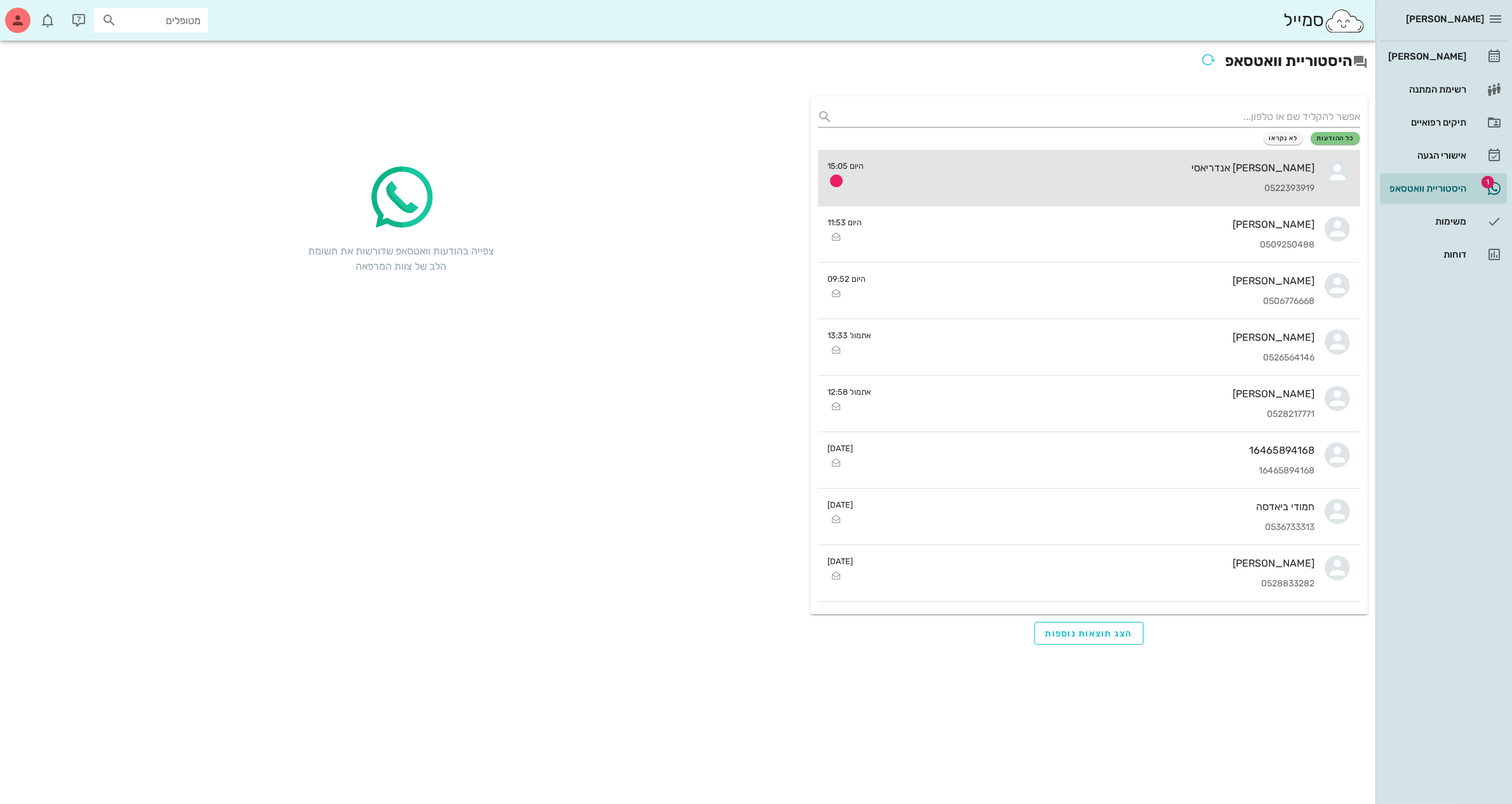
click at [1083, 184] on div "0522393919" at bounding box center [1094, 188] width 441 height 10
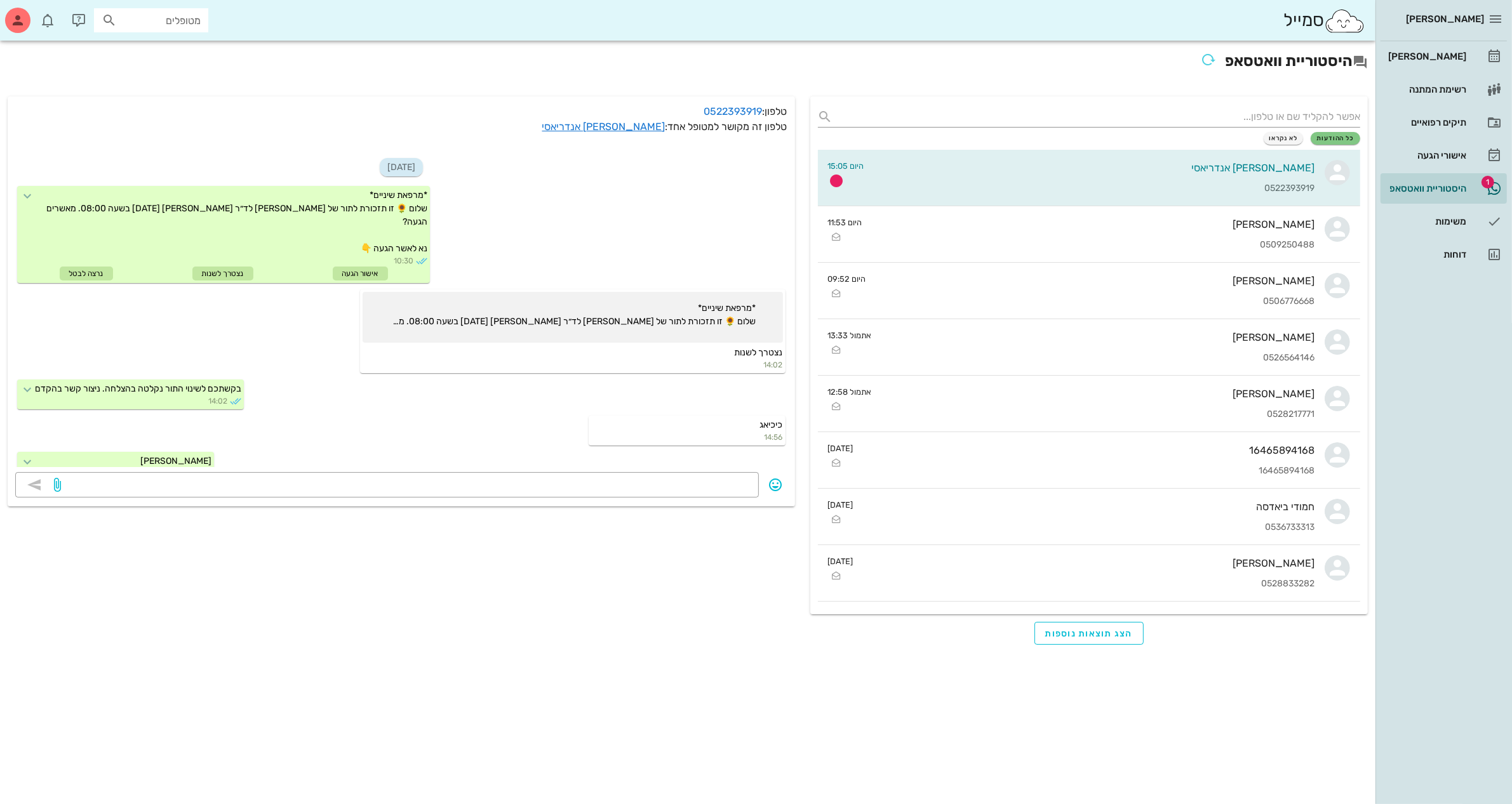
scroll to position [216, 0]
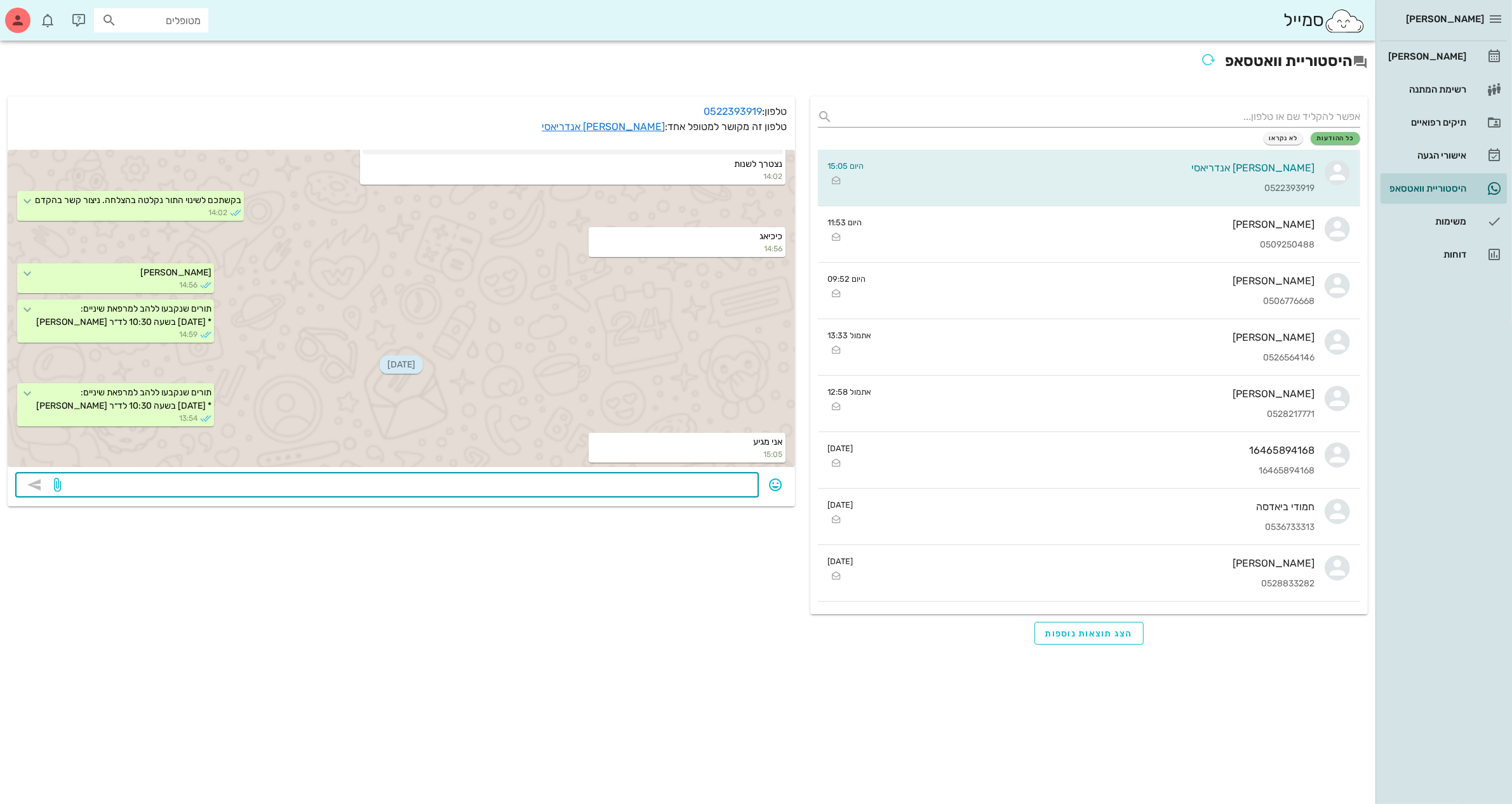
click at [727, 492] on textarea at bounding box center [407, 485] width 688 height 20
type textarea "יופי נתראה מחר"
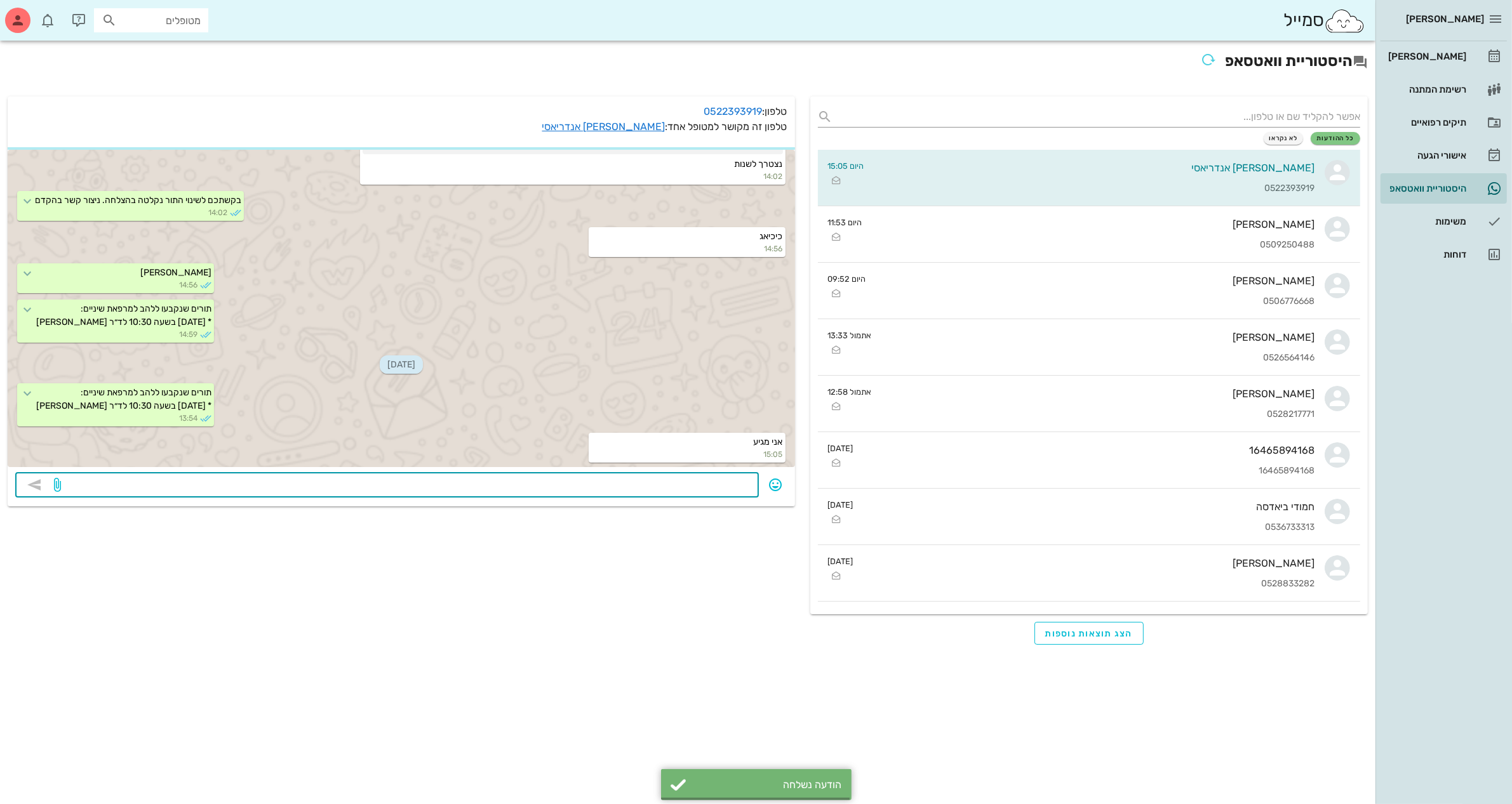
scroll to position [252, 0]
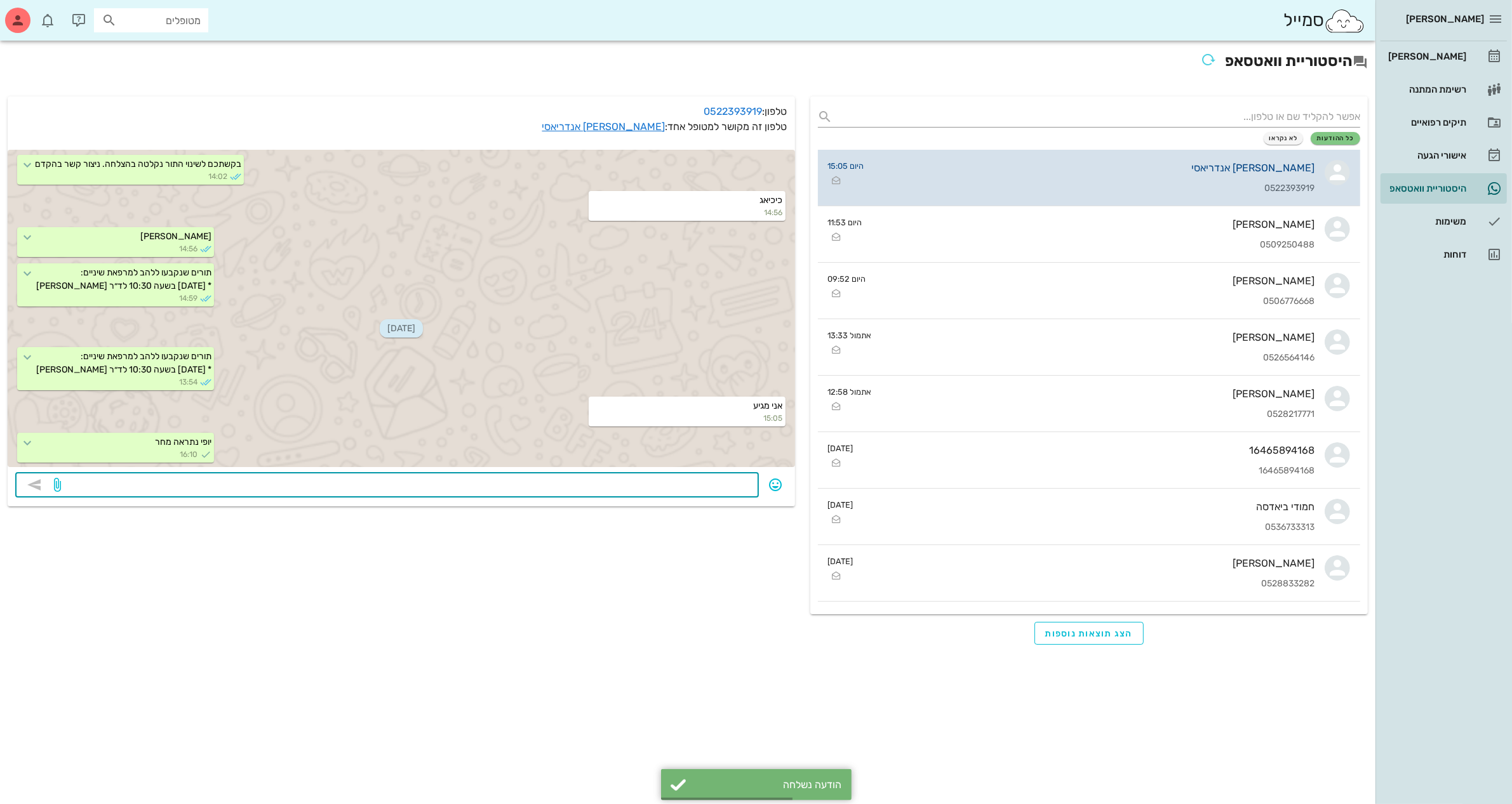
click at [1144, 175] on div "[PERSON_NAME] אנדריאסי 0522393919" at bounding box center [1094, 177] width 441 height 56
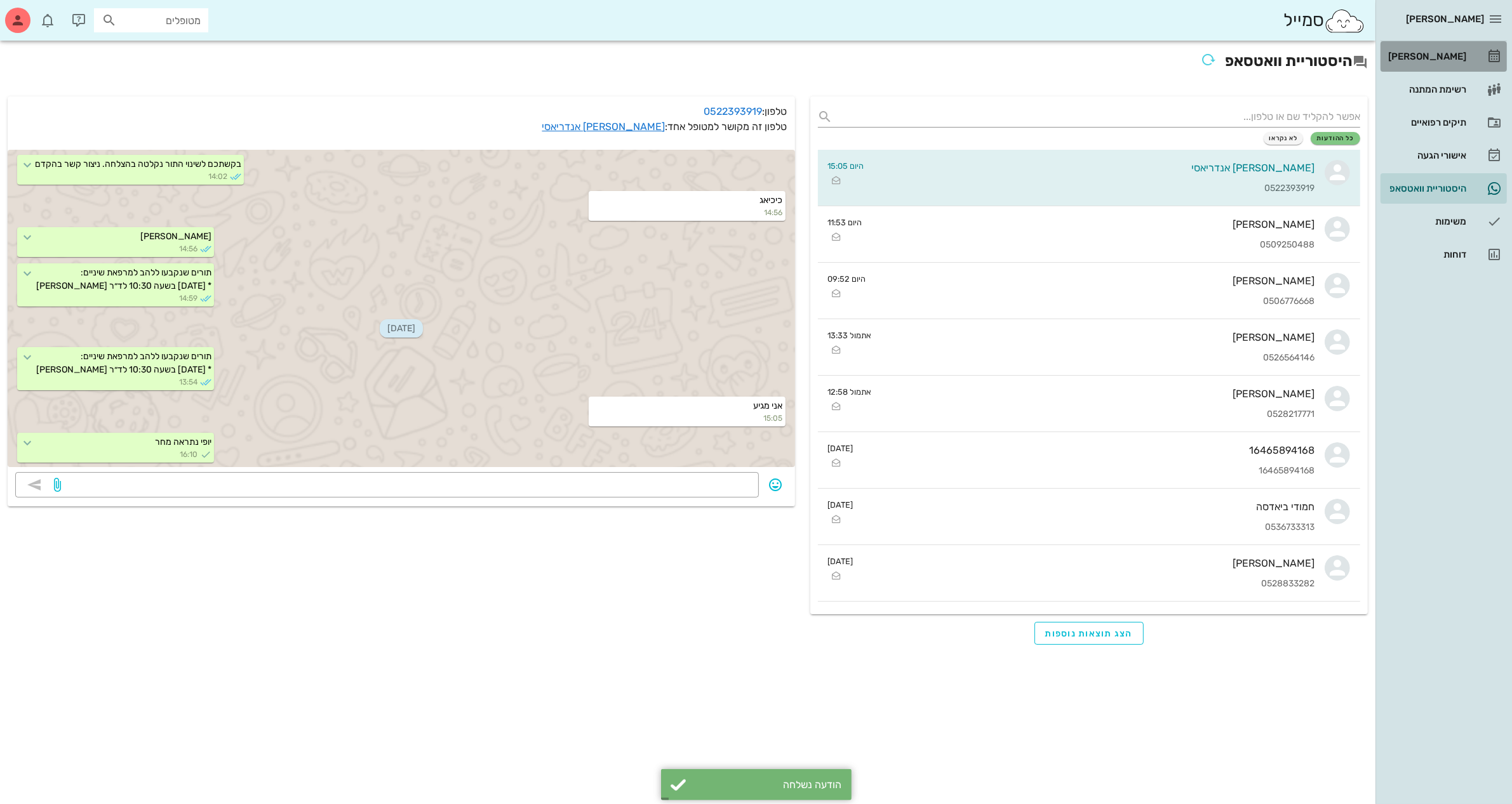
click at [1424, 55] on div "[PERSON_NAME]" at bounding box center [1425, 56] width 81 height 10
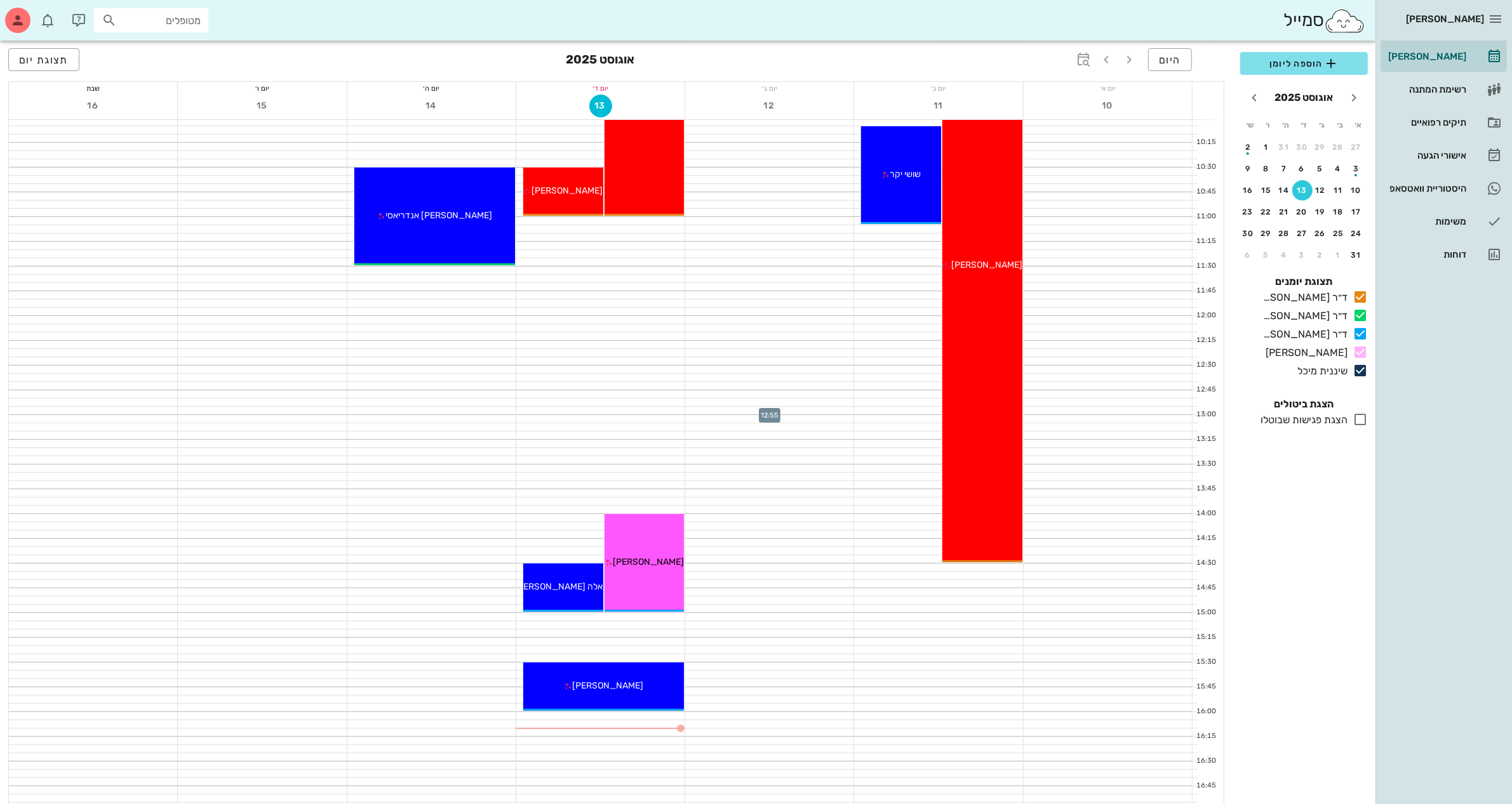
scroll to position [318, 0]
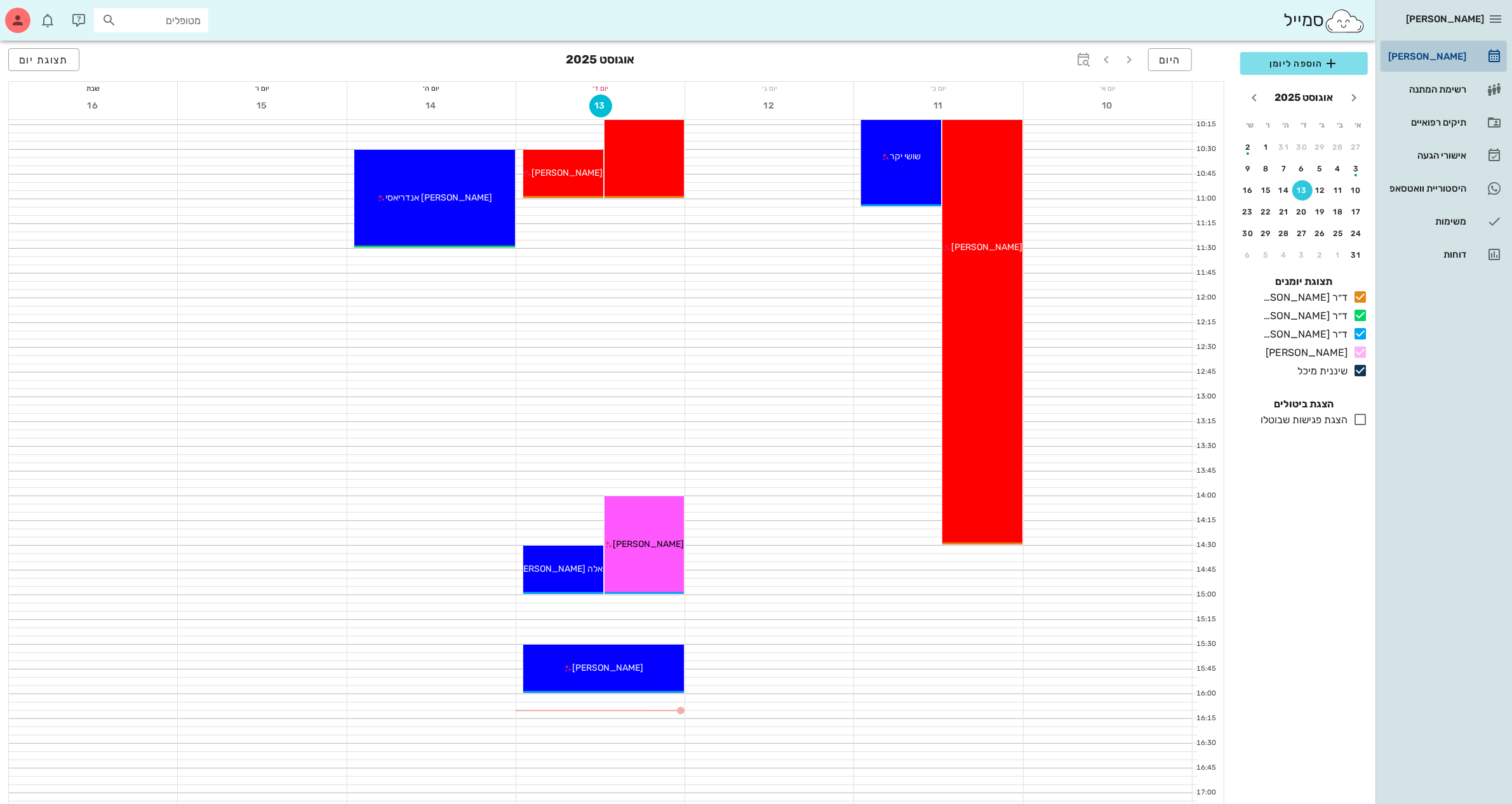
click at [1433, 48] on div "[PERSON_NAME]" at bounding box center [1425, 56] width 81 height 20
click at [1311, 65] on span "הוספה ליומן" at bounding box center [1304, 64] width 108 height 15
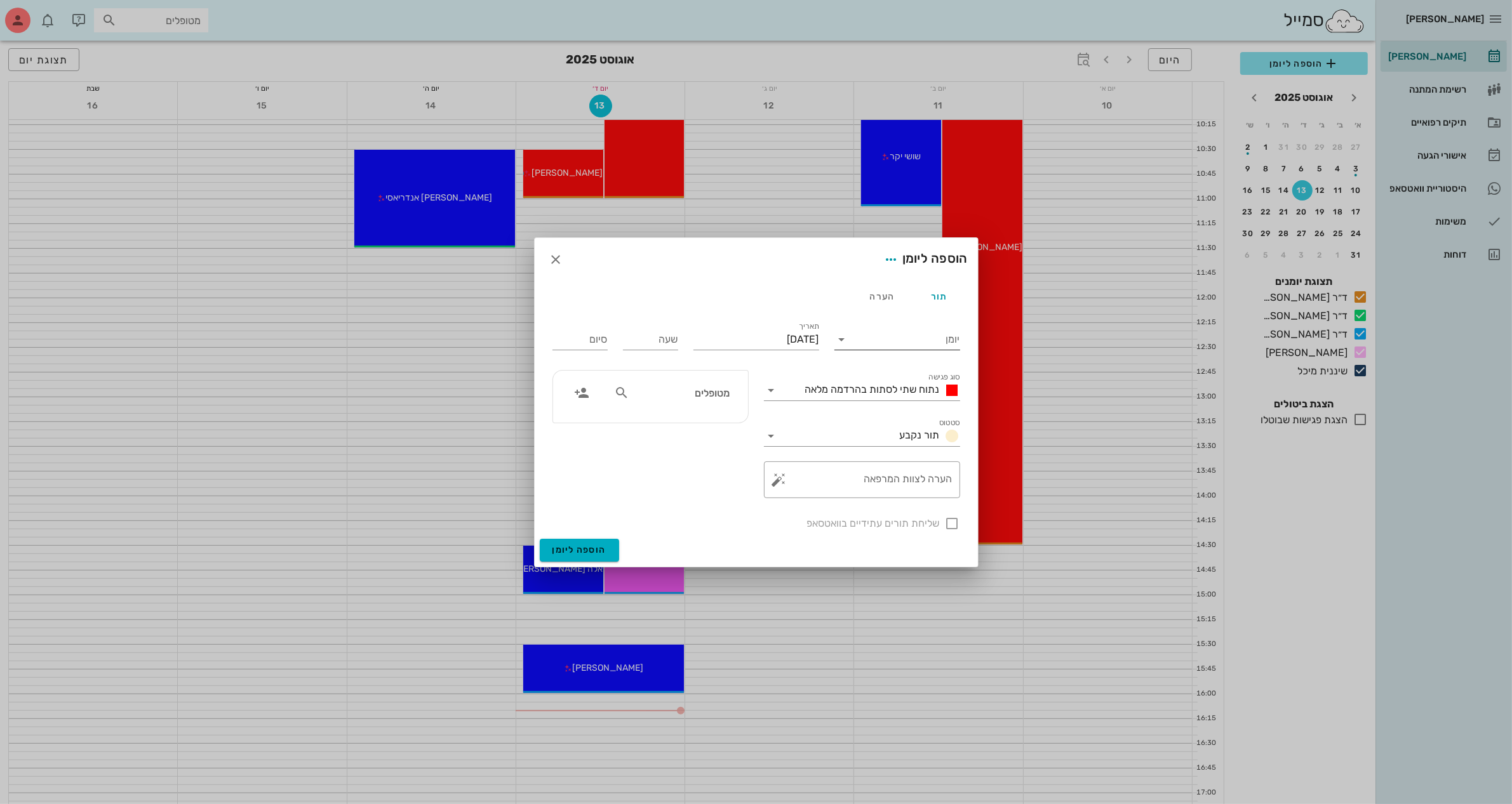
click at [895, 344] on input "יומן" at bounding box center [905, 339] width 108 height 20
click at [903, 408] on div "ד״ר [PERSON_NAME]" at bounding box center [896, 410] width 106 height 12
click at [652, 341] on input "שעה" at bounding box center [651, 339] width 55 height 20
type input "16:00"
type input "00:00"
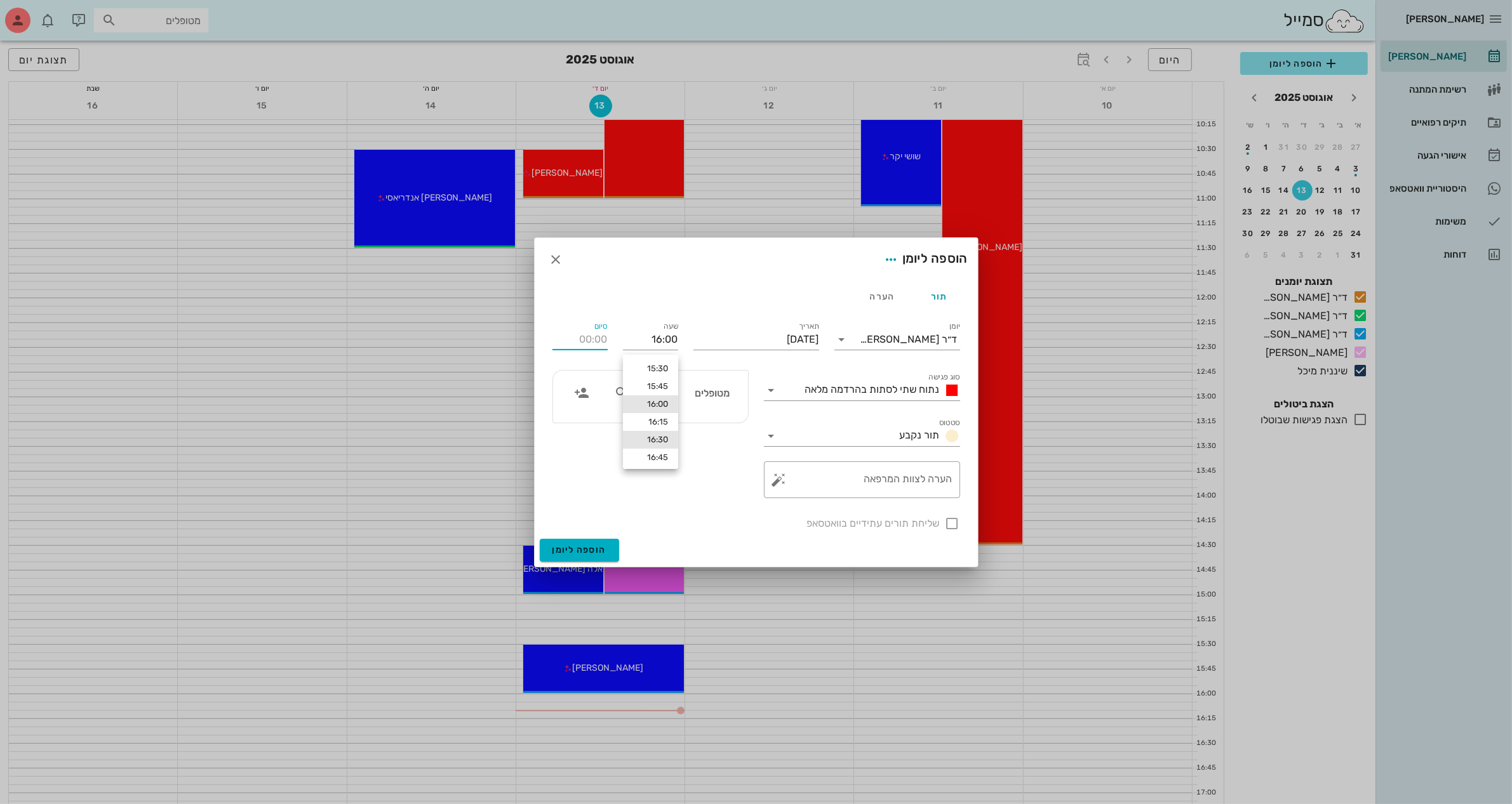
click at [656, 437] on div "16:30" at bounding box center [650, 440] width 35 height 10
type input "16:30"
click at [581, 340] on input "00:30" at bounding box center [579, 339] width 55 height 20
click at [581, 339] on input "00:30" at bounding box center [579, 339] width 55 height 20
type input "163030"
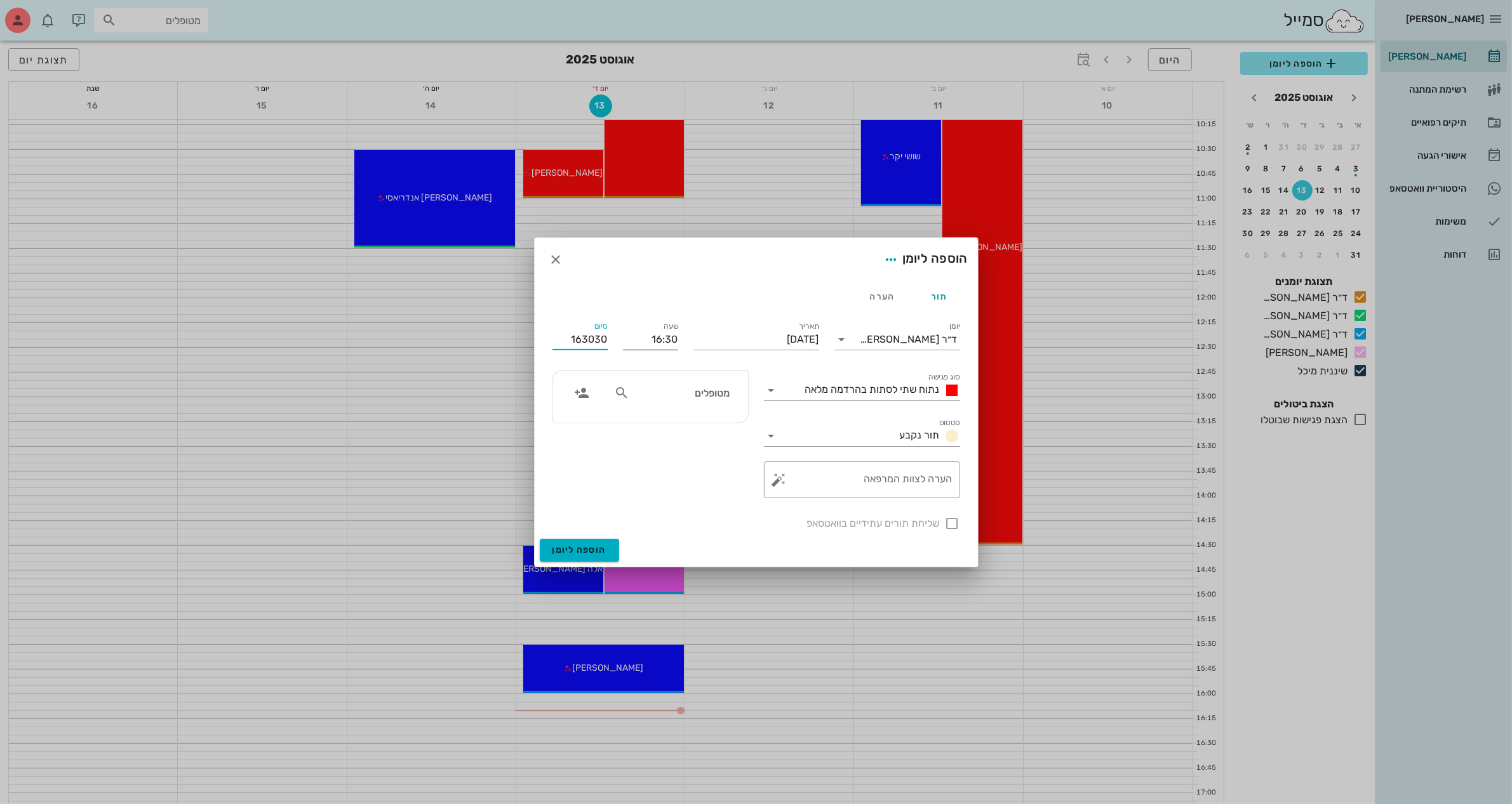
drag, startPoint x: 569, startPoint y: 335, endPoint x: 651, endPoint y: 342, distance: 82.3
click at [651, 342] on div "יומן ד״ר [PERSON_NAME] סוג פגישה נתוח שתי לסתות בהרדמה מלאה סטטוס תור נקבע תארי…" at bounding box center [756, 425] width 422 height 227
click at [660, 333] on input "16:30" at bounding box center [651, 339] width 55 height 20
click at [656, 341] on input "16:30" at bounding box center [651, 339] width 55 height 20
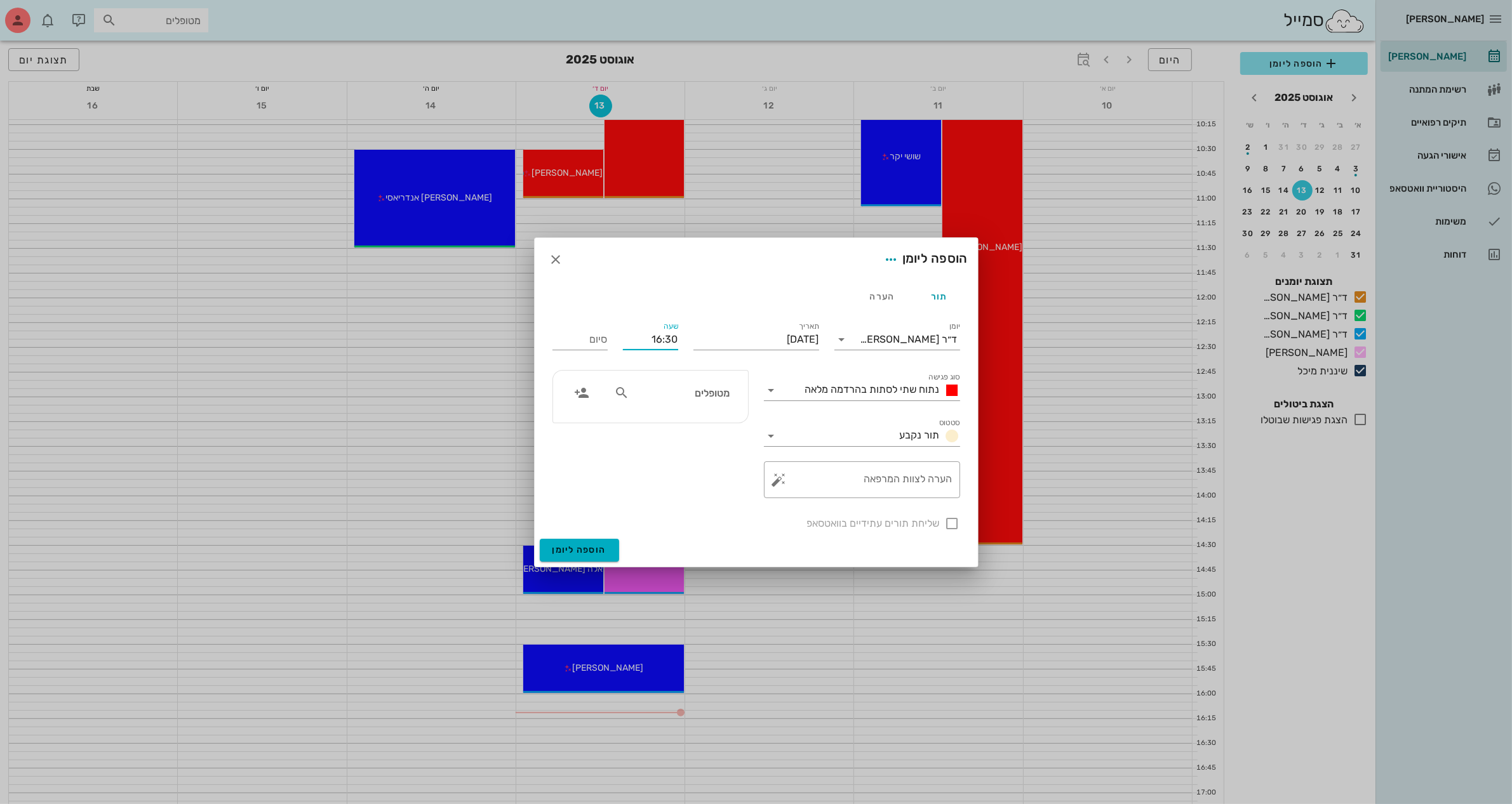
click at [656, 340] on input "16:30" at bounding box center [651, 339] width 55 height 20
type input "0"
type input "16:00"
click at [859, 385] on span "נתוח שתי לסתות בהרדמה מלאה" at bounding box center [872, 389] width 134 height 12
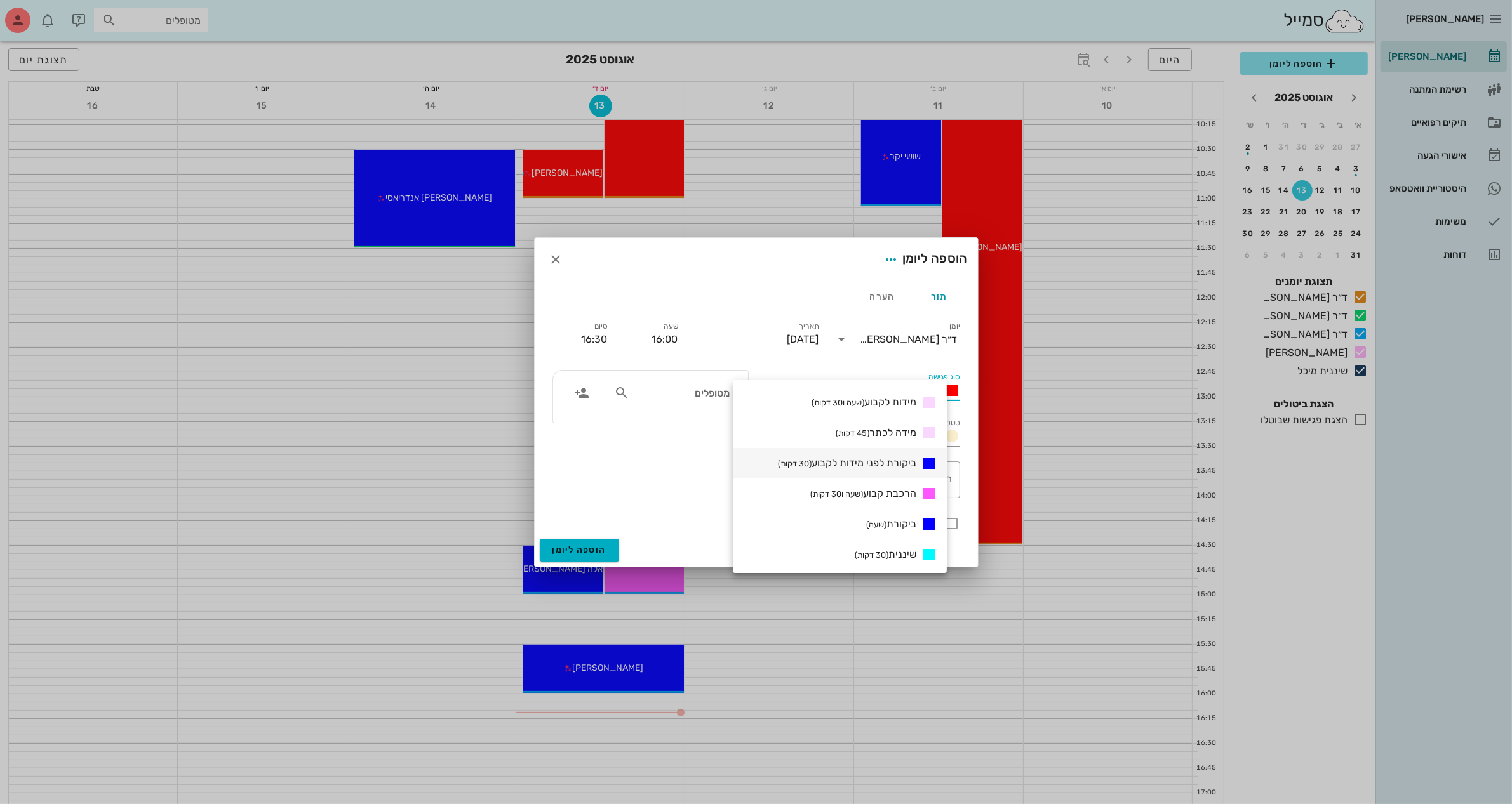
scroll to position [318, 0]
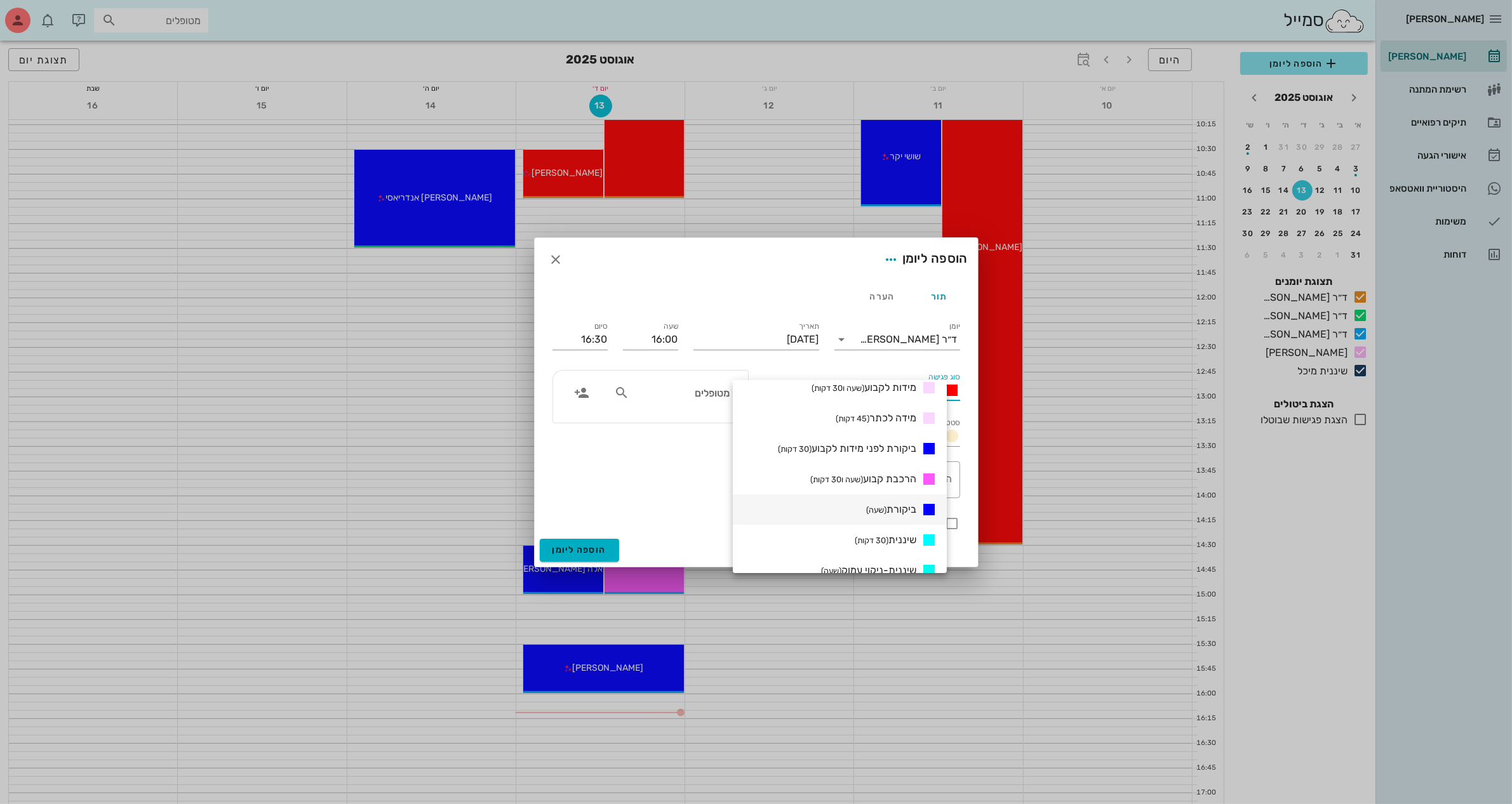
click at [874, 504] on div "ביקורת (שעה)" at bounding box center [898, 510] width 75 height 16
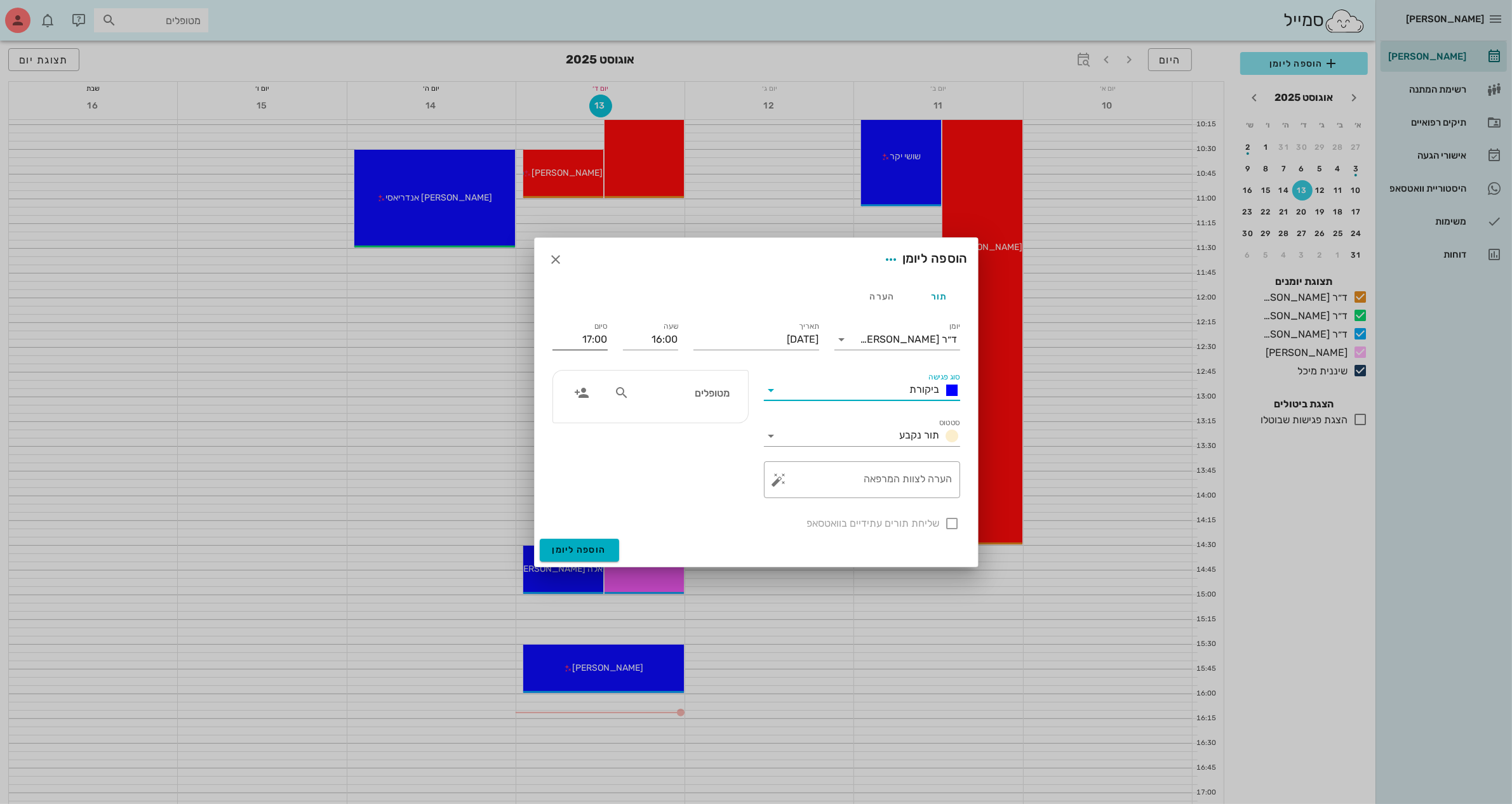
click at [587, 338] on input "17:00" at bounding box center [579, 339] width 55 height 20
click at [601, 335] on input "16:00" at bounding box center [579, 339] width 55 height 20
type input "16:30"
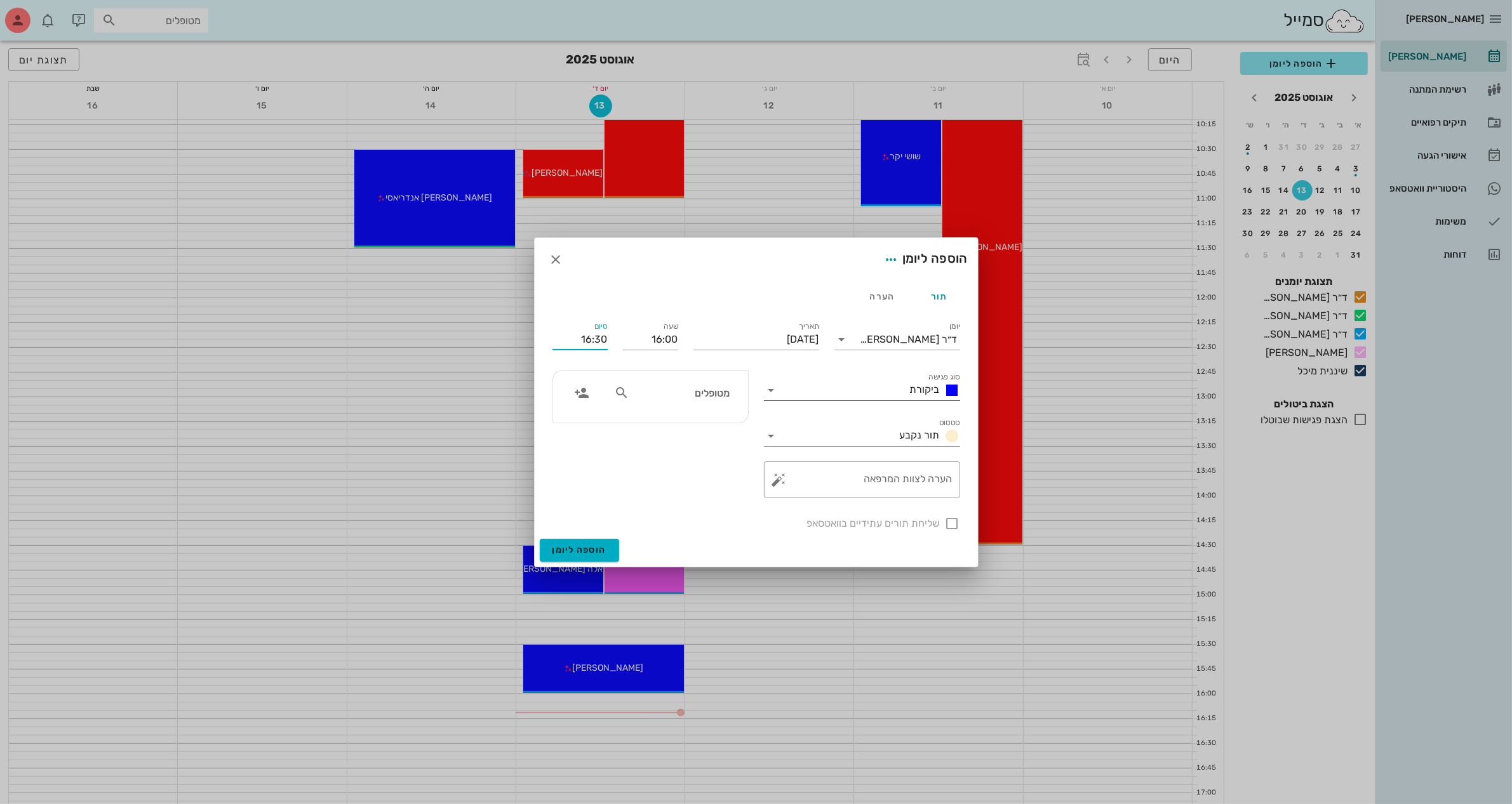
click at [776, 386] on icon at bounding box center [772, 390] width 15 height 15
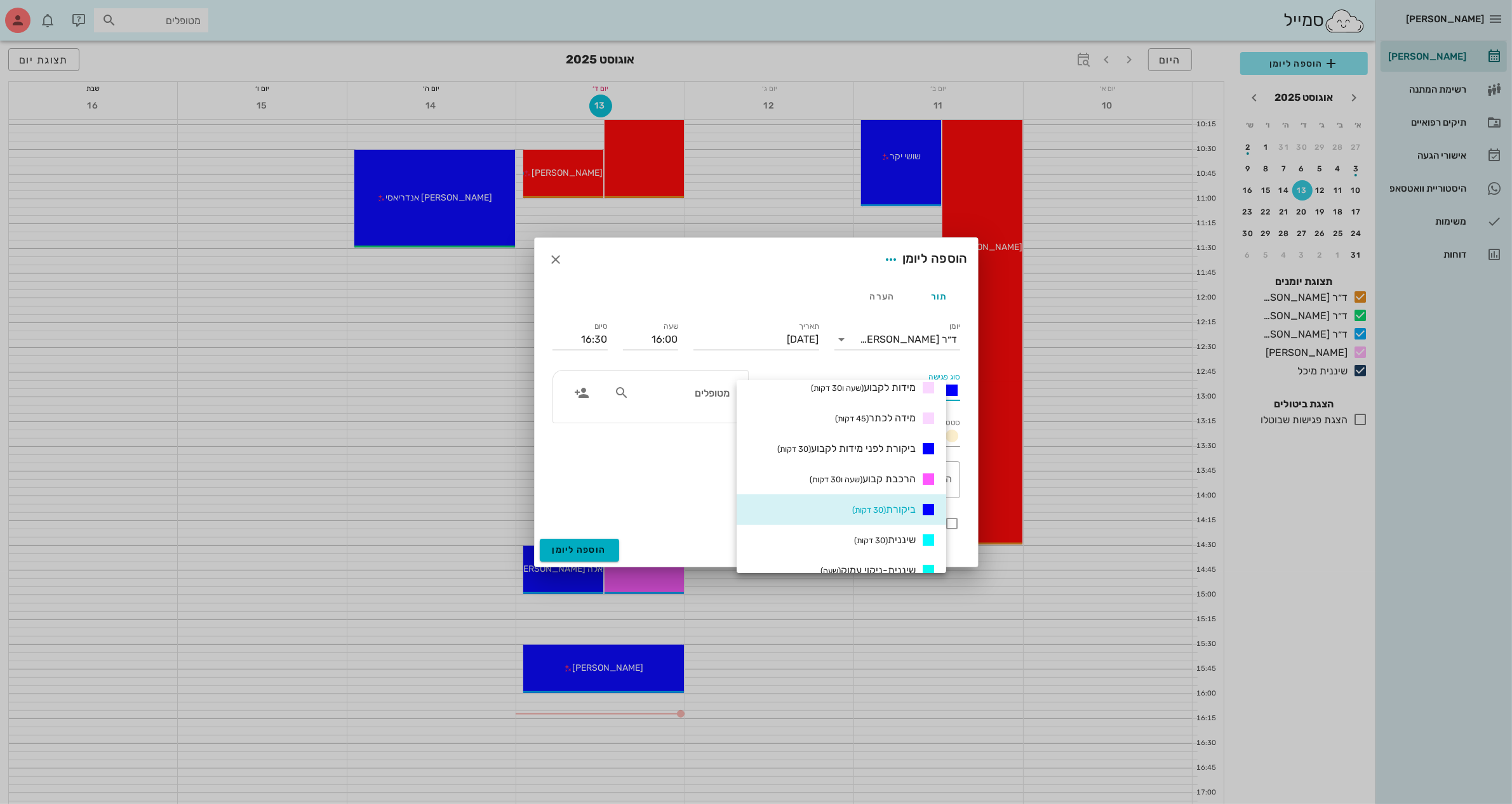
scroll to position [397, 0]
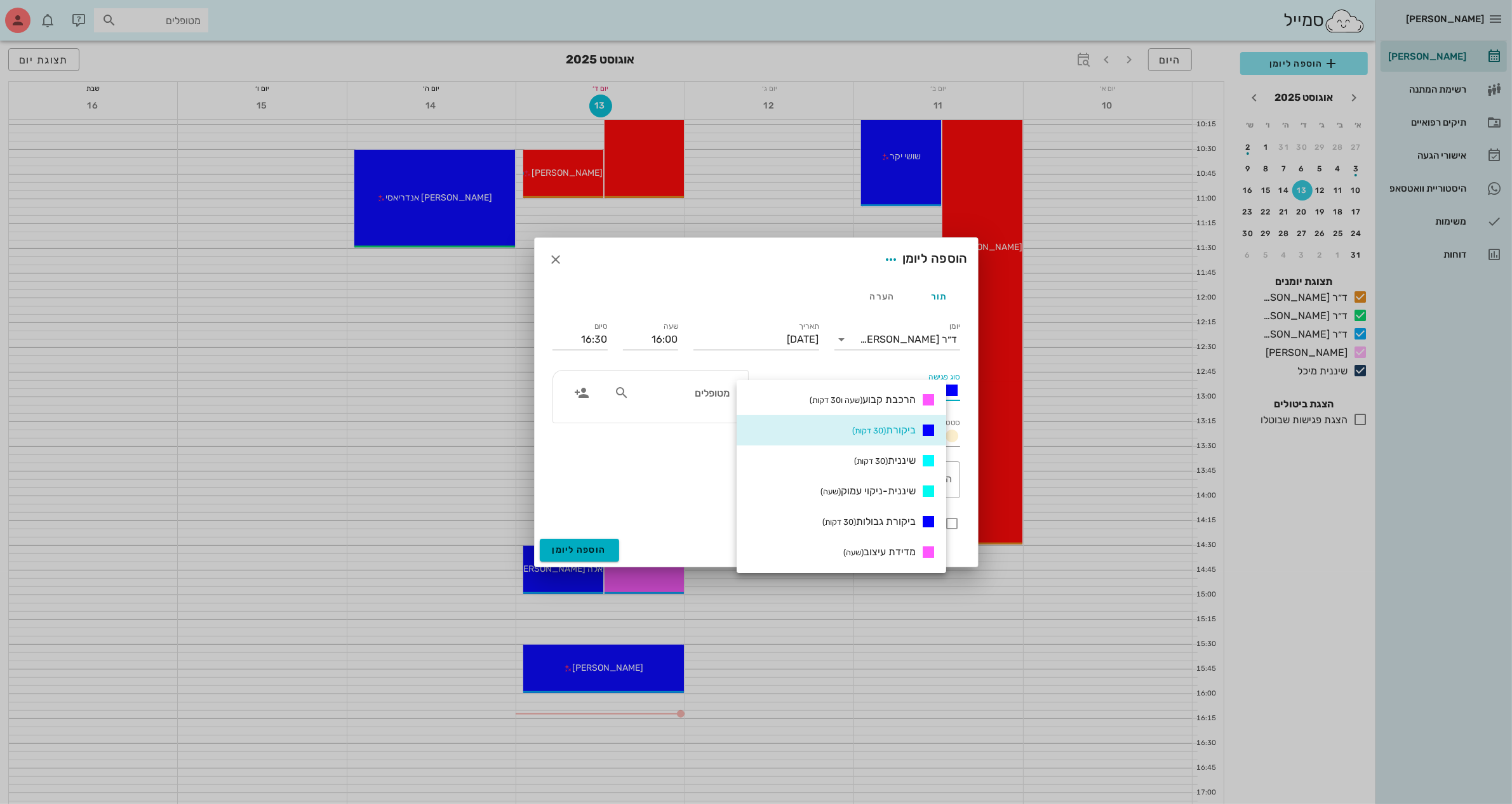
click at [886, 432] on small "(30 דקות)" at bounding box center [868, 431] width 33 height 10
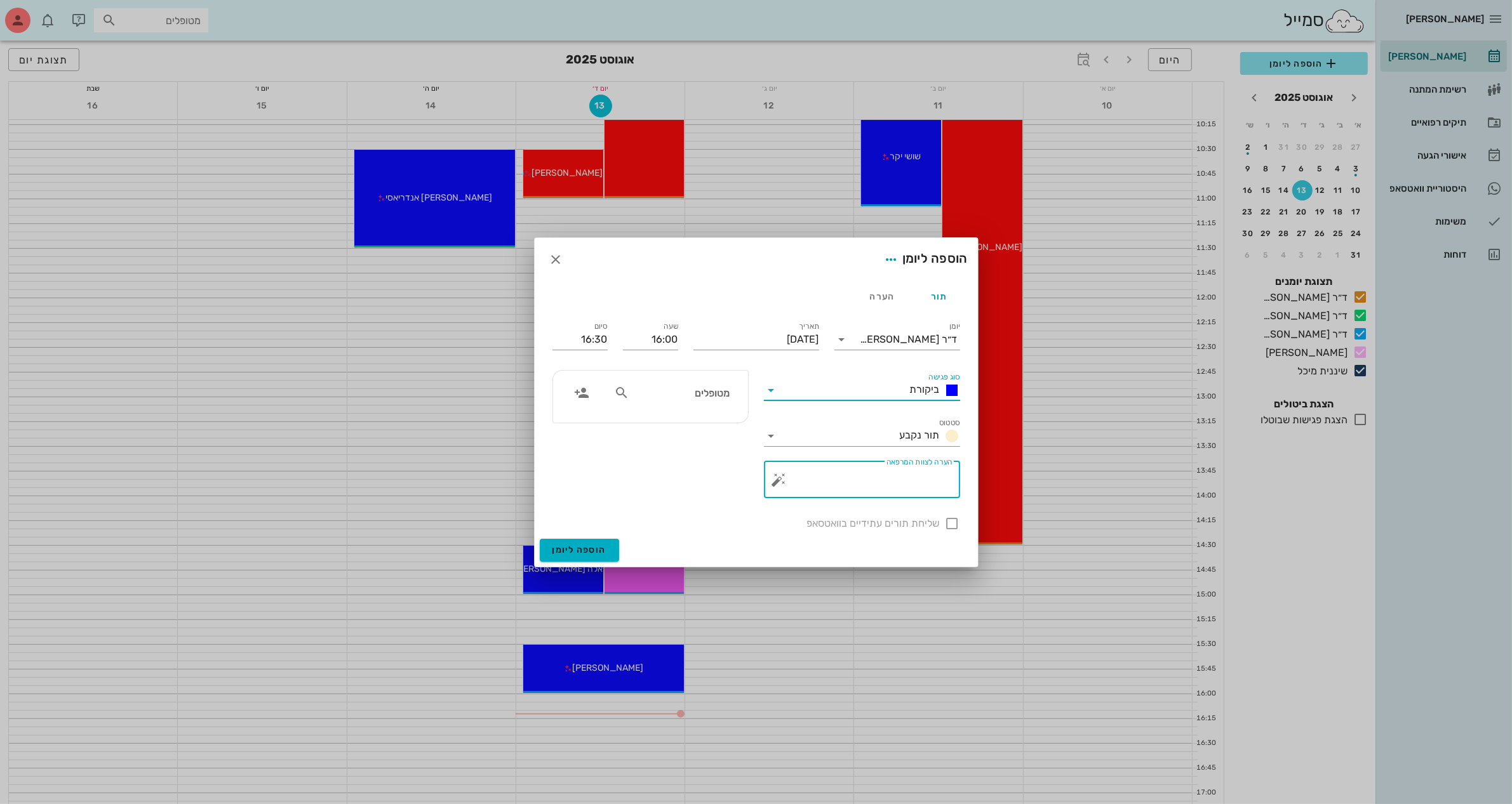
click at [869, 480] on textarea "הערה לצוות המרפאה" at bounding box center [866, 483] width 170 height 30
type textarea "ביקורת לאחר טיפול 2 לסתות"
click at [621, 390] on icon at bounding box center [621, 393] width 15 height 15
type input "[PERSON_NAME]"
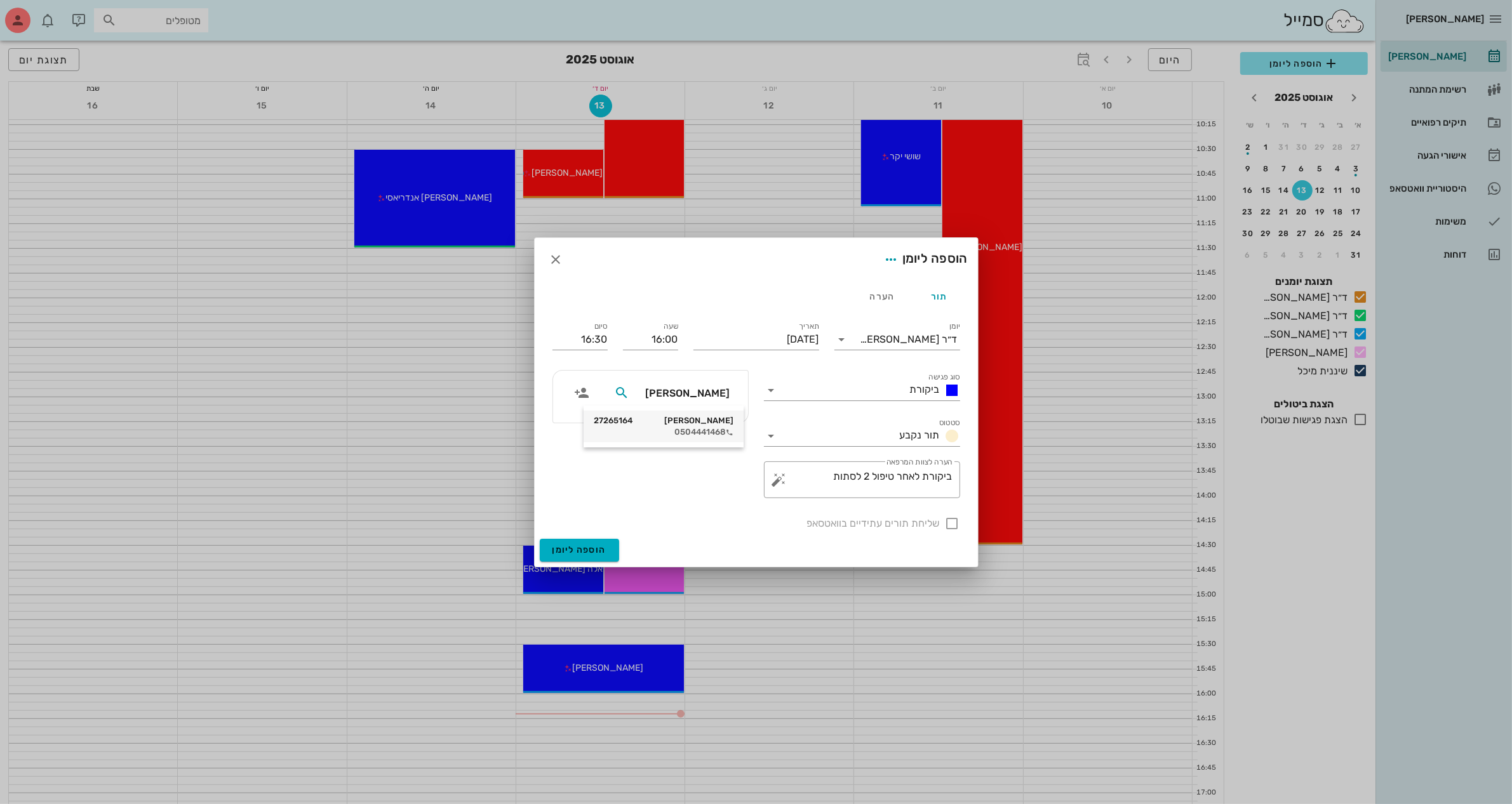
click at [691, 425] on div "[PERSON_NAME] 27265164 0504441468" at bounding box center [663, 426] width 140 height 31
click at [587, 546] on span "הוספה ליומן" at bounding box center [579, 549] width 54 height 10
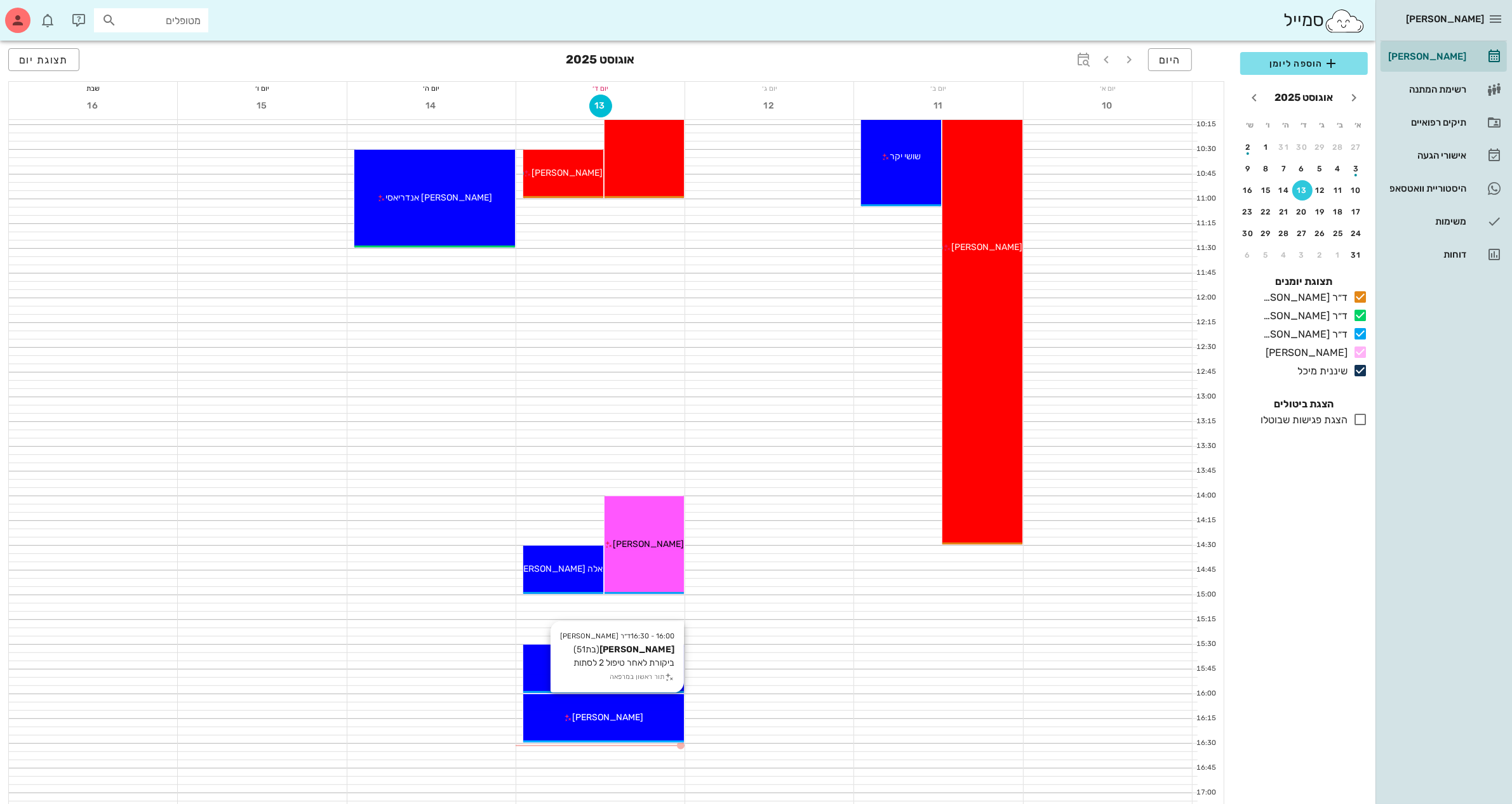
click at [567, 707] on div "16:00 - 16:30 ד״ר [PERSON_NAME] [PERSON_NAME] (בת 51 ) ביקורת לאחר טיפול 2 לסתו…" at bounding box center [603, 718] width 161 height 49
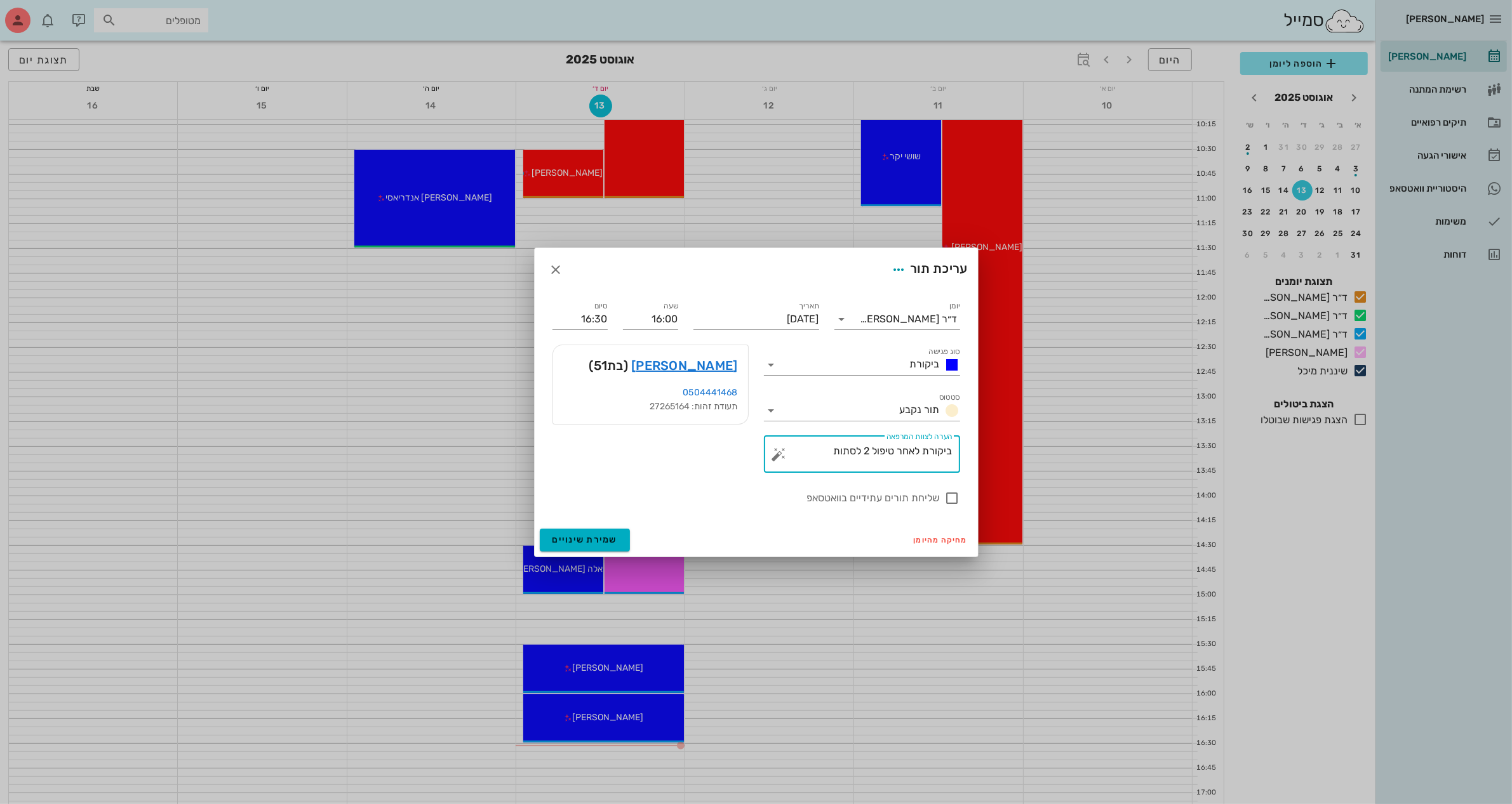
click at [830, 451] on textarea "ביקורת לאחר טיפול 2 לסתות" at bounding box center [866, 458] width 170 height 30
type textarea "ביקורת לאחר טיפול 2 לסתות וצילומים"
click at [581, 540] on span "שמירת שינויים" at bounding box center [584, 539] width 66 height 10
